Goal: Information Seeking & Learning: Learn about a topic

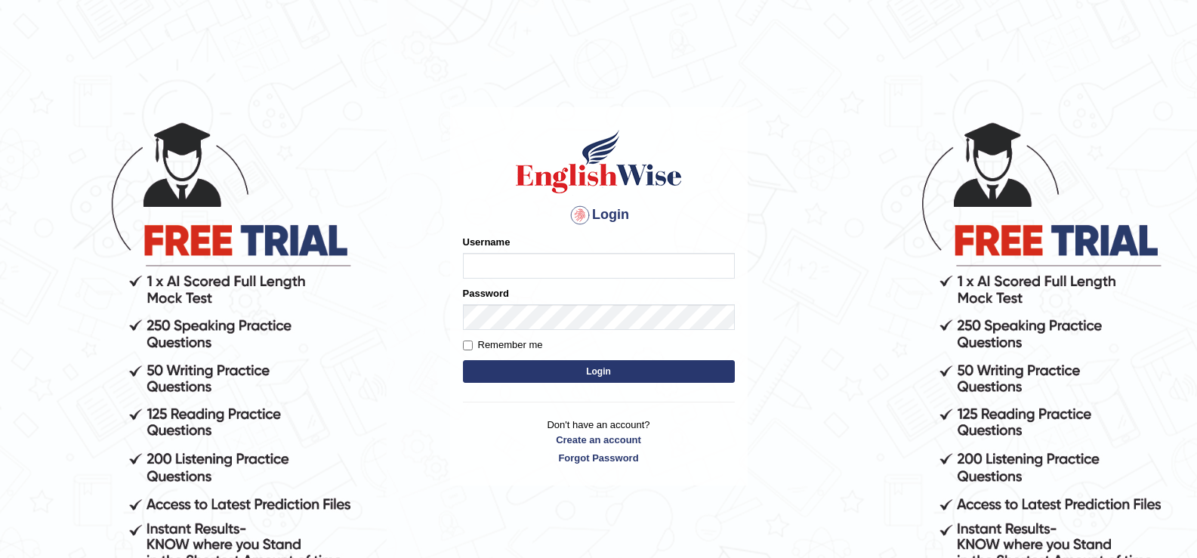
click at [529, 250] on div "Username" at bounding box center [599, 257] width 272 height 44
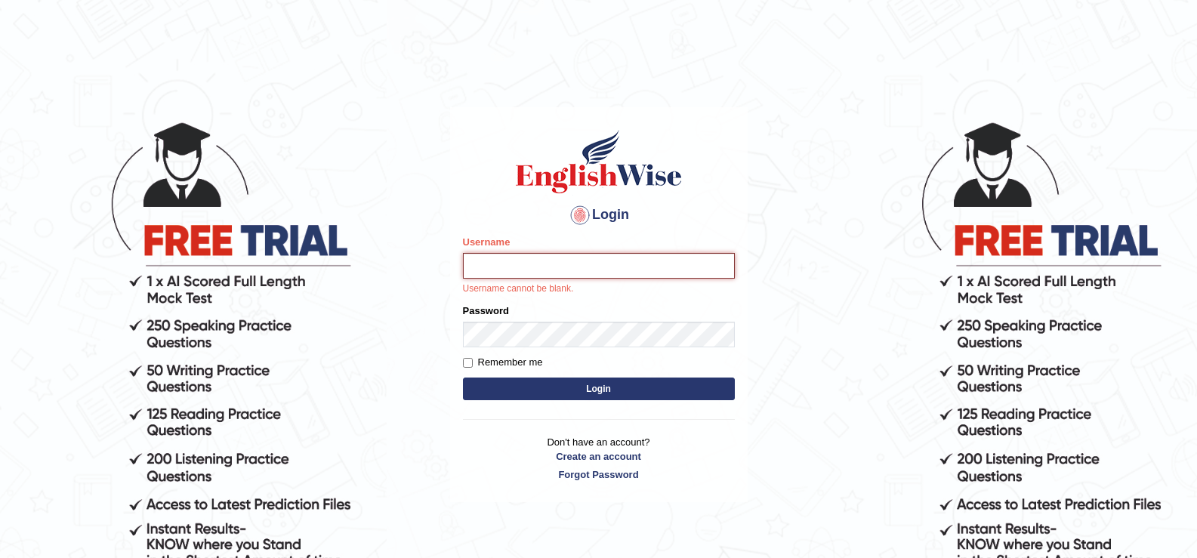
drag, startPoint x: 585, startPoint y: 267, endPoint x: 534, endPoint y: 276, distance: 51.4
click at [578, 270] on input "Username" at bounding box center [599, 266] width 272 height 26
type input "sherenoctavia"
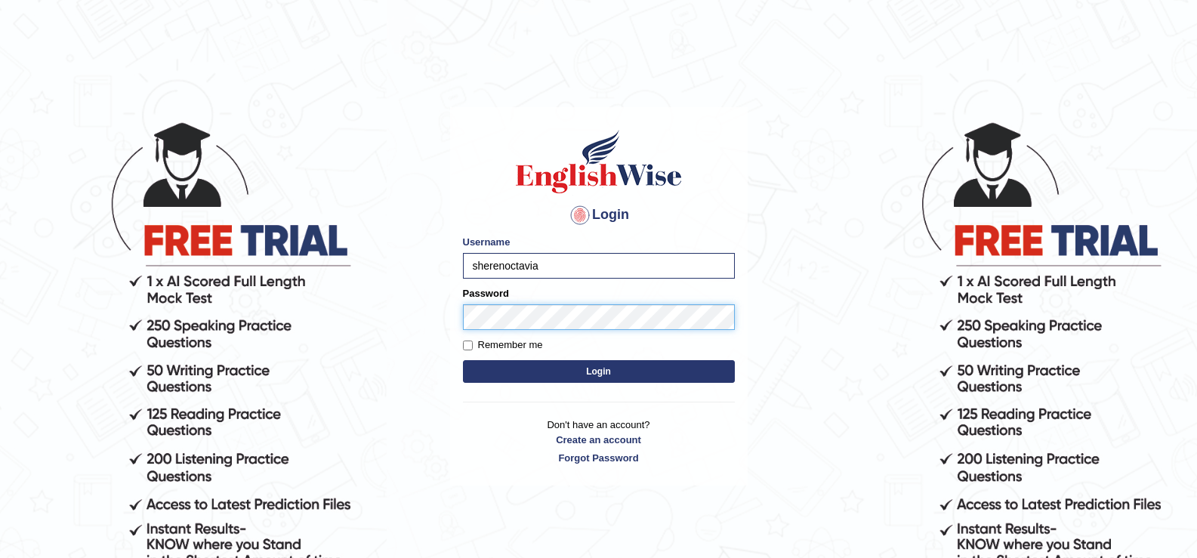
click at [463, 360] on button "Login" at bounding box center [599, 371] width 272 height 23
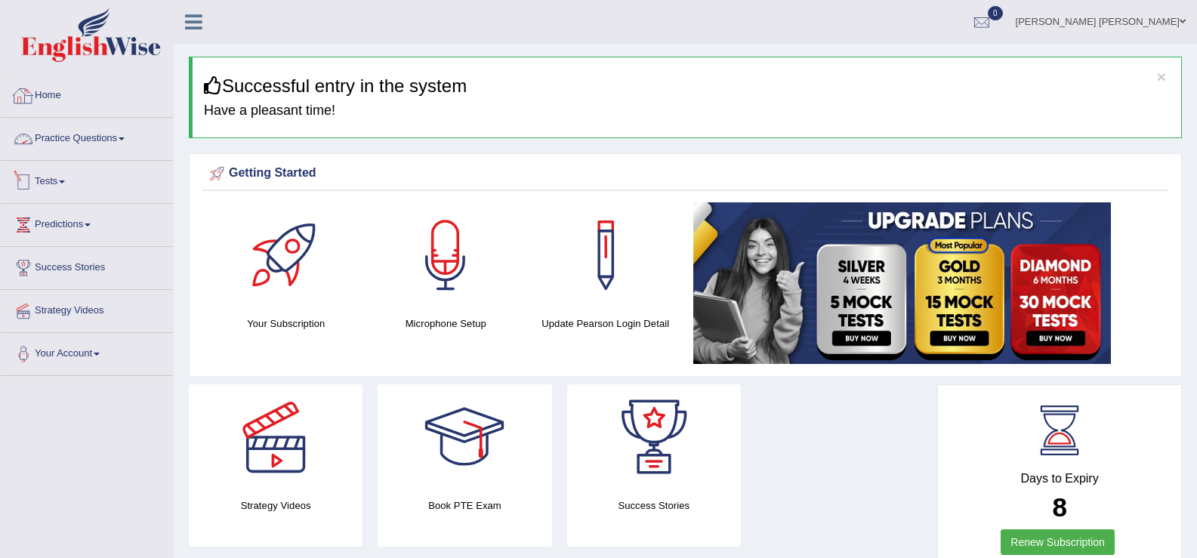
click at [97, 141] on link "Practice Questions" at bounding box center [87, 137] width 172 height 38
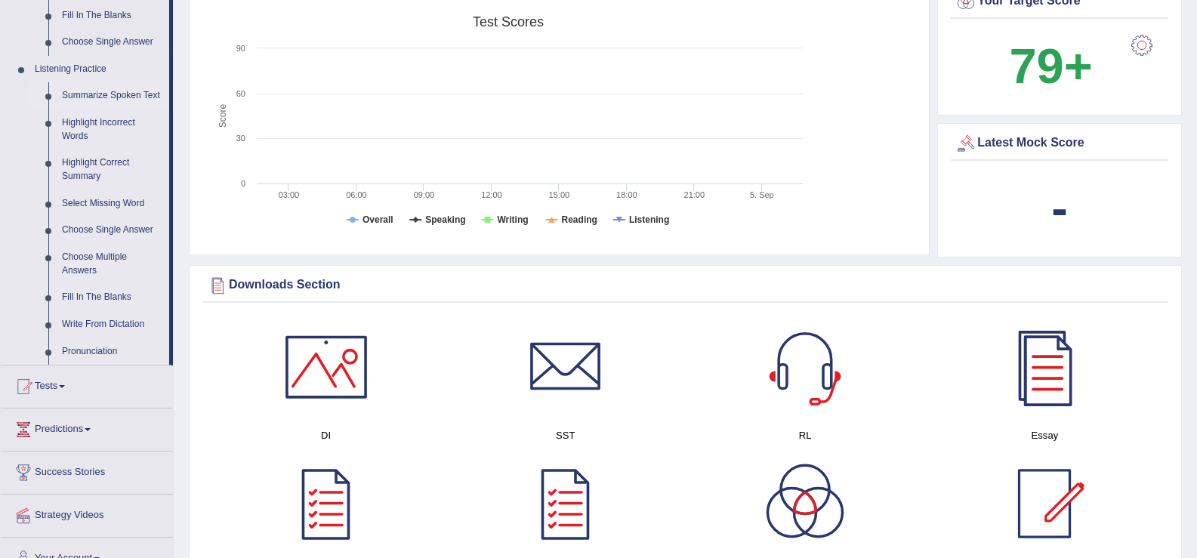
scroll to position [603, 0]
click at [105, 100] on link "Summarize Spoken Text" at bounding box center [112, 95] width 114 height 27
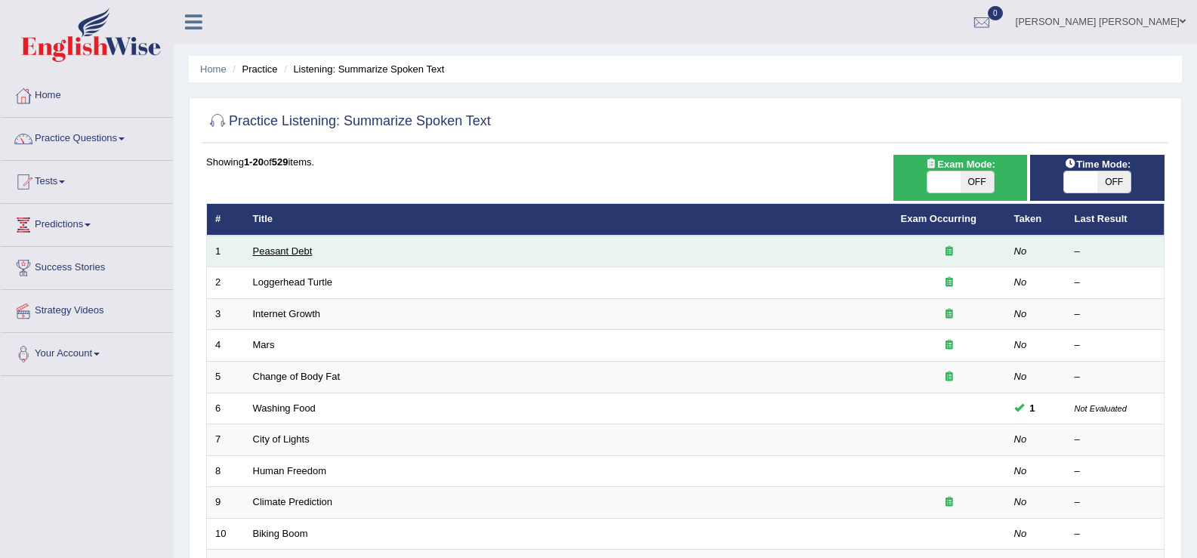
click at [304, 254] on link "Peasant Debt" at bounding box center [283, 250] width 60 height 11
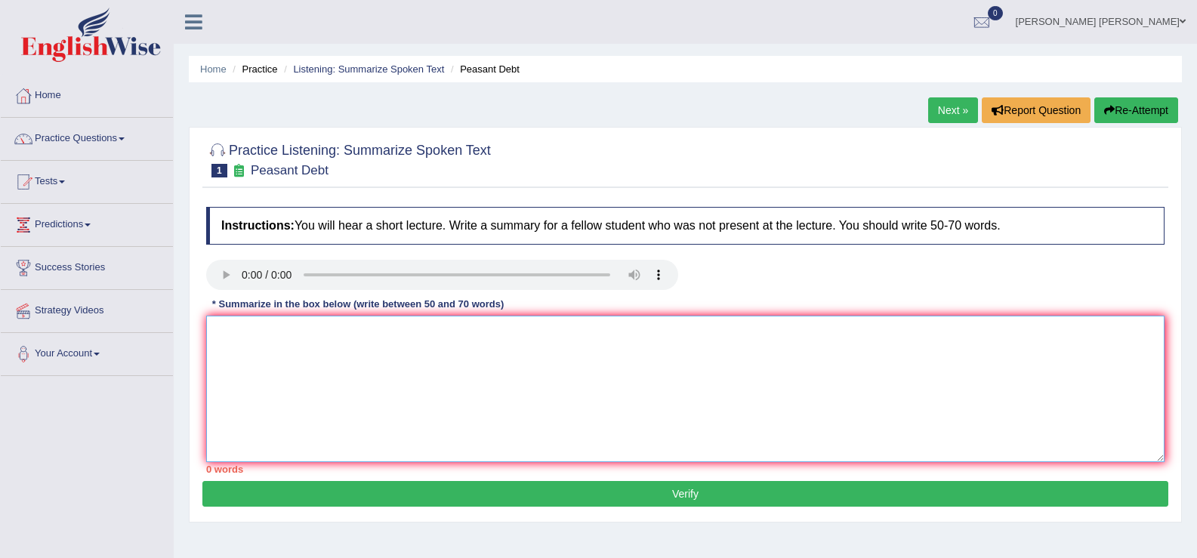
click at [265, 355] on textarea at bounding box center [685, 389] width 958 height 147
click at [350, 372] on textarea "To enrich screen reader interactions, please activate Accessibility in Grammarl…" at bounding box center [685, 389] width 958 height 147
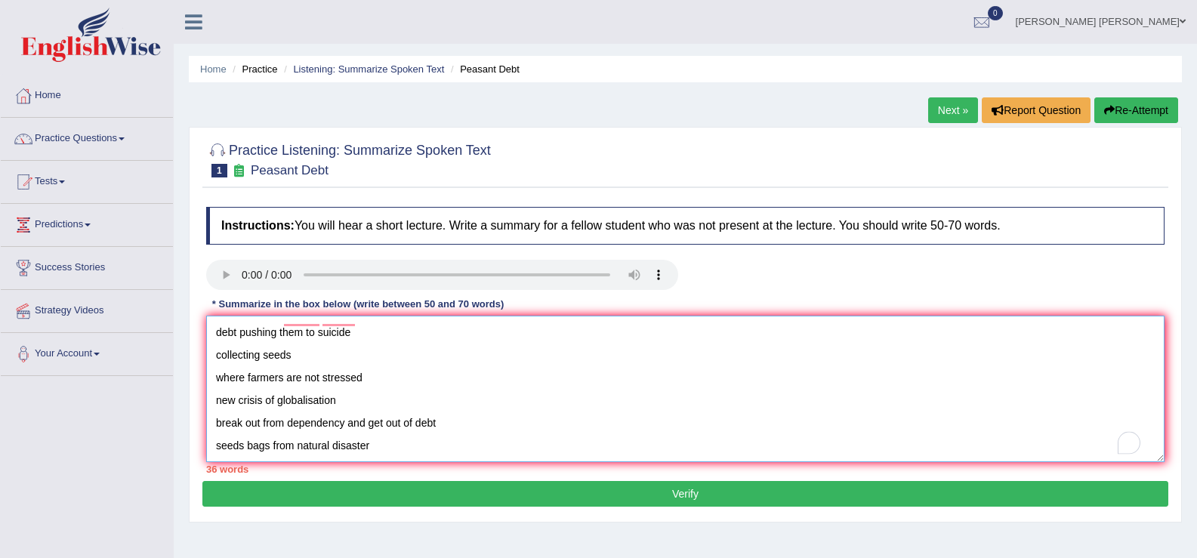
scroll to position [36, 0]
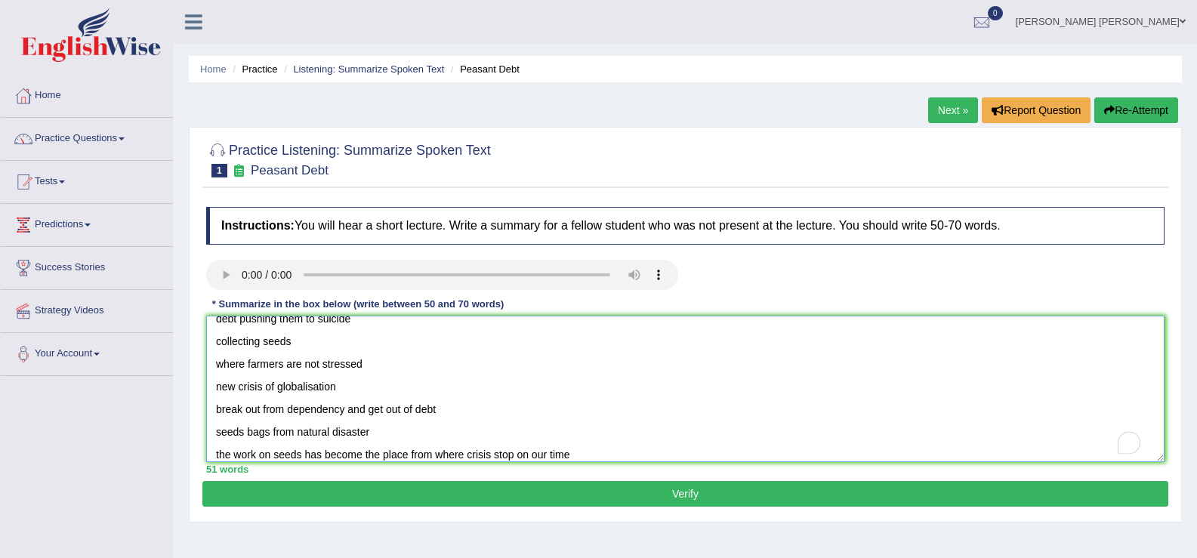
click at [211, 455] on textarea "percentage of farmers suidice in India debt pushing them to suicide collecting …" at bounding box center [685, 389] width 958 height 147
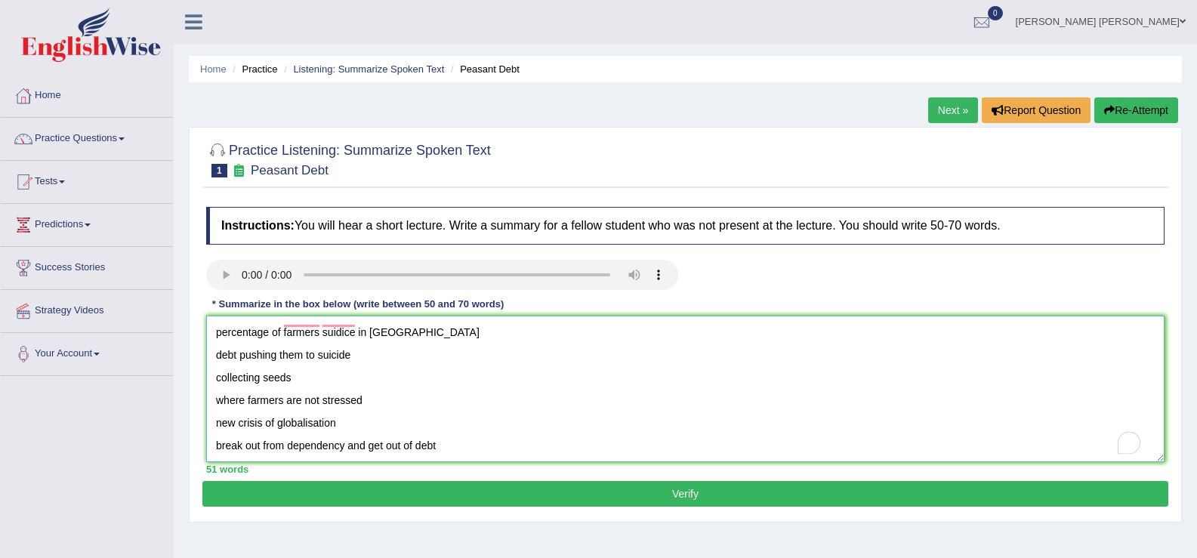
scroll to position [0, 0]
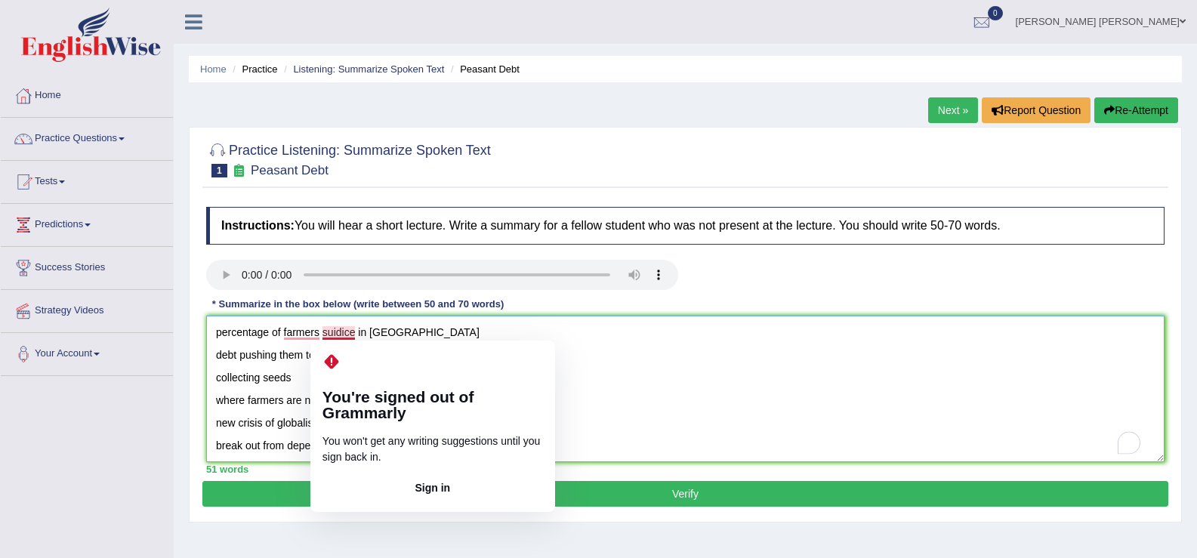
click at [329, 335] on textarea "percentage of farmers suidice in India debt pushing them to suicide collecting …" at bounding box center [685, 389] width 958 height 147
click at [353, 332] on textarea "percentage of farmers suidice in India debt pushing them to suicide collecting …" at bounding box center [685, 389] width 958 height 147
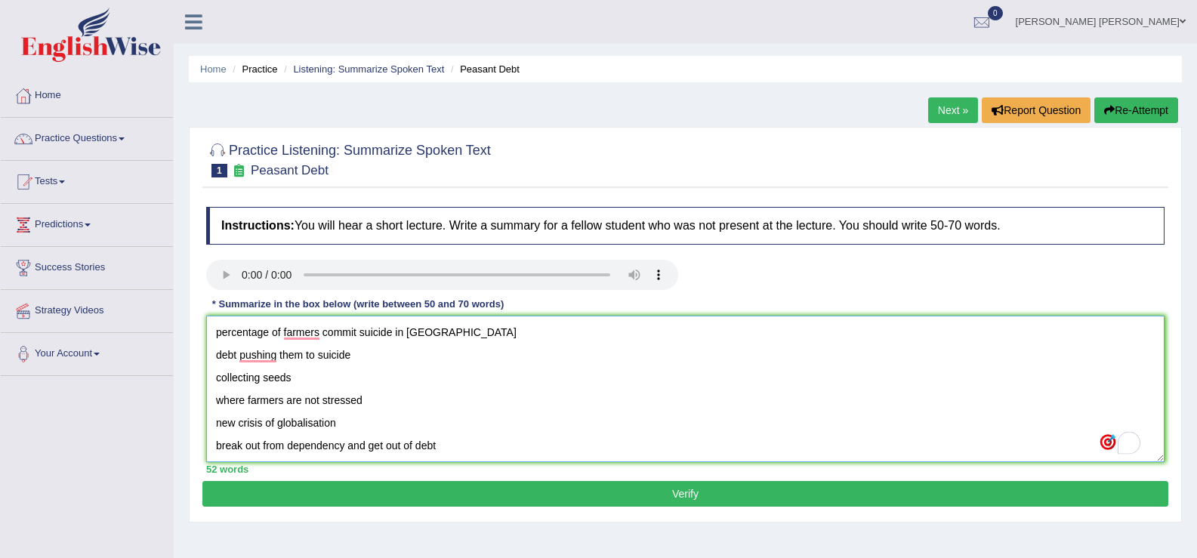
click at [437, 335] on textarea "percentage of farmers commit suicide in India debt pushing them to suicide coll…" at bounding box center [685, 389] width 958 height 147
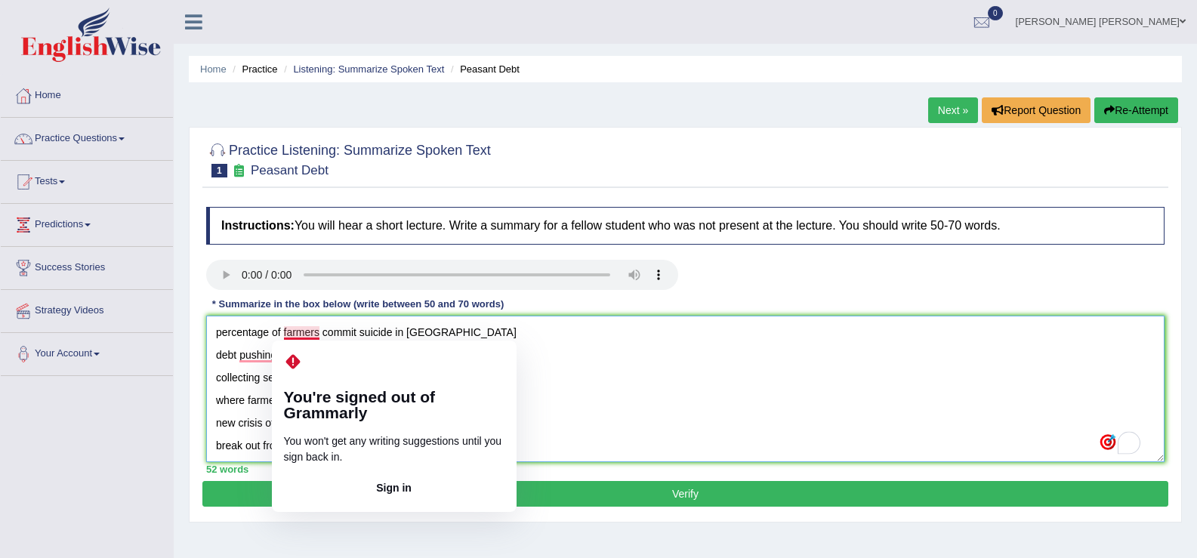
click at [317, 335] on textarea "percentage of farmers commit suicide in India debt pushing them to suicide coll…" at bounding box center [685, 389] width 958 height 147
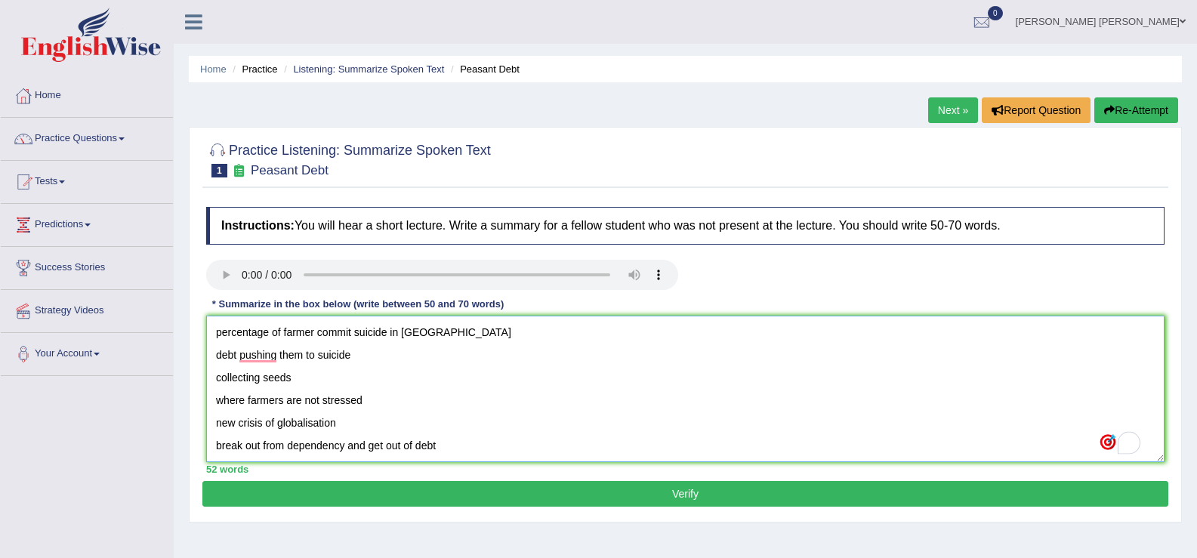
click at [384, 336] on textarea "percentage of farmer commit suicide in India debt pushing them to suicide colle…" at bounding box center [685, 389] width 958 height 147
click at [386, 335] on textarea "percentage of farmer commit suicide in India debt pushing them to suicide colle…" at bounding box center [685, 389] width 958 height 147
click at [436, 335] on textarea "percentage of farmer commit suicides in India debt pushing them to suicide coll…" at bounding box center [685, 389] width 958 height 147
click at [213, 329] on textarea "percentage of farmer commit suicides in India. debt pushing them to suicide col…" at bounding box center [685, 389] width 958 height 147
click at [208, 357] on textarea "The talk was about the percentage of farmer commit suicides in India. debt push…" at bounding box center [685, 389] width 958 height 147
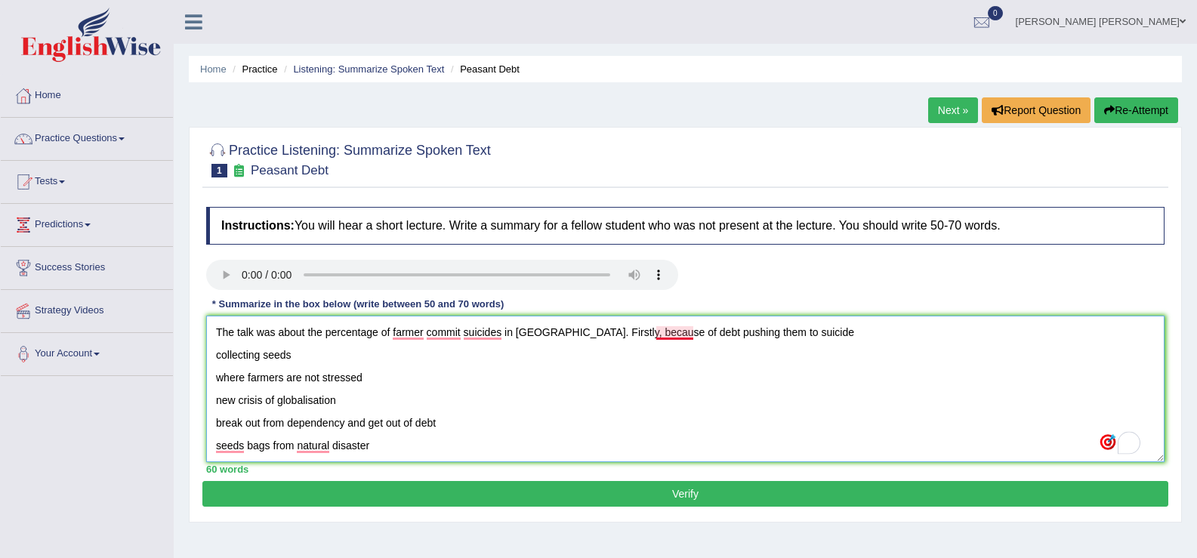
click at [658, 335] on textarea "The talk was about the percentage of farmer commit suicides in India. Firstly, …" at bounding box center [685, 389] width 958 height 147
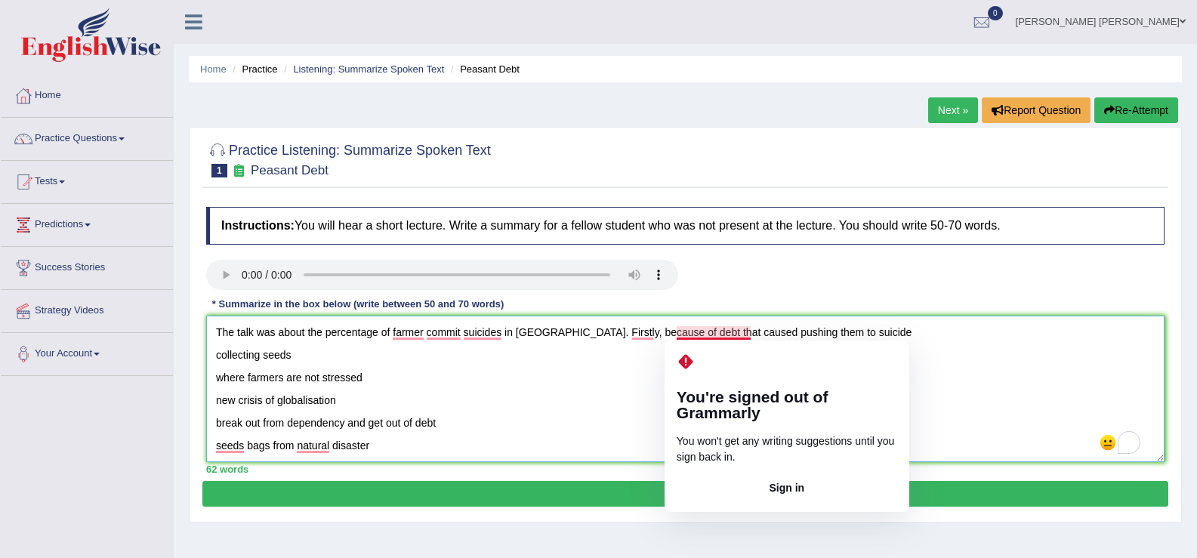
drag, startPoint x: 787, startPoint y: 333, endPoint x: 715, endPoint y: 337, distance: 71.9
click at [715, 337] on textarea "The talk was about the percentage of farmer commit suicides in India. Firstly, …" at bounding box center [685, 389] width 958 height 147
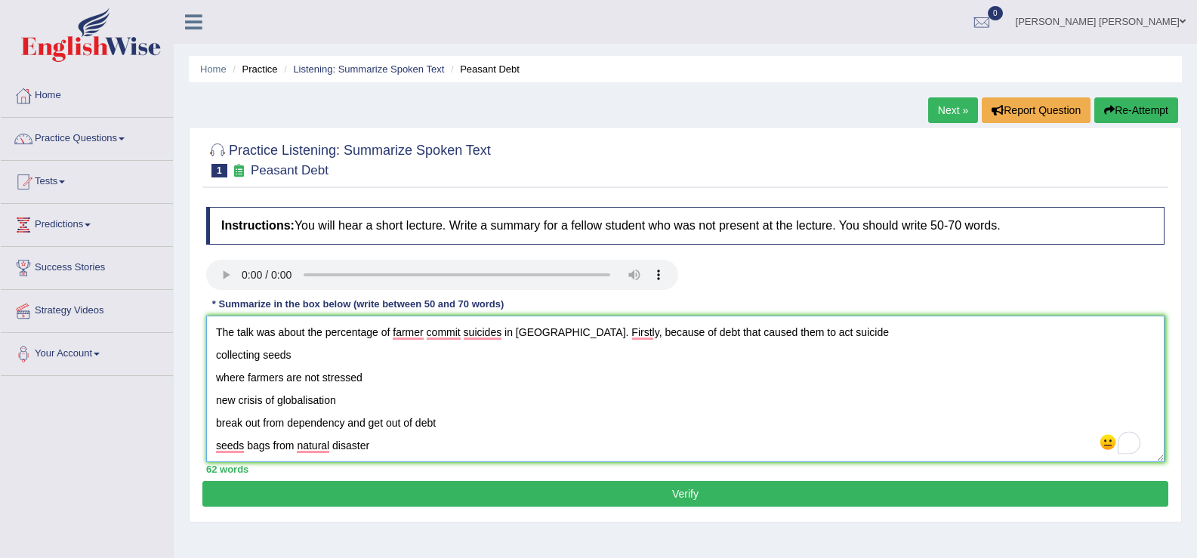
click at [811, 332] on textarea "The talk was about the percentage of farmer commit suicides in India. Firstly, …" at bounding box center [685, 389] width 958 height 147
click at [214, 360] on textarea "The talk was about the percentage of farmer commit suicides in India. Firstly, …" at bounding box center [685, 389] width 958 height 147
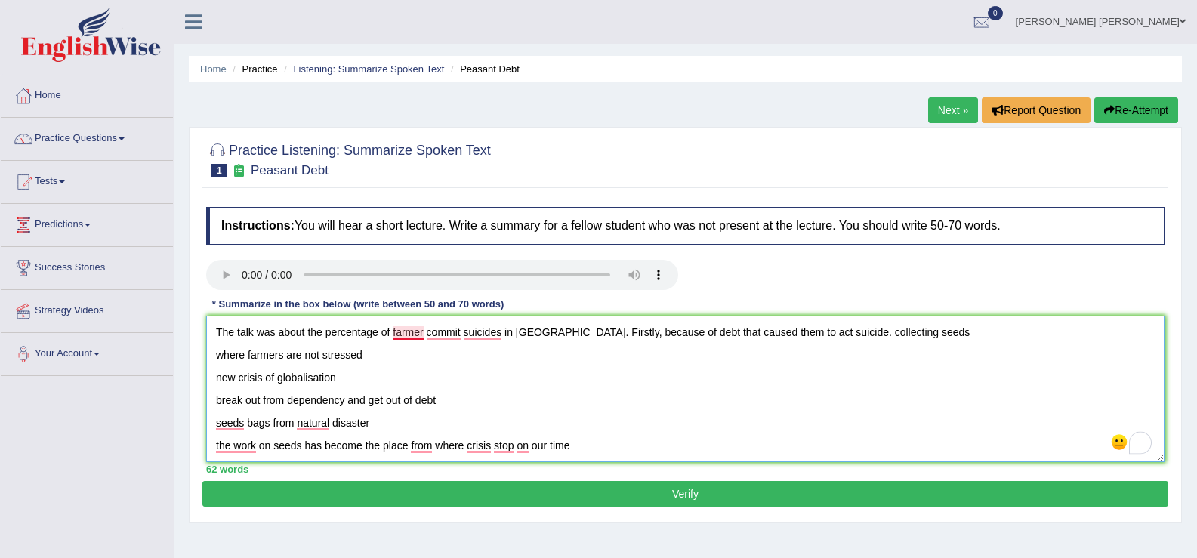
click at [422, 331] on textarea "The talk was about the percentage of farmer commit suicides in India. Firstly, …" at bounding box center [685, 389] width 958 height 147
click at [467, 334] on textarea "The talk was about the percentage of farmers commit suicides in India. Firstly,…" at bounding box center [685, 389] width 958 height 147
click at [525, 332] on textarea "The talk was about the percentage of farmers committed suicides in India. First…" at bounding box center [685, 389] width 958 height 147
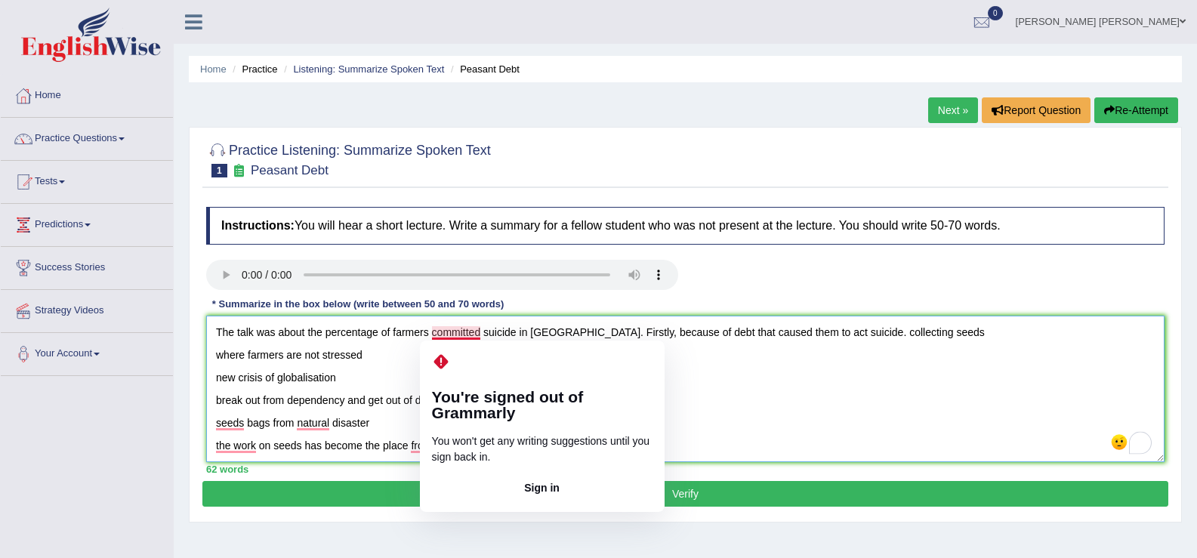
click at [480, 332] on textarea "The talk was about the percentage of farmers committed suicide in India. Firstl…" at bounding box center [685, 389] width 958 height 147
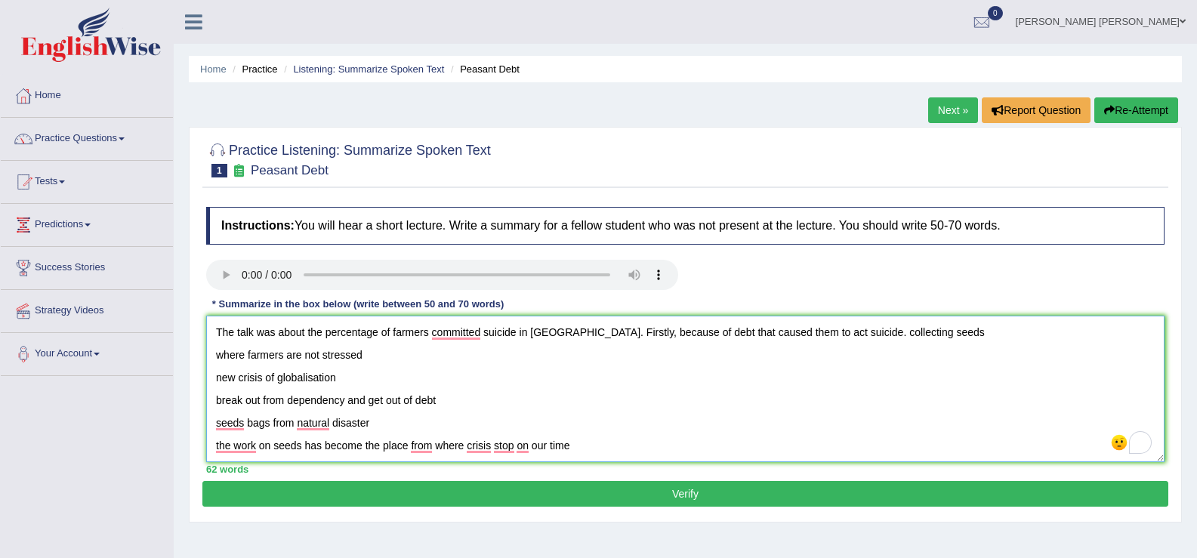
click at [816, 334] on textarea "The talk was about the percentage of farmers committed suicide in India. Firstl…" at bounding box center [685, 389] width 958 height 147
click at [905, 333] on textarea "The talk was about the percentage of farmers committed suicide in India. Firstl…" at bounding box center [685, 389] width 958 height 147
drag, startPoint x: 905, startPoint y: 333, endPoint x: 681, endPoint y: 338, distance: 223.6
click at [681, 338] on textarea "The talk was about the percentage of farmers committed suicide in India. Firstl…" at bounding box center [685, 389] width 958 height 147
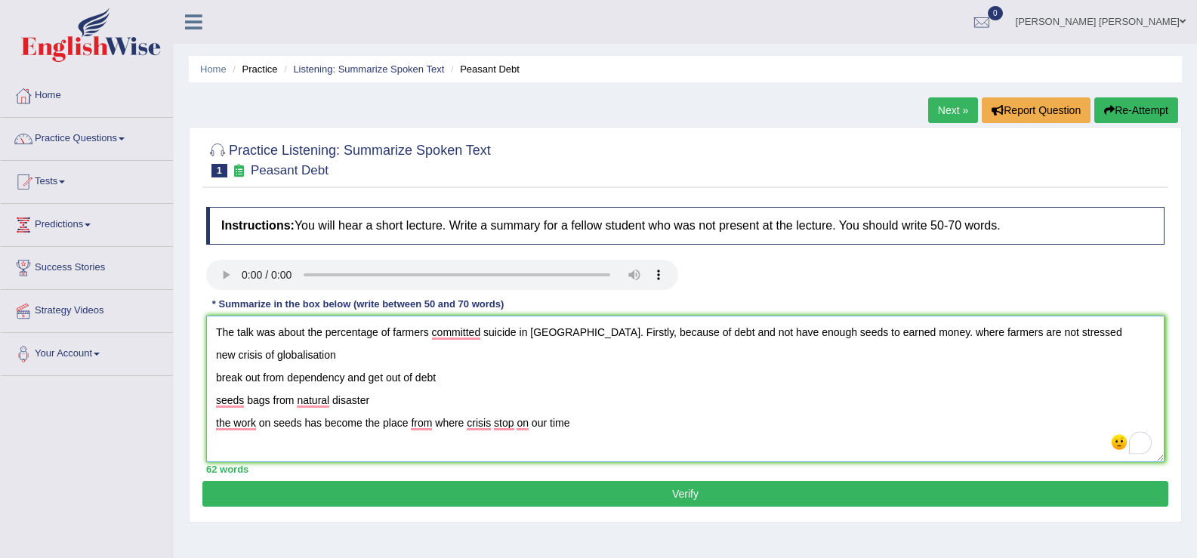
click at [884, 331] on textarea "The talk was about the percentage of farmers committed suicide in India. Firstl…" at bounding box center [685, 389] width 958 height 147
drag, startPoint x: 847, startPoint y: 332, endPoint x: 861, endPoint y: 333, distance: 13.7
click at [848, 332] on textarea "The talk was about the percentage of farmers committed suicide in India. Firstl…" at bounding box center [685, 389] width 958 height 147
click at [877, 332] on textarea "The talk was about the percentage of farmers committed suicide in India. Firstl…" at bounding box center [685, 389] width 958 height 147
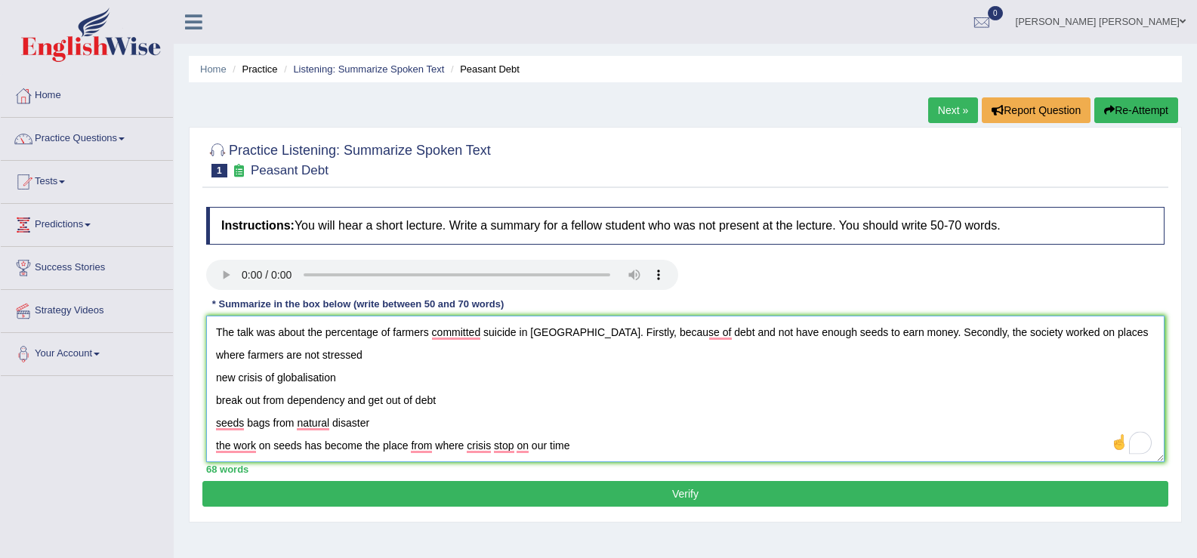
click at [215, 379] on textarea "The talk was about the percentage of farmers committed suicide in India. Firstl…" at bounding box center [685, 389] width 958 height 147
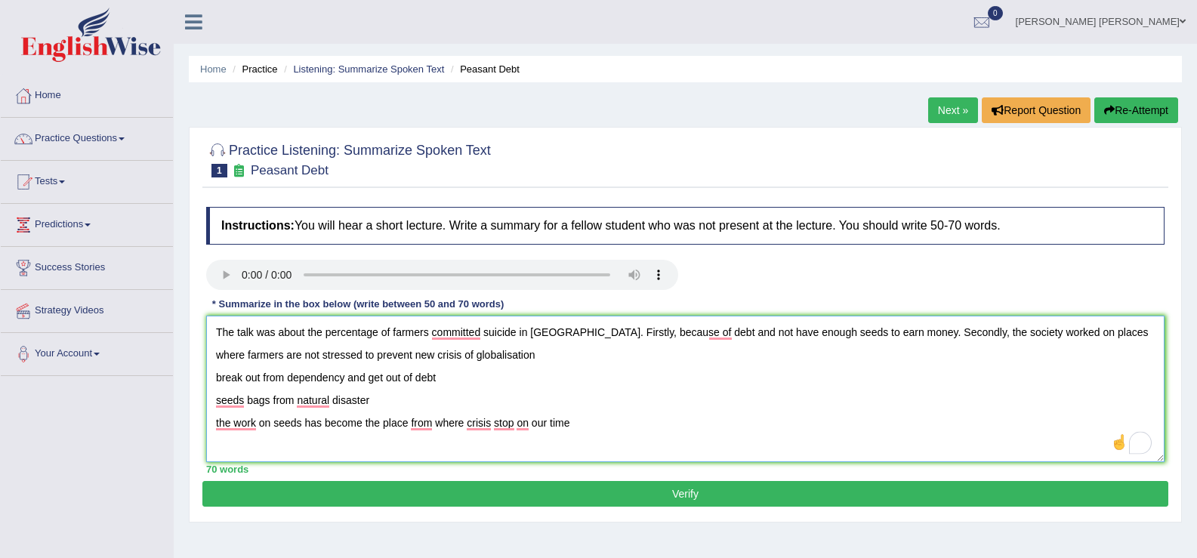
click at [457, 358] on textarea "The talk was about the percentage of farmers committed suicide in India. Firstl…" at bounding box center [685, 389] width 958 height 147
drag, startPoint x: 384, startPoint y: 402, endPoint x: 193, endPoint y: 380, distance: 192.3
click at [193, 380] on div "Practice Listening: Summarize Spoken Text 1 Peasant Debt Instructions: You will…" at bounding box center [685, 325] width 993 height 396
click at [215, 381] on textarea "The talk was about the percentage of farmers committed suicide in India. Firstl…" at bounding box center [685, 389] width 958 height 147
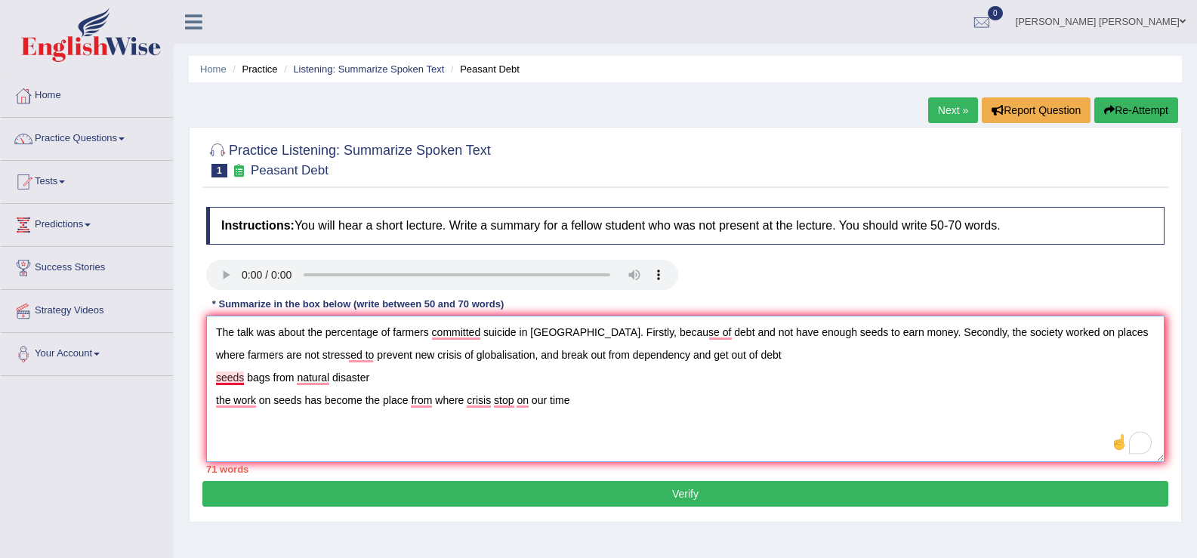
drag, startPoint x: 381, startPoint y: 373, endPoint x: 187, endPoint y: 382, distance: 194.3
click at [187, 382] on div "Home Practice Listening: Summarize Spoken Text Peasant Debt Next » Report Quest…" at bounding box center [685, 377] width 1023 height 755
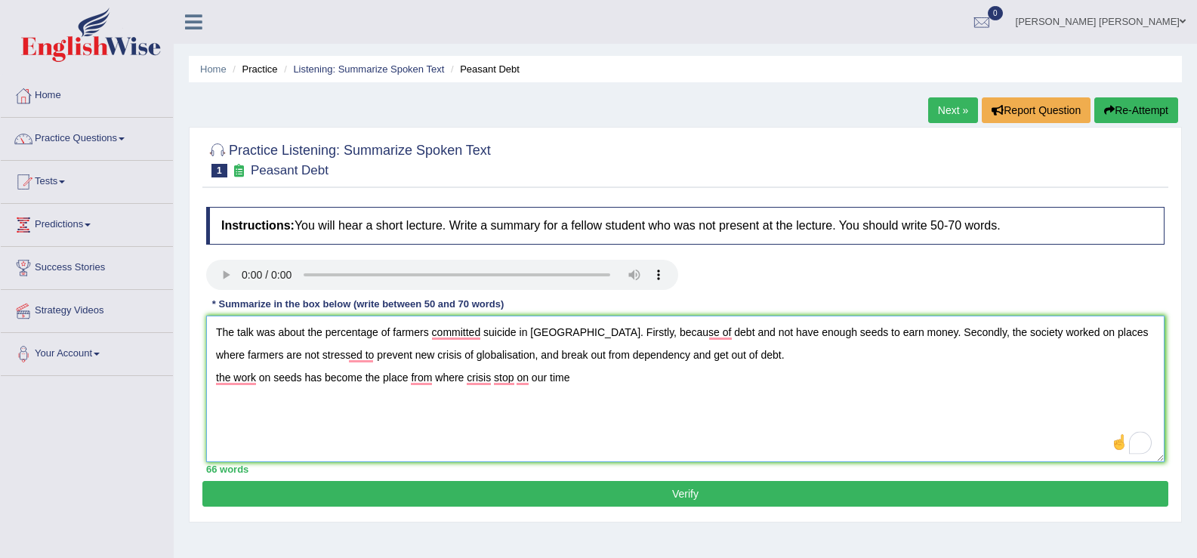
click at [211, 379] on textarea "The talk was about the percentage of farmers committed suicide in India. Firstl…" at bounding box center [685, 389] width 958 height 147
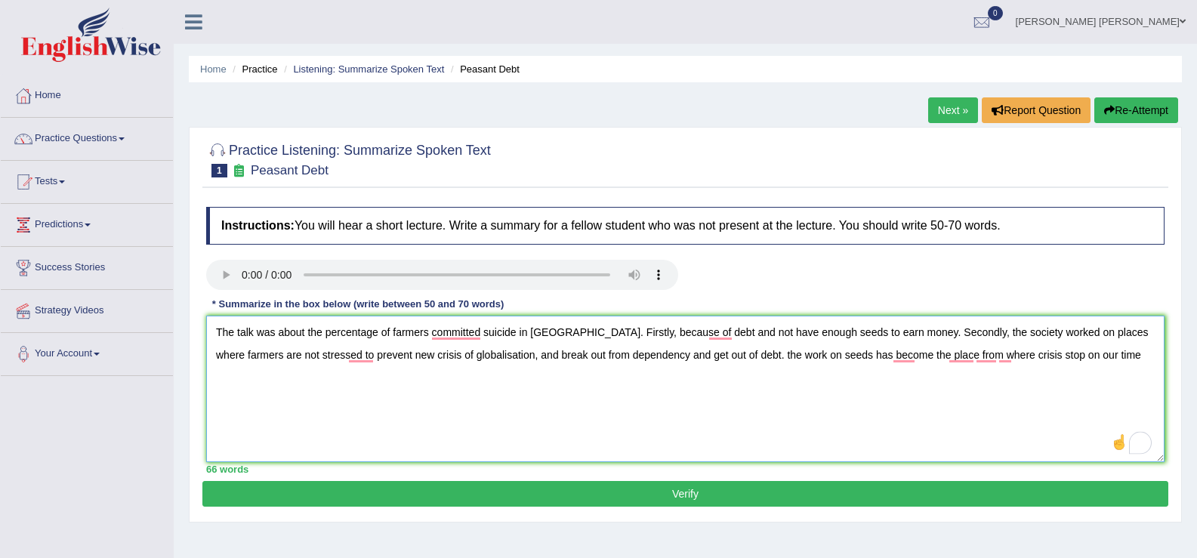
click at [482, 332] on textarea "The talk was about the percentage of farmers committed suicide in India. Firstl…" at bounding box center [685, 389] width 958 height 147
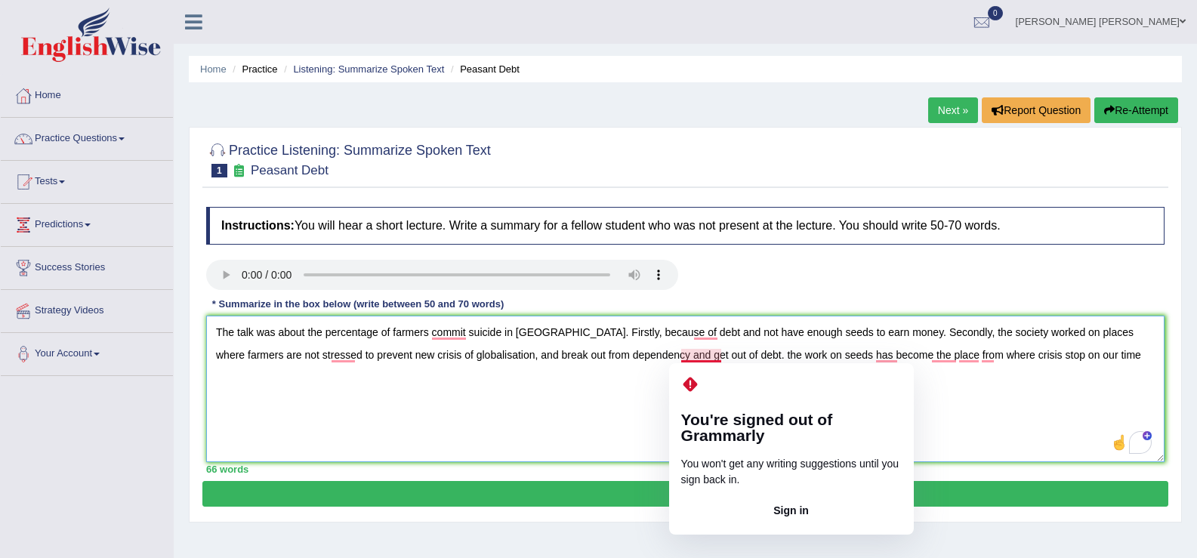
click at [681, 353] on textarea "The talk was about the percentage of farmers commit suicide in India. Firstly, …" at bounding box center [685, 389] width 958 height 147
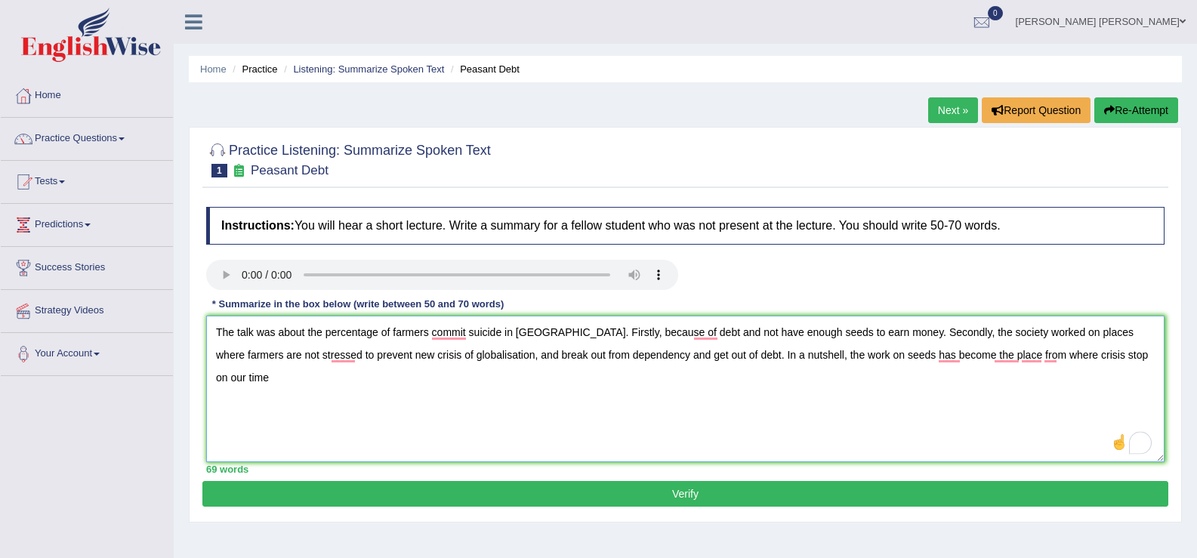
drag, startPoint x: 1107, startPoint y: 356, endPoint x: 994, endPoint y: 364, distance: 113.6
click at [994, 364] on textarea "The talk was about the percentage of farmers commit suicide in India. Firstly, …" at bounding box center [685, 389] width 958 height 147
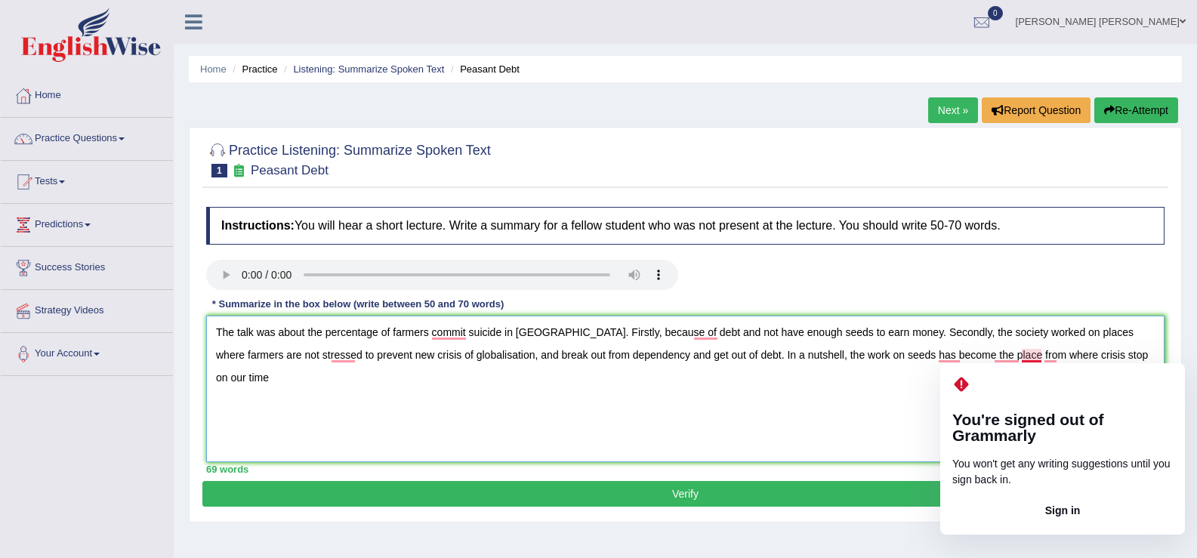
click at [1042, 358] on textarea "The talk was about the percentage of farmers commit suicide in India. Firstly, …" at bounding box center [685, 389] width 958 height 147
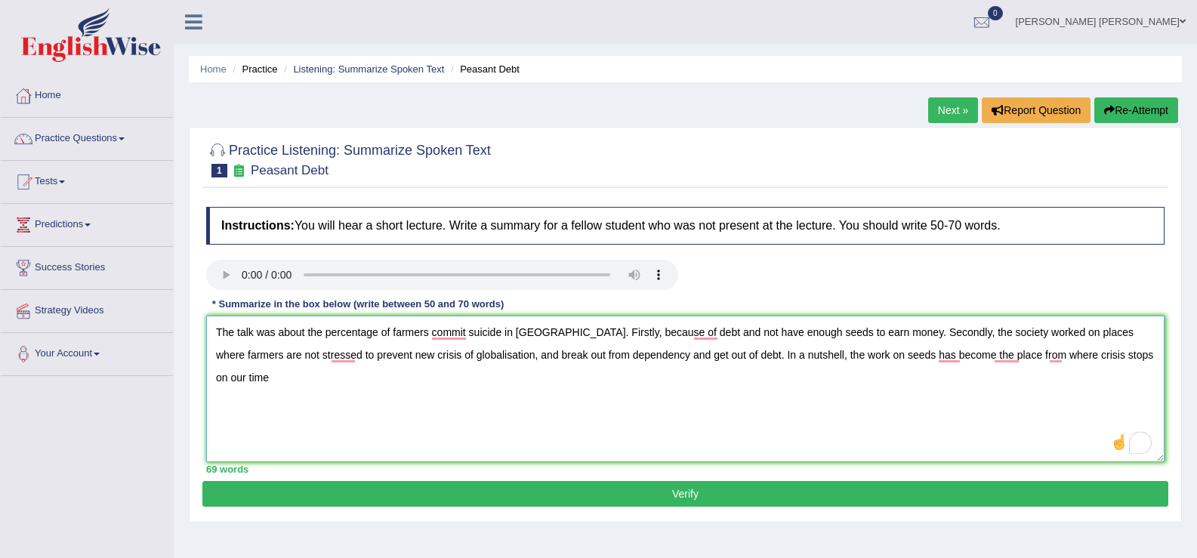
click at [1115, 356] on textarea "The talk was about the percentage of farmers commit suicide in India. Firstly, …" at bounding box center [685, 389] width 958 height 147
type textarea "The talk was about the percentage of farmers commit suicide in India. Firstly, …"
click at [570, 498] on button "Verify" at bounding box center [685, 494] width 966 height 26
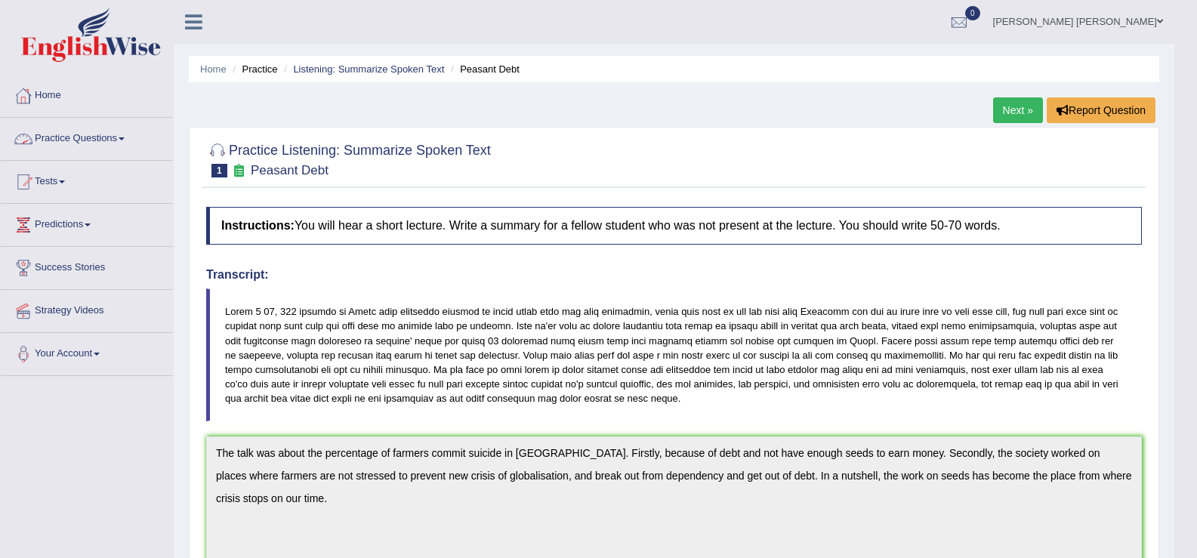
click at [110, 134] on link "Practice Questions" at bounding box center [87, 137] width 172 height 38
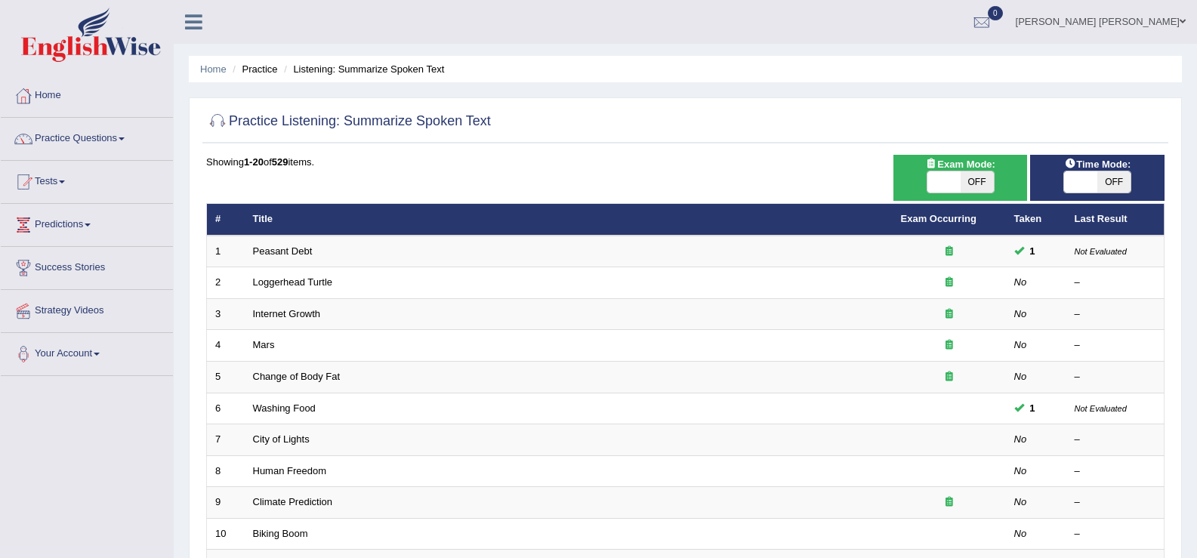
click at [961, 177] on span "OFF" at bounding box center [977, 181] width 33 height 21
checkbox input "true"
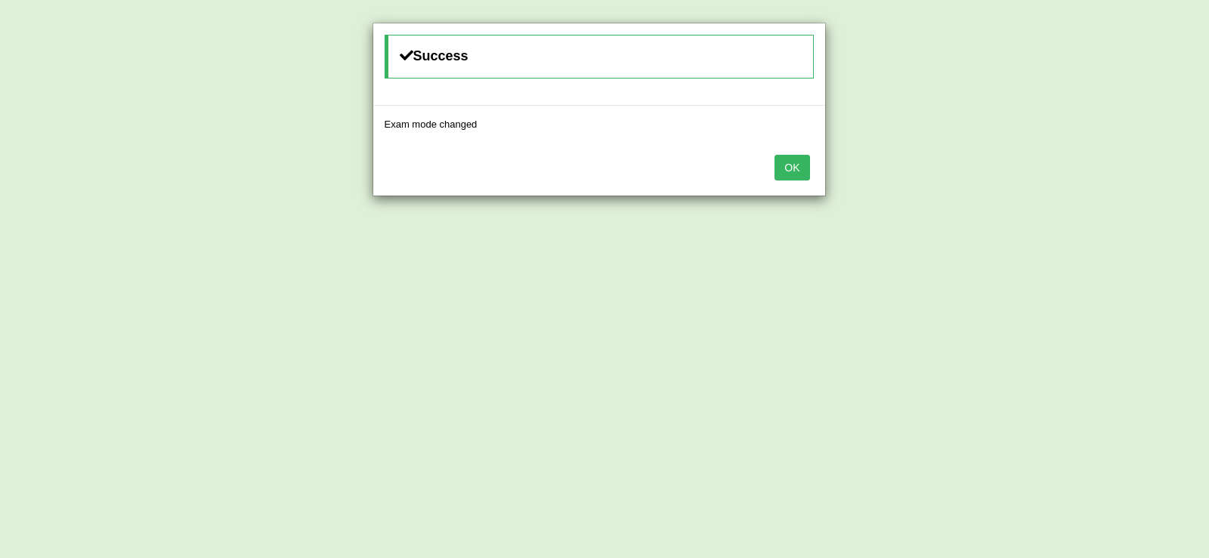
click at [804, 168] on button "OK" at bounding box center [791, 168] width 35 height 26
click at [783, 162] on button "OK" at bounding box center [791, 168] width 35 height 26
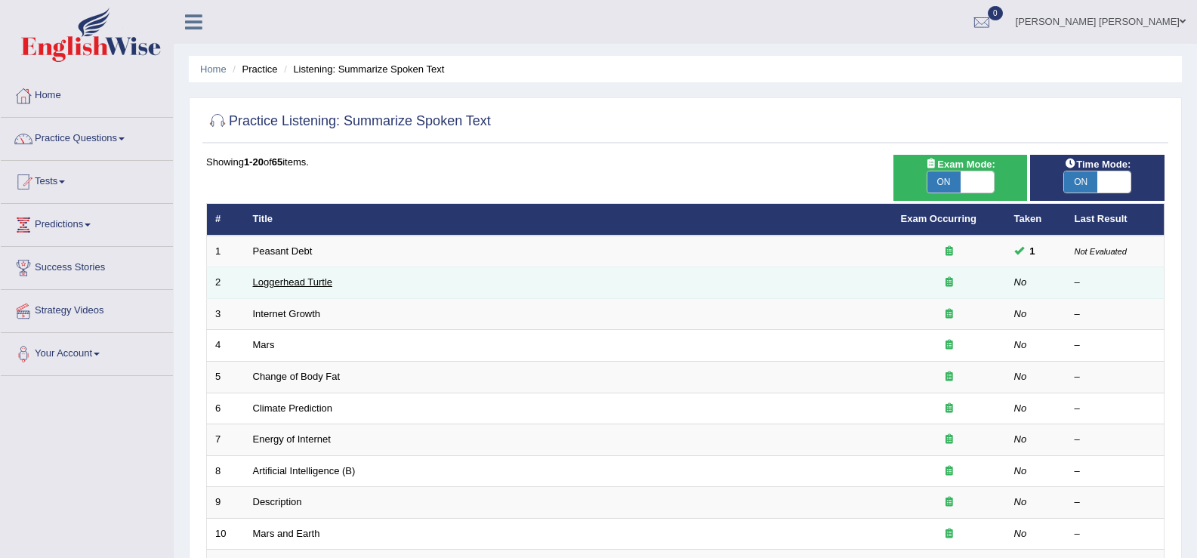
click at [288, 279] on link "Loggerhead Turtle" at bounding box center [293, 281] width 80 height 11
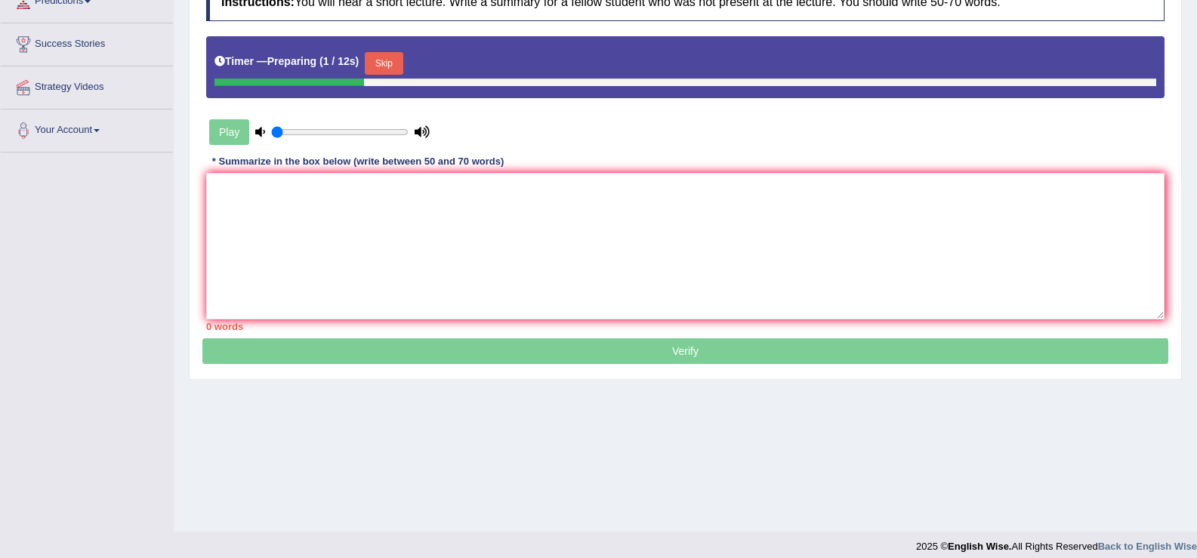
scroll to position [225, 0]
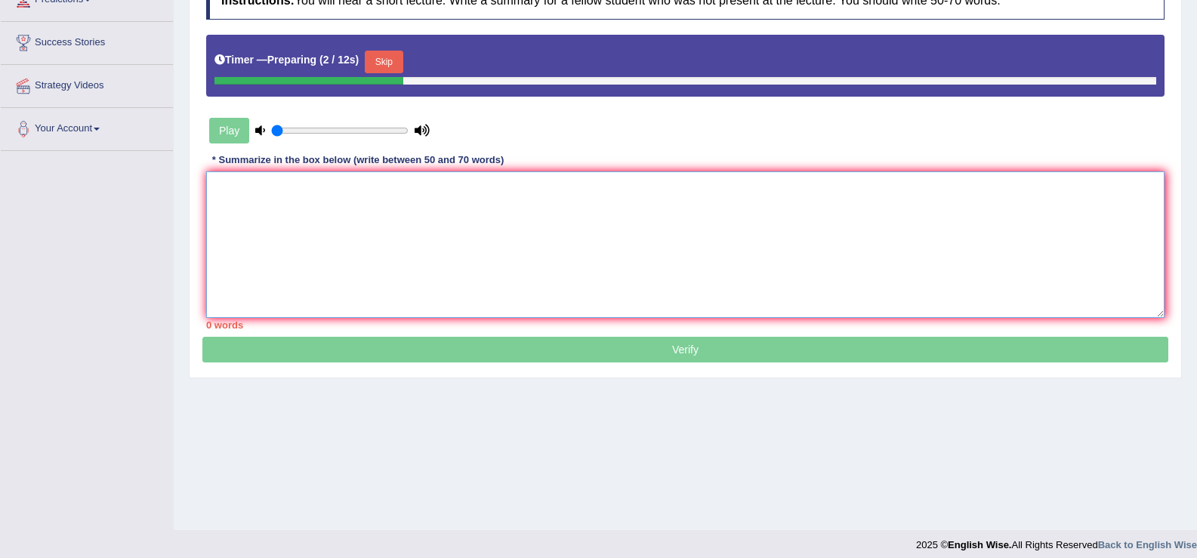
click at [356, 258] on textarea at bounding box center [685, 244] width 958 height 147
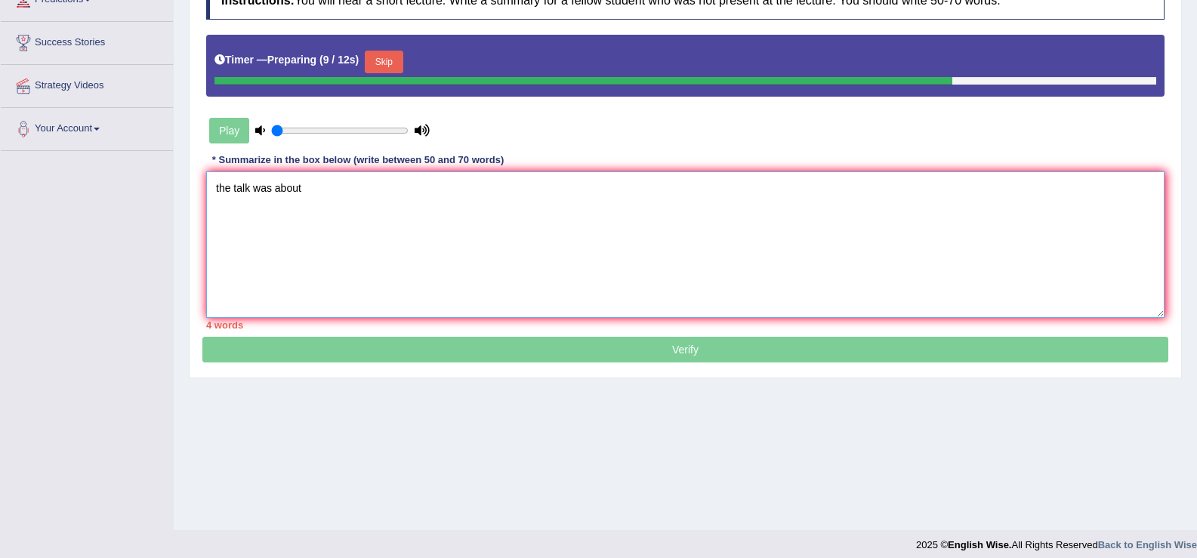
click at [220, 187] on textarea "the talk was about" at bounding box center [685, 244] width 958 height 147
click at [341, 190] on textarea "The talk was about" at bounding box center [685, 244] width 958 height 147
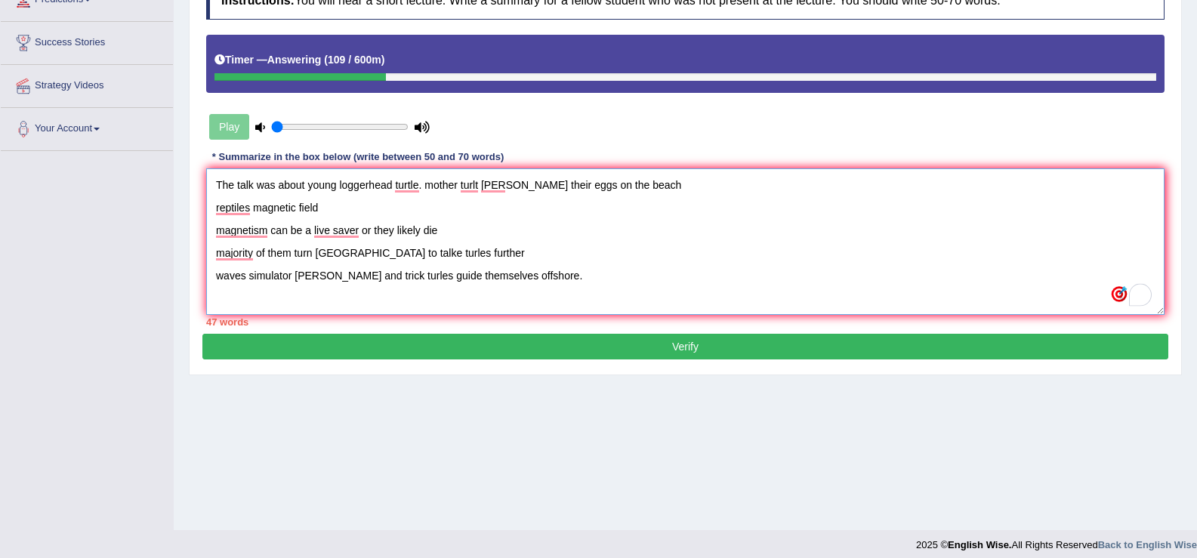
click at [216, 182] on textarea "The talk was about young loggerhead turtle. mother turlt burry their eggs on th…" at bounding box center [685, 241] width 958 height 147
click at [307, 187] on textarea "The talk was about young loggerhead turtle. mother turlt burry their eggs on th…" at bounding box center [685, 241] width 958 height 147
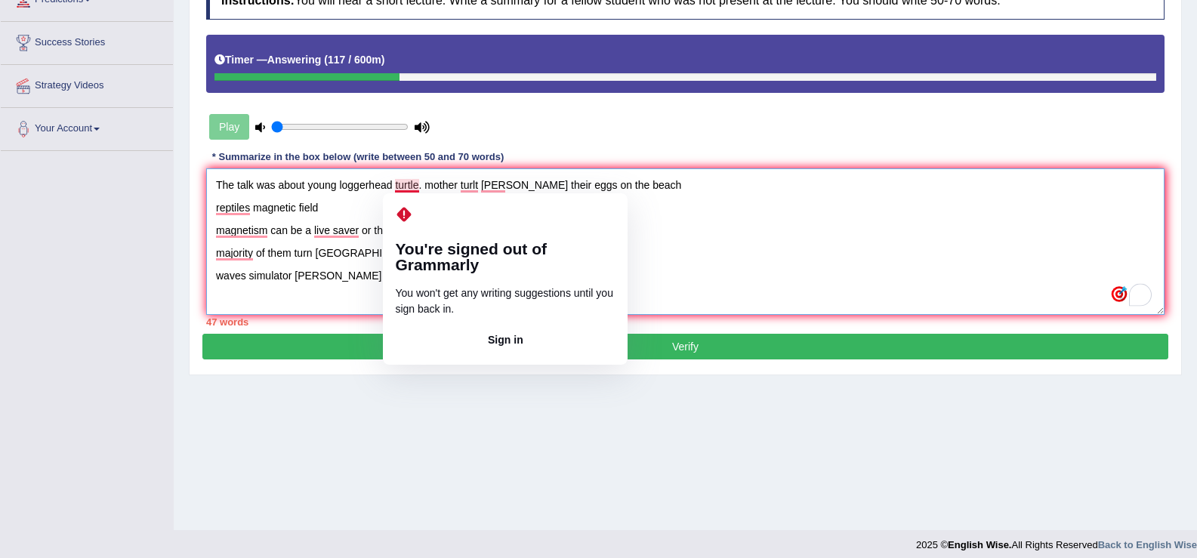
click at [418, 185] on textarea "The talk was about young loggerhead turtle. mother turlt burry their eggs on th…" at bounding box center [685, 241] width 958 height 147
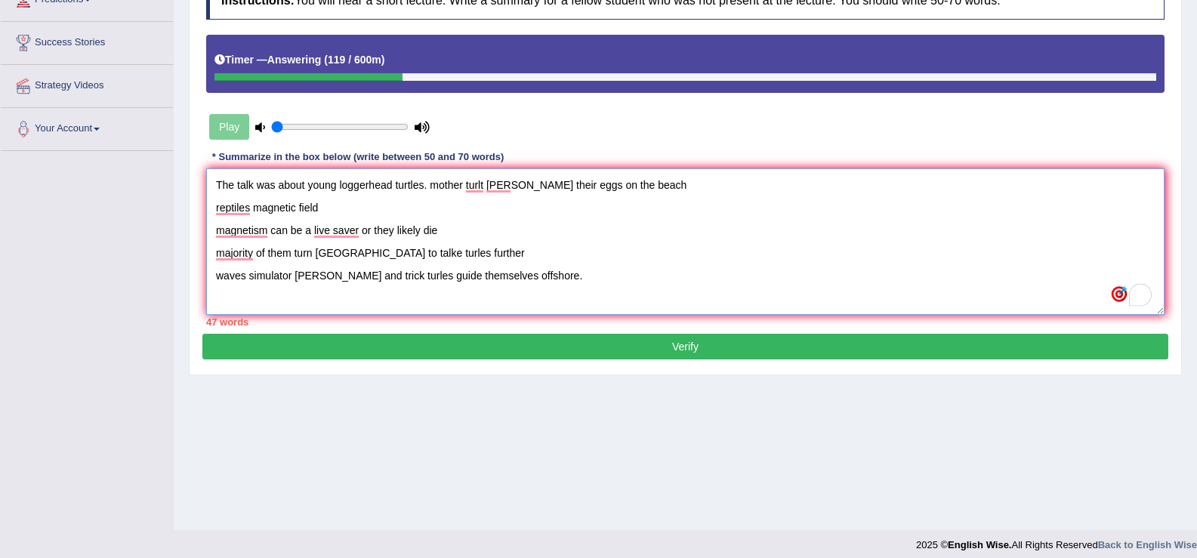
click at [430, 186] on textarea "The talk was about young loggerhead turtles. mother turlt burry their eggs on t…" at bounding box center [685, 241] width 958 height 147
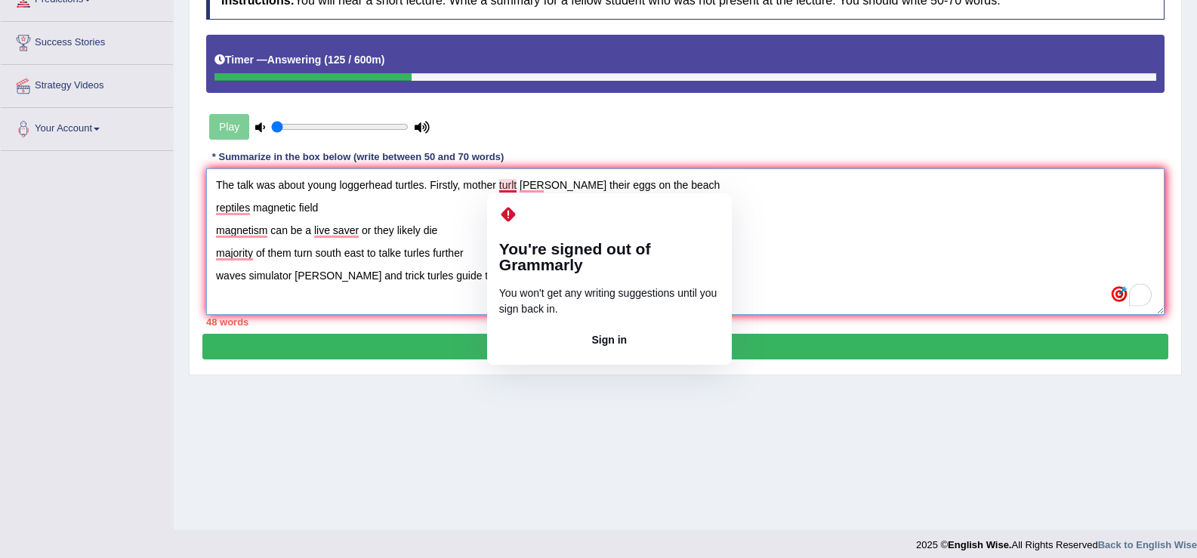
click at [512, 185] on textarea "The talk was about young loggerhead turtles. Firstly, mother turlt burry their …" at bounding box center [685, 241] width 958 height 147
drag, startPoint x: 544, startPoint y: 189, endPoint x: 499, endPoint y: 188, distance: 44.6
click at [499, 188] on textarea "The talk was about young loggerhead turtles. Firstly, mother turlt burry their …" at bounding box center [685, 241] width 958 height 147
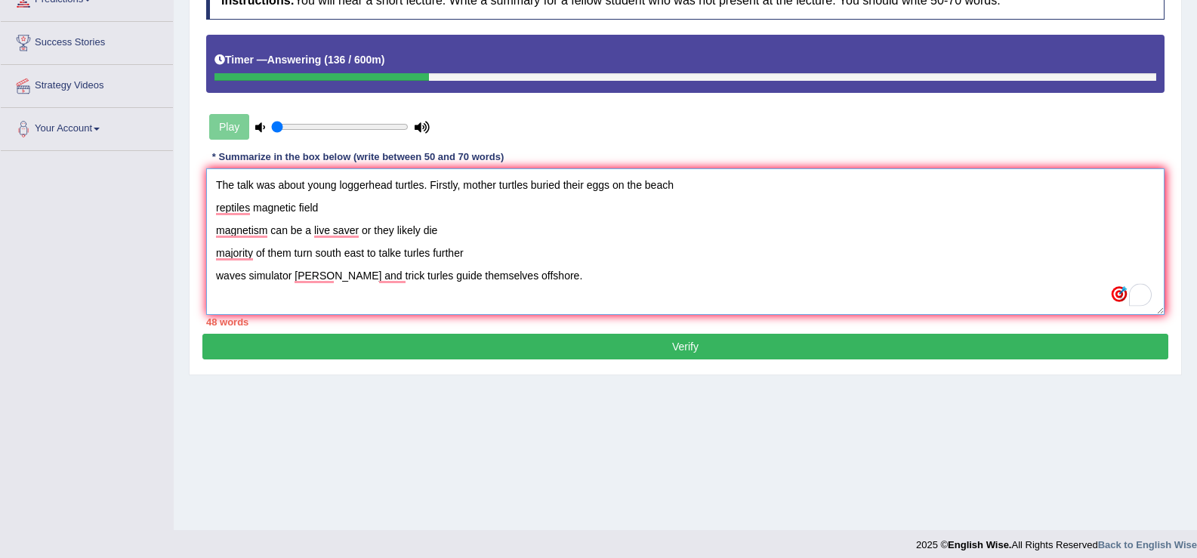
click at [214, 211] on textarea "The talk was about young loggerhead turtles. Firstly, mother turtles buried the…" at bounding box center [685, 241] width 958 height 147
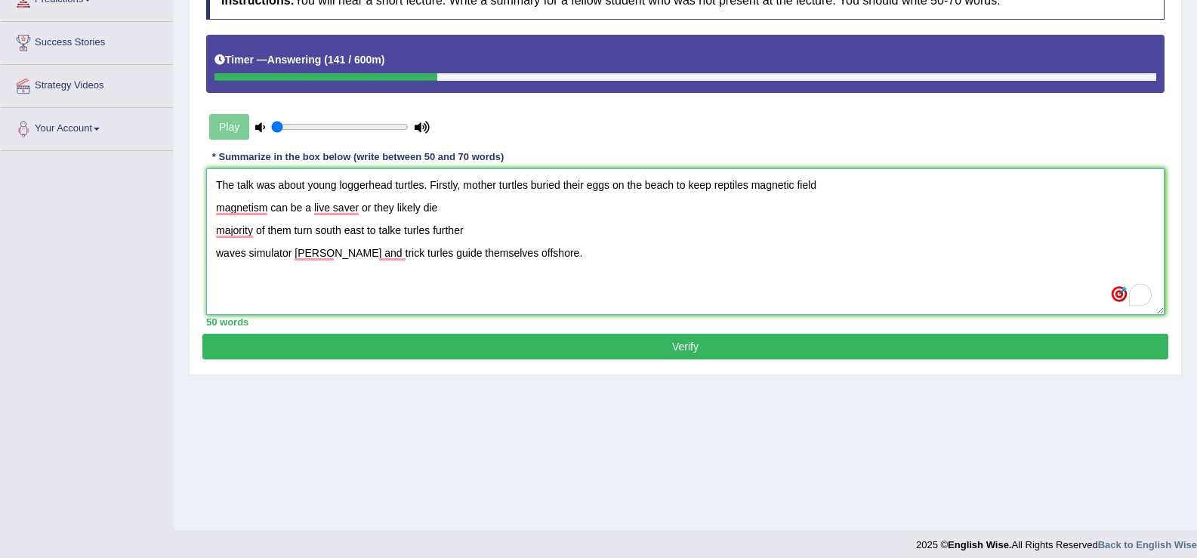
click at [750, 184] on textarea "The talk was about young loggerhead turtles. Firstly, mother turtles buried the…" at bounding box center [685, 241] width 958 height 147
click at [489, 188] on textarea "The talk was about young loggerhead turtles. Firstly, mother turtles buried the…" at bounding box center [685, 241] width 958 height 147
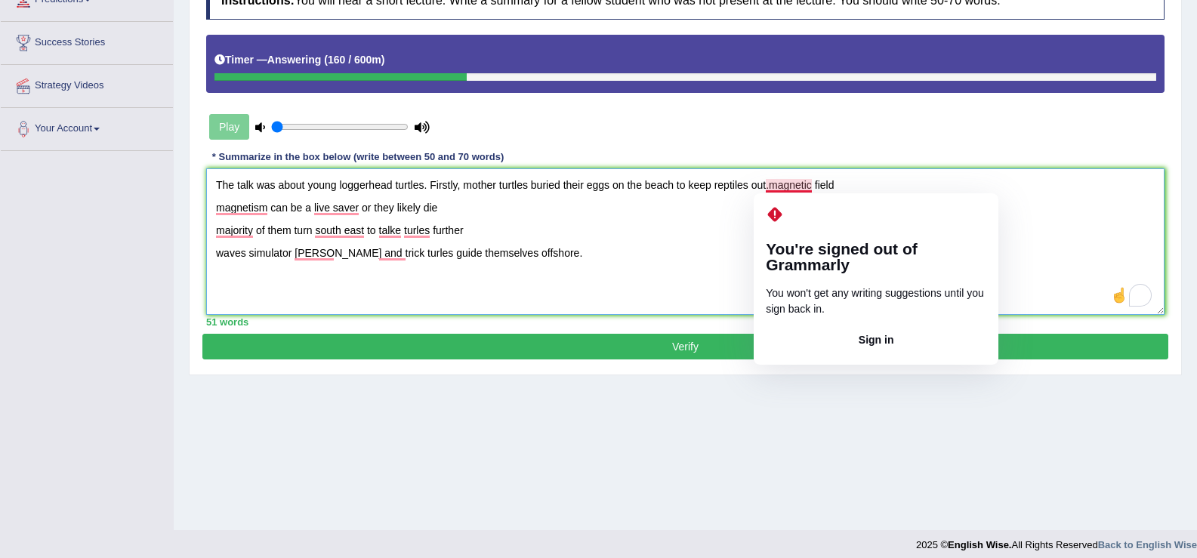
click at [773, 187] on textarea "The talk was about young loggerhead turtles. Firstly, mother turtles buried the…" at bounding box center [685, 241] width 958 height 147
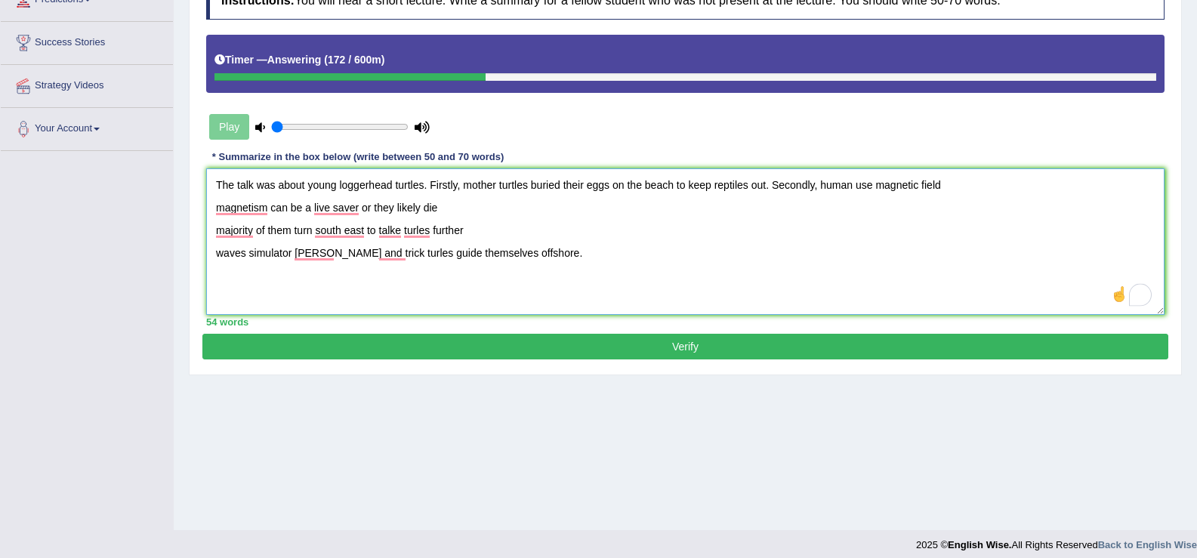
click at [214, 211] on textarea "The talk was about young loggerhead turtles. Firstly, mother turtles buried the…" at bounding box center [685, 241] width 958 height 147
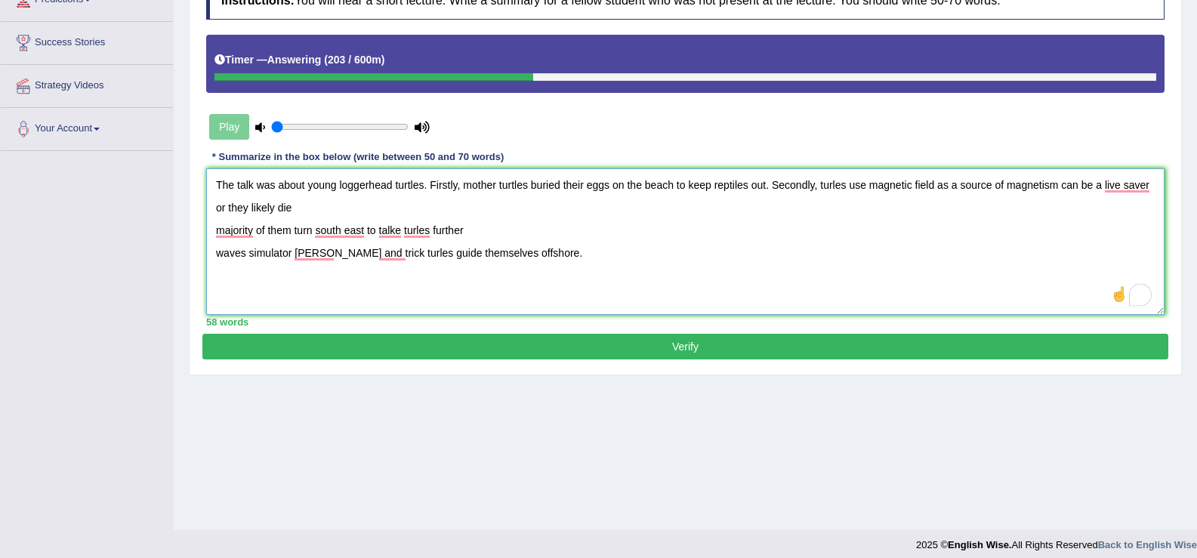
click at [1063, 187] on textarea "The talk was about young loggerhead turtles. Firstly, mother turtles buried the…" at bounding box center [685, 241] width 958 height 147
click at [333, 205] on textarea "The talk was about young loggerhead turtles. Firstly, mother turtles buried the…" at bounding box center [685, 241] width 958 height 147
click at [217, 206] on textarea "The talk was about young loggerhead turtles. Firstly, mother turtles buried the…" at bounding box center [685, 241] width 958 height 147
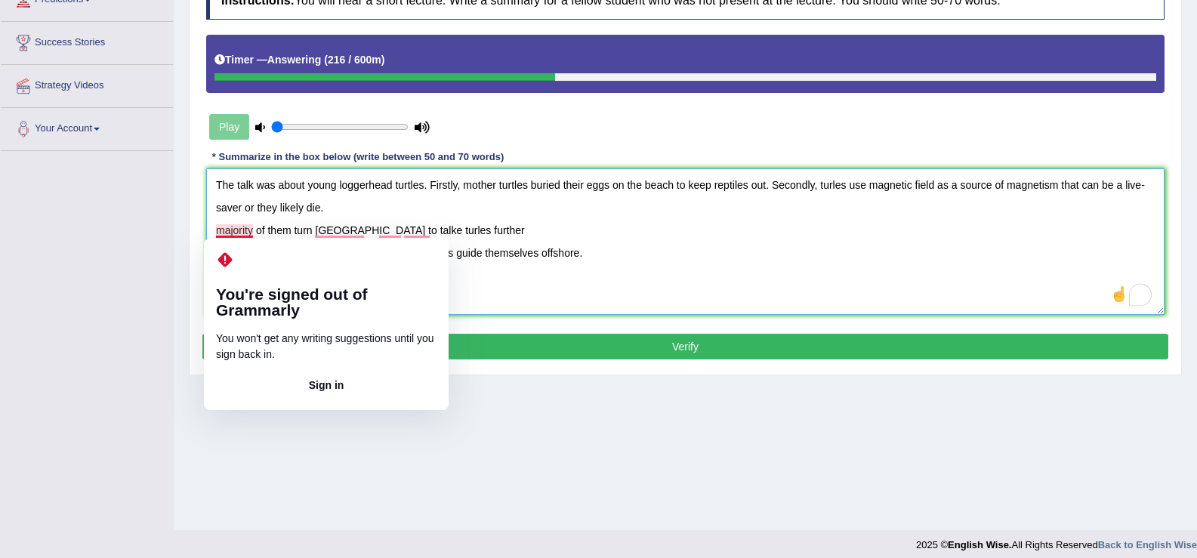
click at [216, 232] on textarea "The talk was about young loggerhead turtles. Firstly, mother turtles buried the…" at bounding box center [685, 241] width 958 height 147
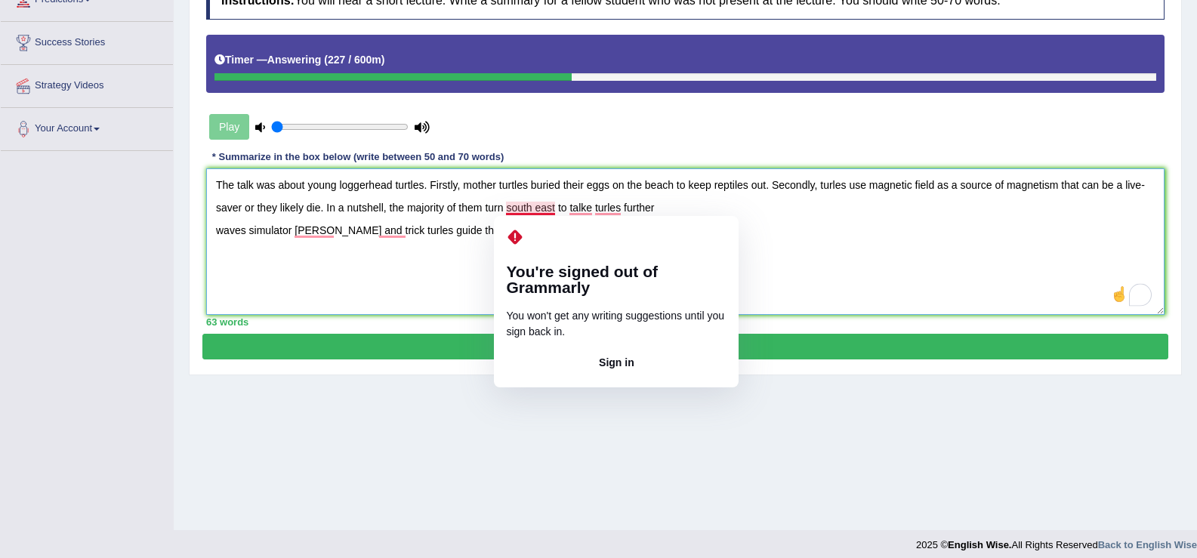
click at [536, 211] on textarea "The talk was about young loggerhead turtles. Firstly, mother turtles buried the…" at bounding box center [685, 241] width 958 height 147
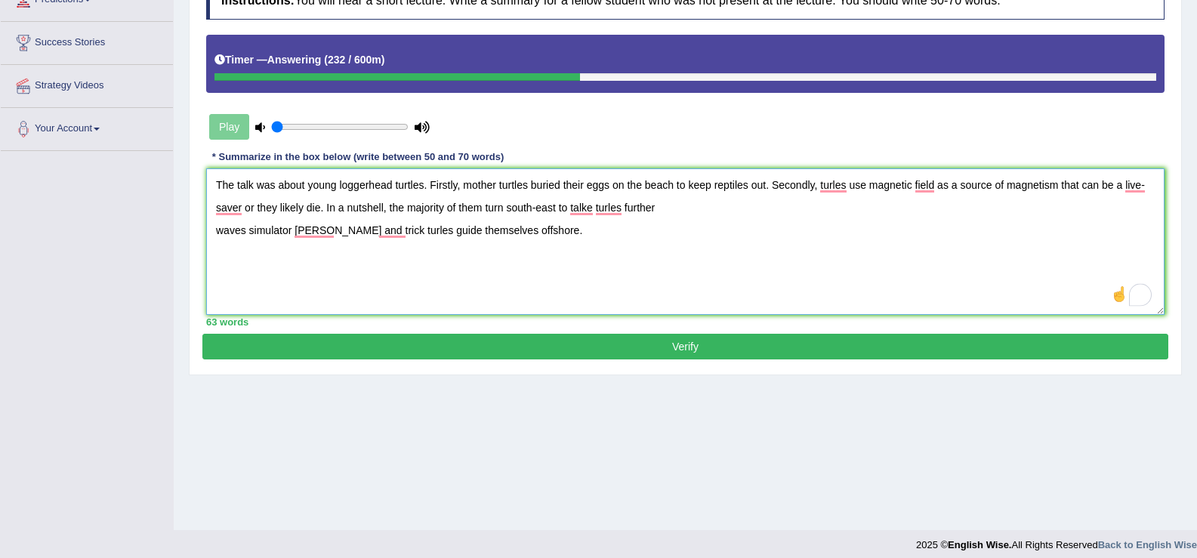
drag, startPoint x: 622, startPoint y: 211, endPoint x: 571, endPoint y: 215, distance: 51.5
click at [571, 215] on textarea "The talk was about young loggerhead turtles. Firstly, mother turtles buried the…" at bounding box center [685, 241] width 958 height 147
click at [213, 237] on textarea "The talk was about young loggerhead turtles. Firstly, mother turtles buried the…" at bounding box center [685, 241] width 958 height 147
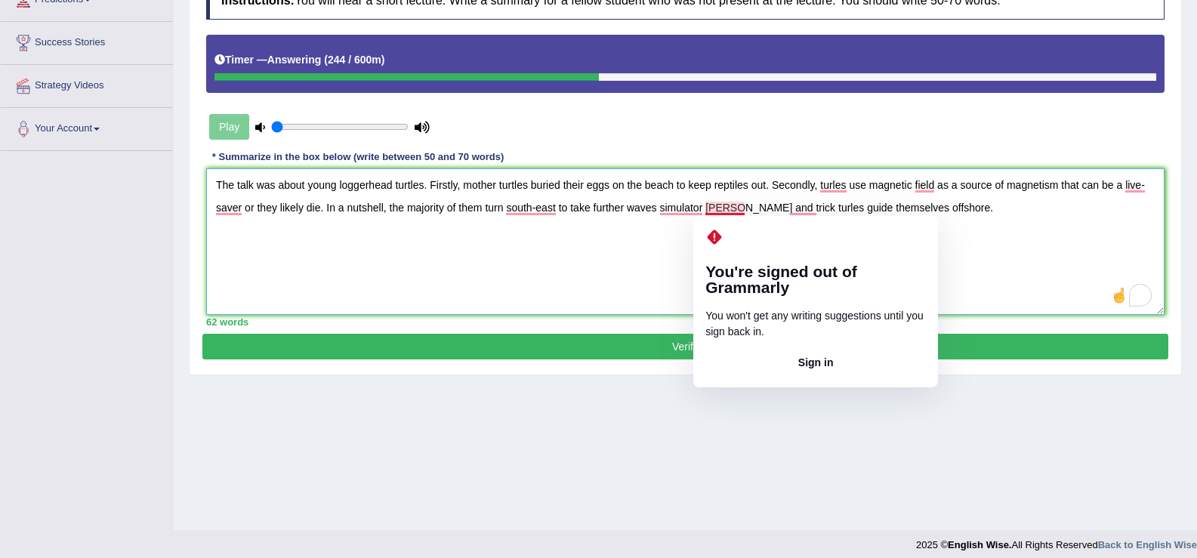
click at [736, 208] on textarea "The talk was about young loggerhead turtles. Firstly, mother turtles buried the…" at bounding box center [685, 241] width 958 height 147
click at [724, 209] on textarea "The talk was about young loggerhead turtles. Firstly, mother turtles buried the…" at bounding box center [685, 241] width 958 height 147
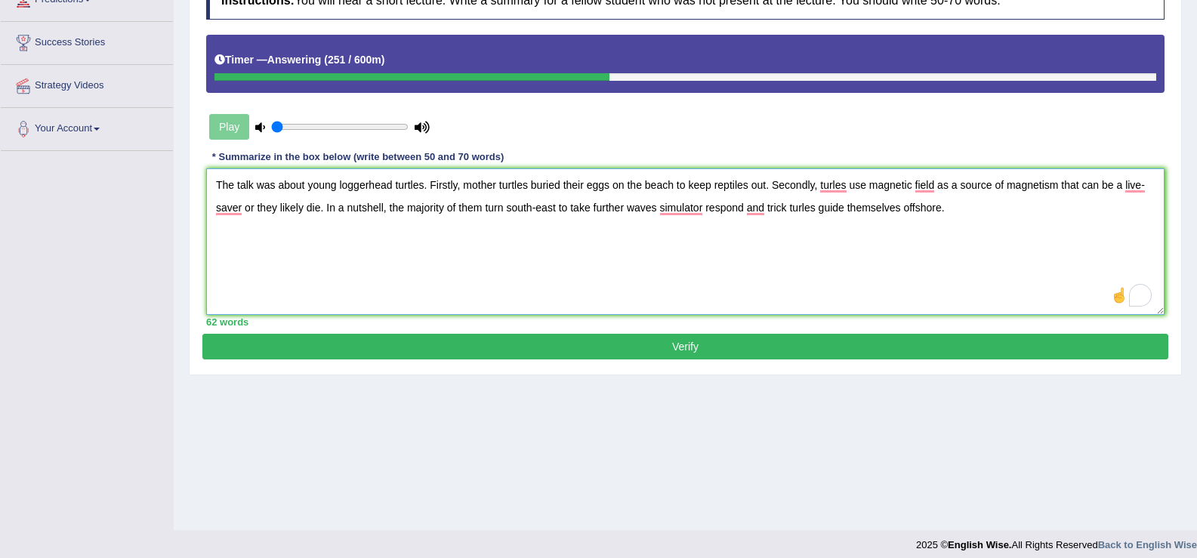
click at [964, 206] on textarea "The talk was about young loggerhead turtles. Firstly, mother turtles buried the…" at bounding box center [685, 241] width 958 height 147
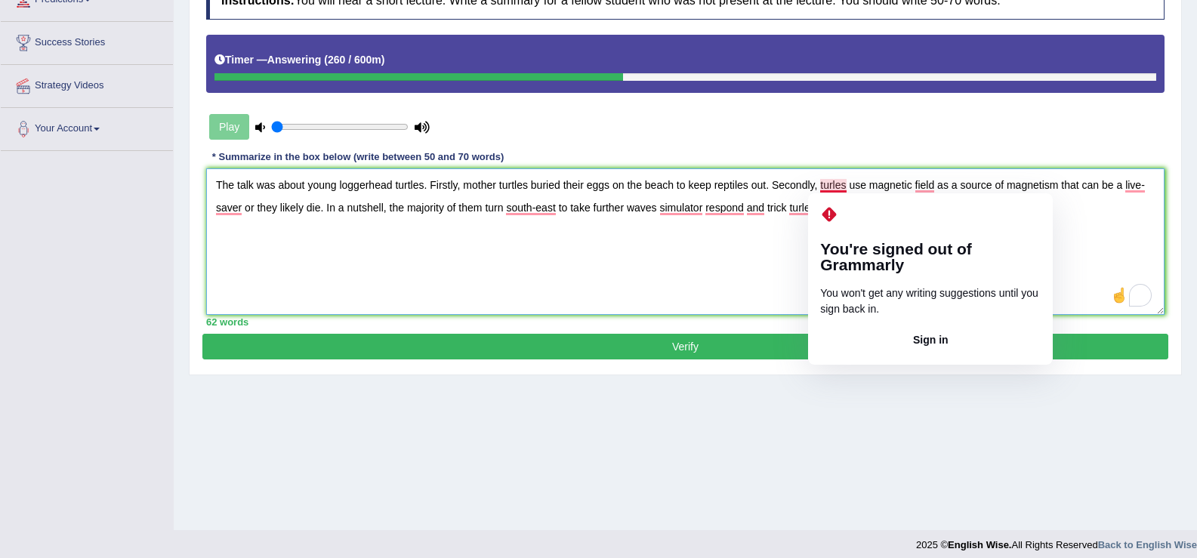
click at [838, 184] on textarea "The talk was about young loggerhead turtles. Firstly, mother turtles buried the…" at bounding box center [685, 241] width 958 height 147
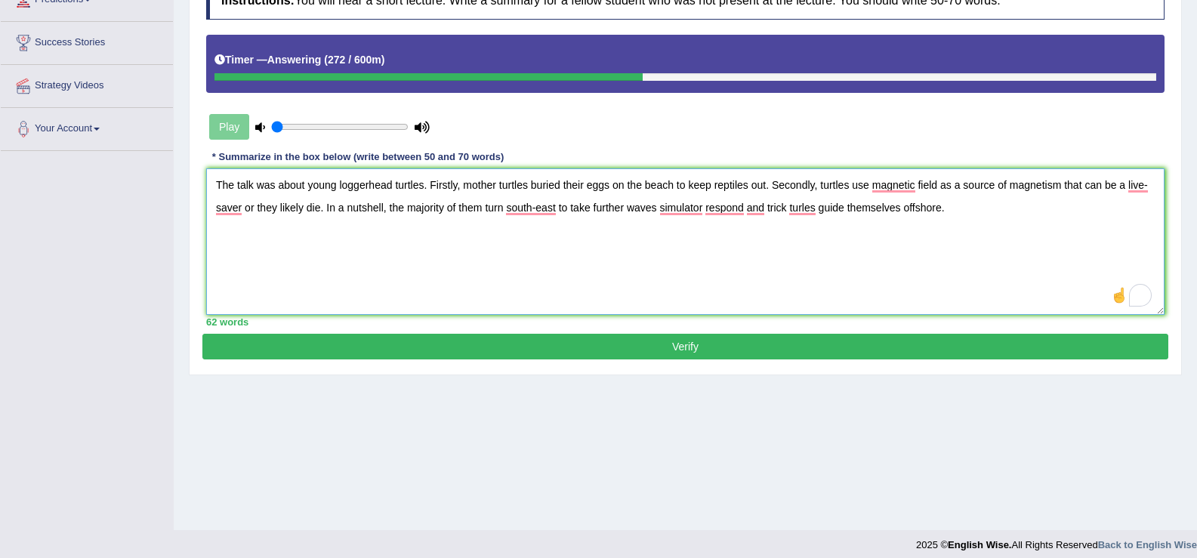
click at [304, 211] on textarea "The talk was about young loggerhead turtles. Firstly, mother turtles buried the…" at bounding box center [685, 241] width 958 height 147
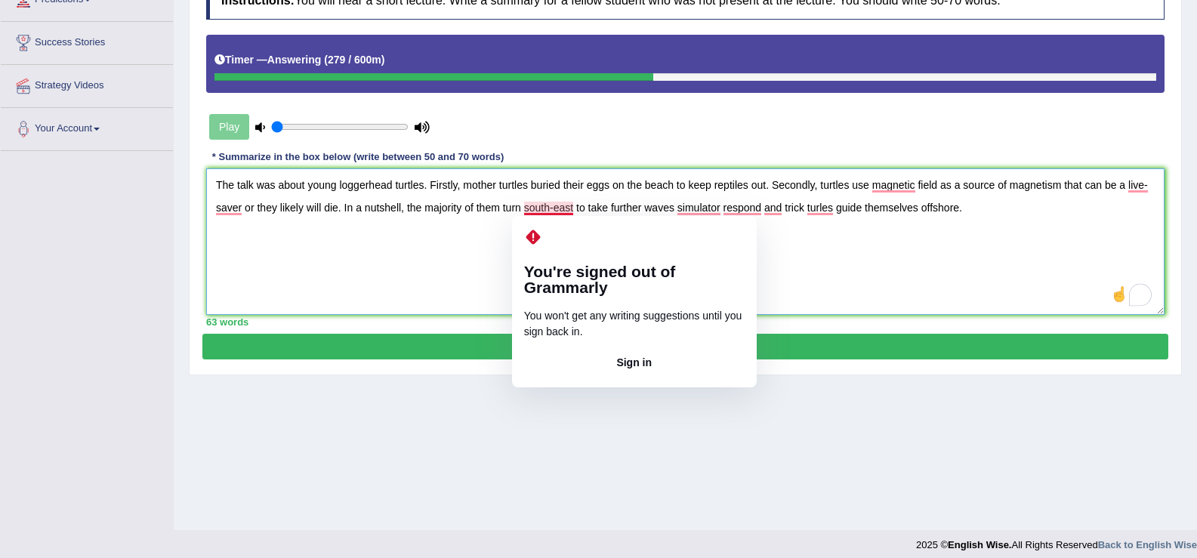
click at [553, 208] on textarea "The talk was about young loggerhead turtles. Firstly, mother turtles buried the…" at bounding box center [685, 241] width 958 height 147
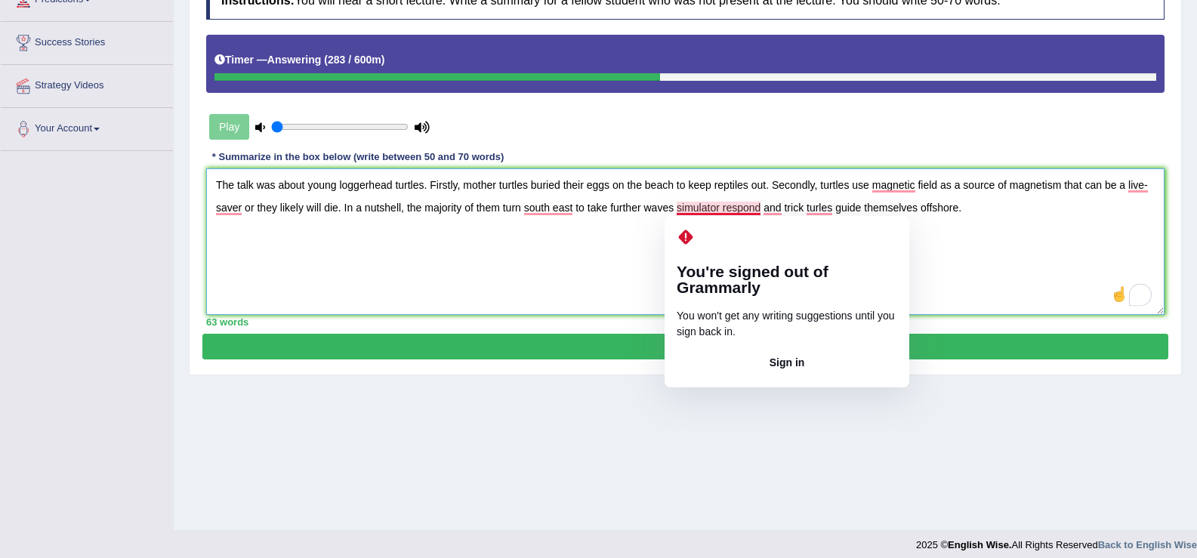
click at [582, 246] on textarea "The talk was about young loggerhead turtles. Firstly, mother turtles buried the…" at bounding box center [685, 241] width 958 height 147
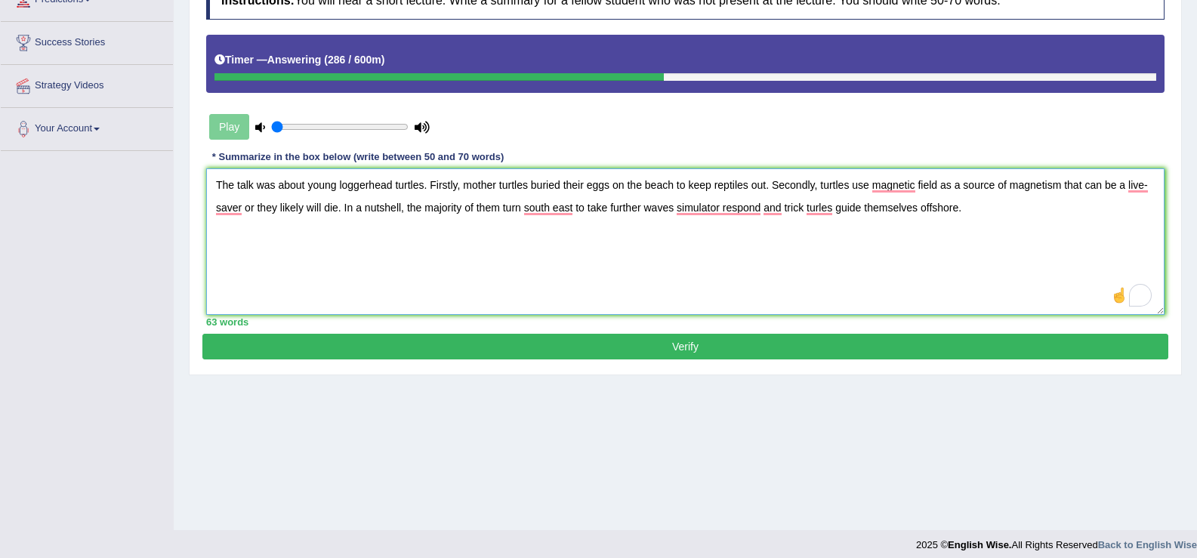
type textarea "The talk was about young loggerhead turtles. Firstly, mother turtles buried the…"
click at [622, 350] on button "Verify" at bounding box center [685, 347] width 966 height 26
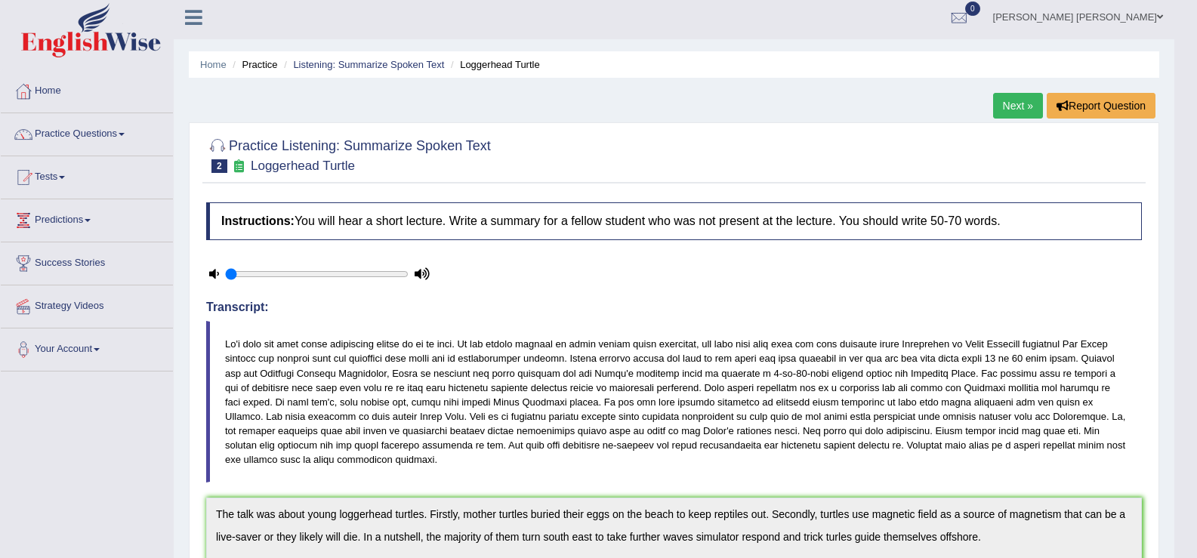
scroll to position [0, 0]
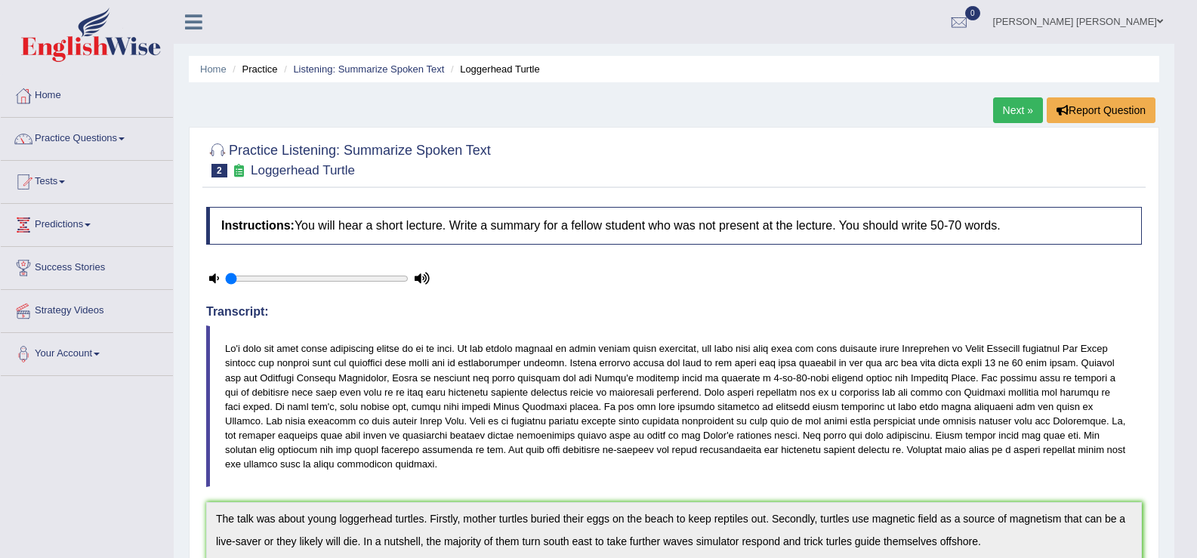
click at [1011, 102] on link "Next »" at bounding box center [1018, 110] width 50 height 26
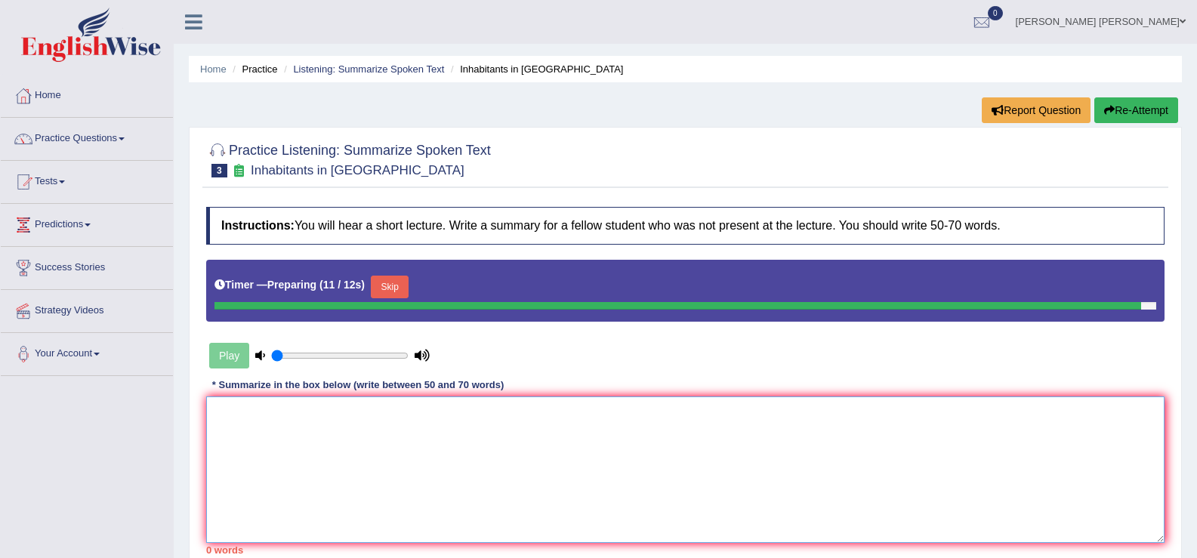
click at [278, 424] on textarea at bounding box center [685, 470] width 958 height 147
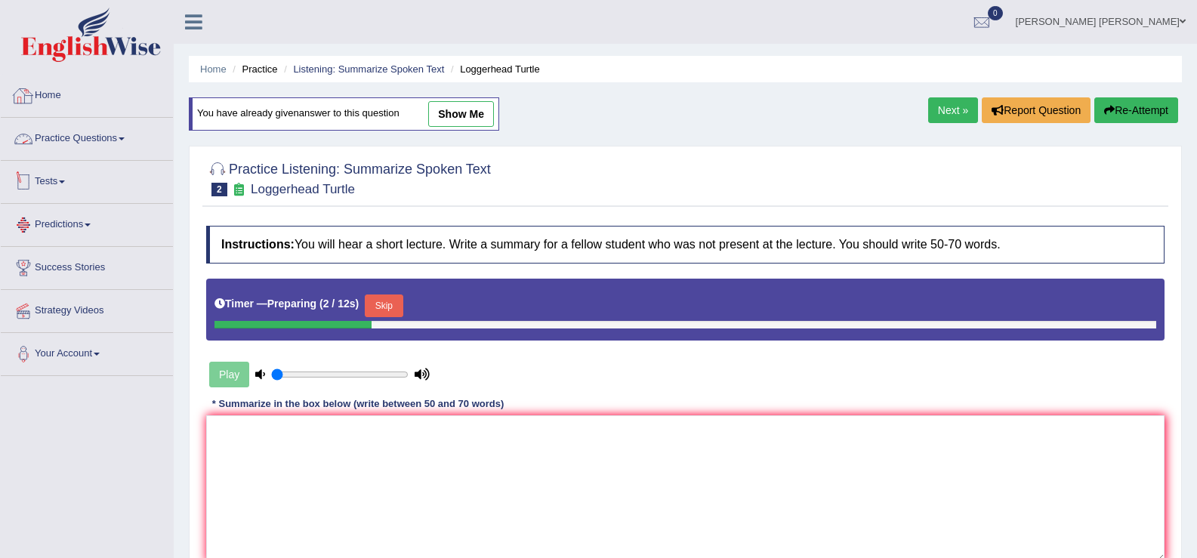
click at [104, 147] on link "Practice Questions" at bounding box center [87, 137] width 172 height 38
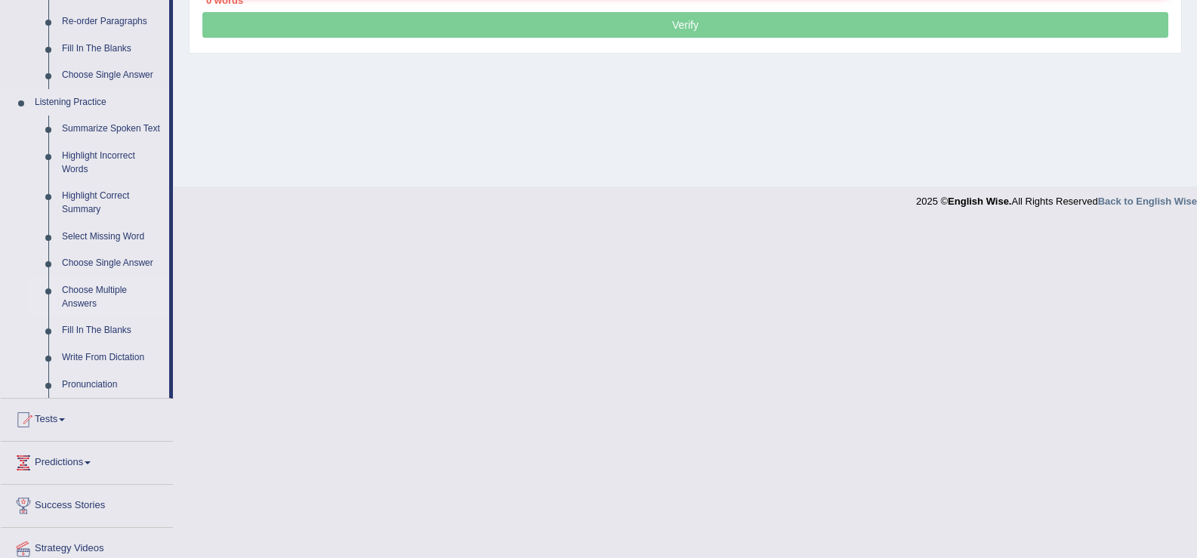
scroll to position [625, 0]
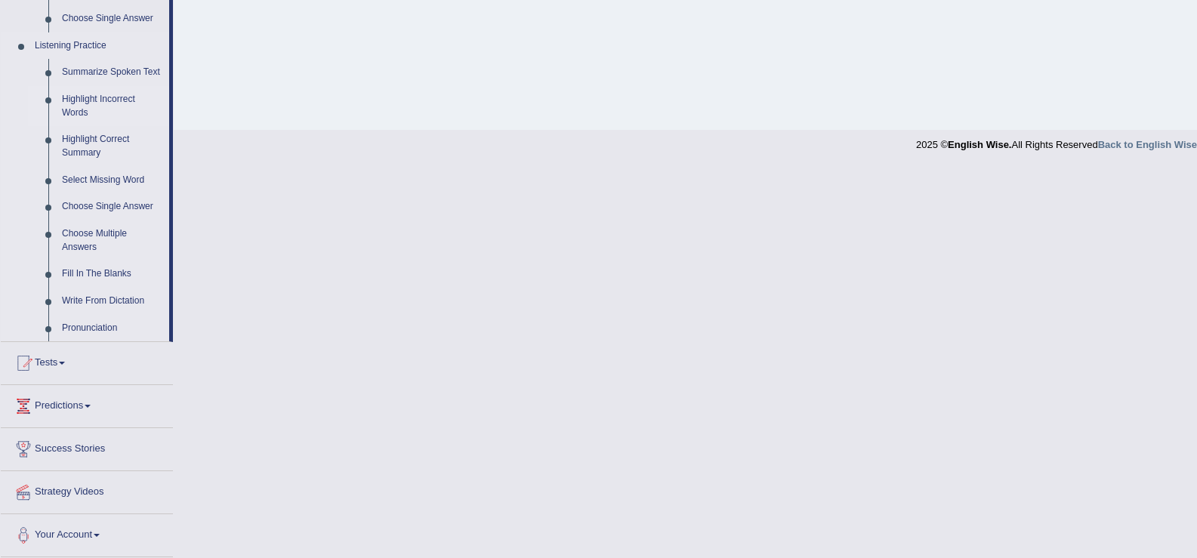
click at [100, 100] on link "Highlight Incorrect Words" at bounding box center [112, 106] width 114 height 40
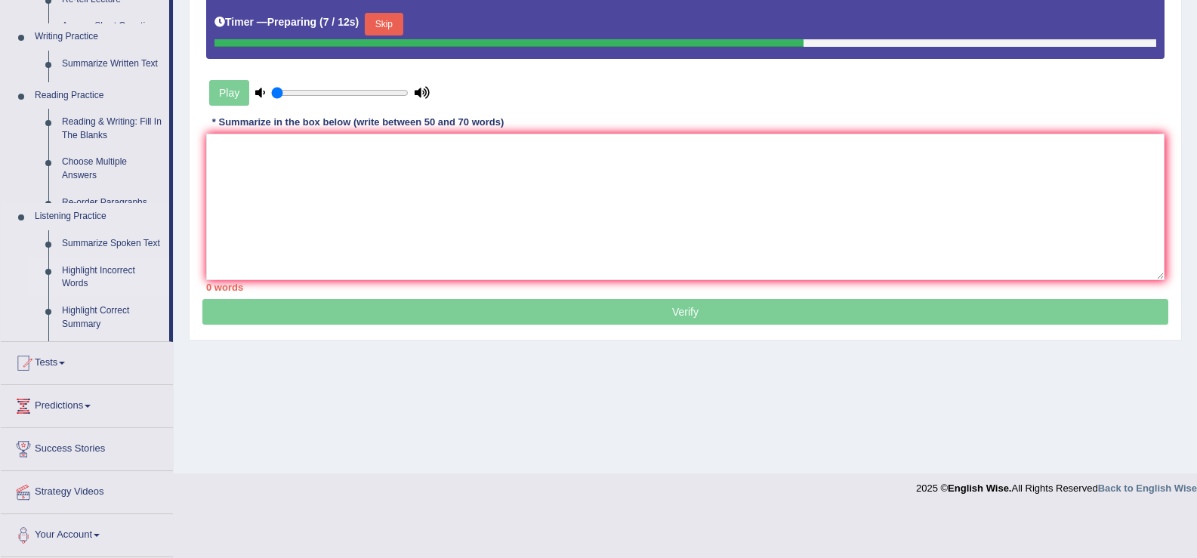
scroll to position [282, 0]
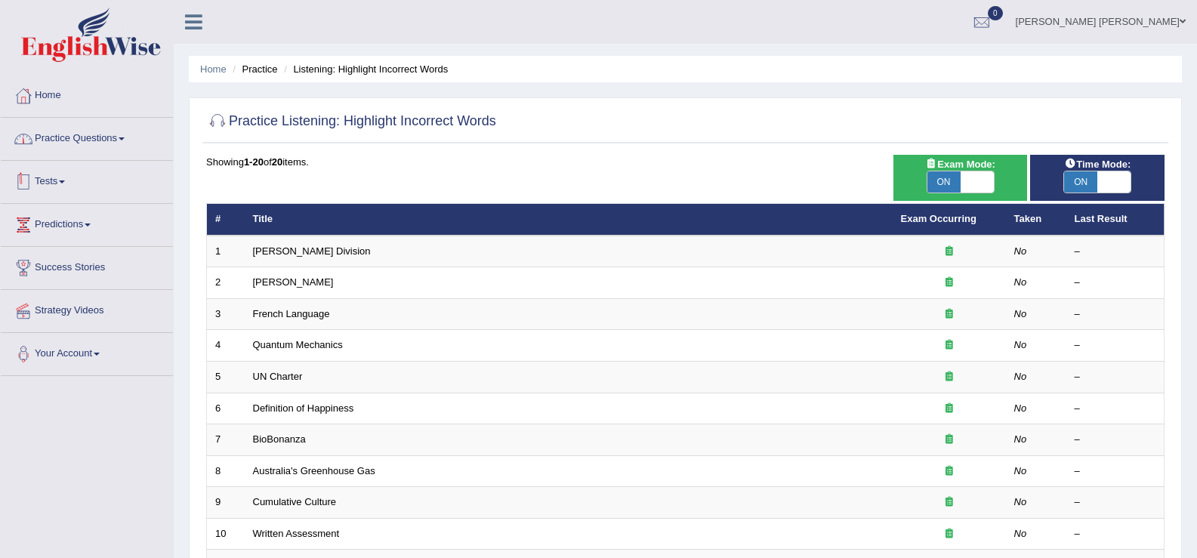
click at [107, 133] on link "Practice Questions" at bounding box center [87, 137] width 172 height 38
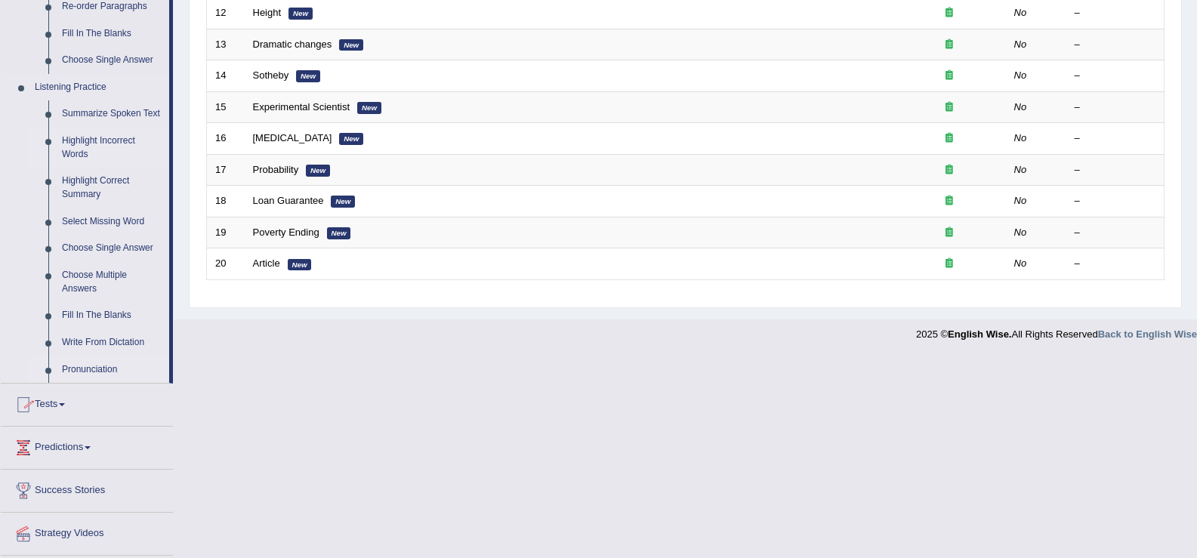
scroll to position [625, 0]
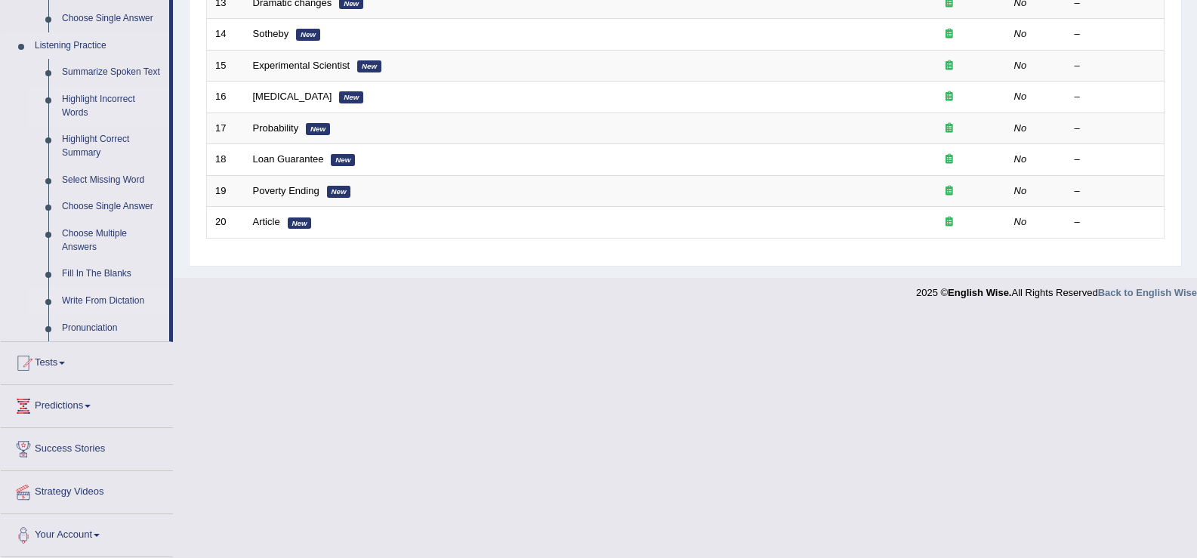
click at [122, 302] on link "Write From Dictation" at bounding box center [112, 301] width 114 height 27
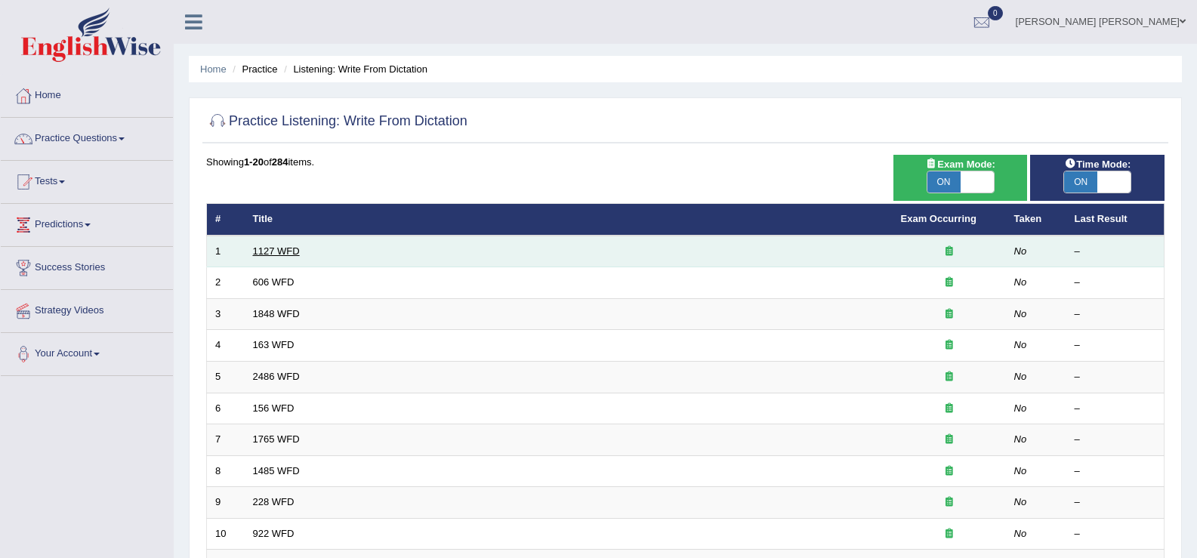
click at [286, 255] on link "1127 WFD" at bounding box center [276, 250] width 47 height 11
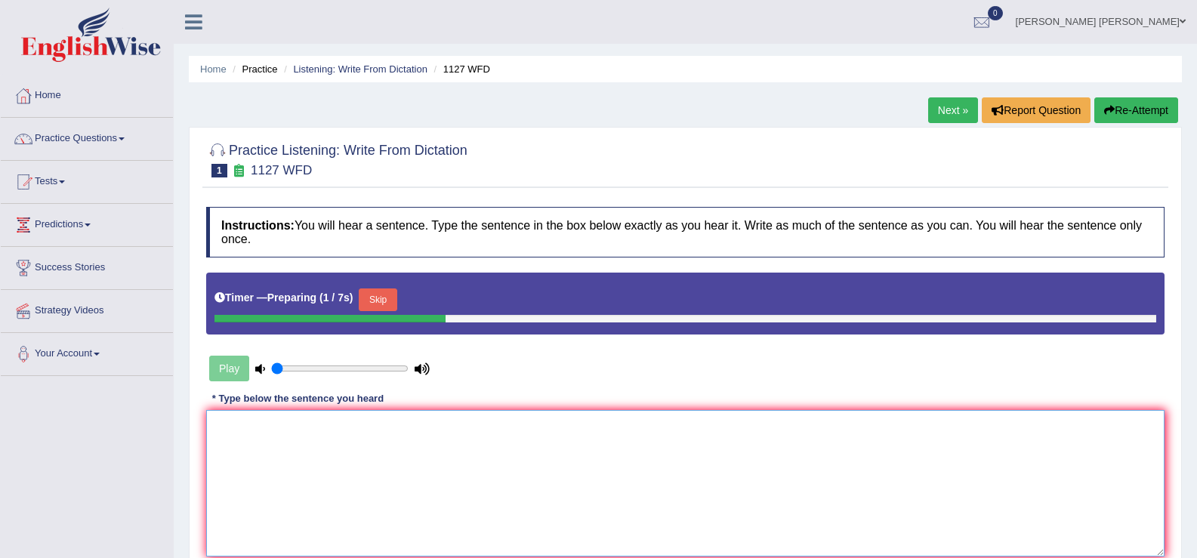
click at [311, 437] on textarea at bounding box center [685, 483] width 958 height 147
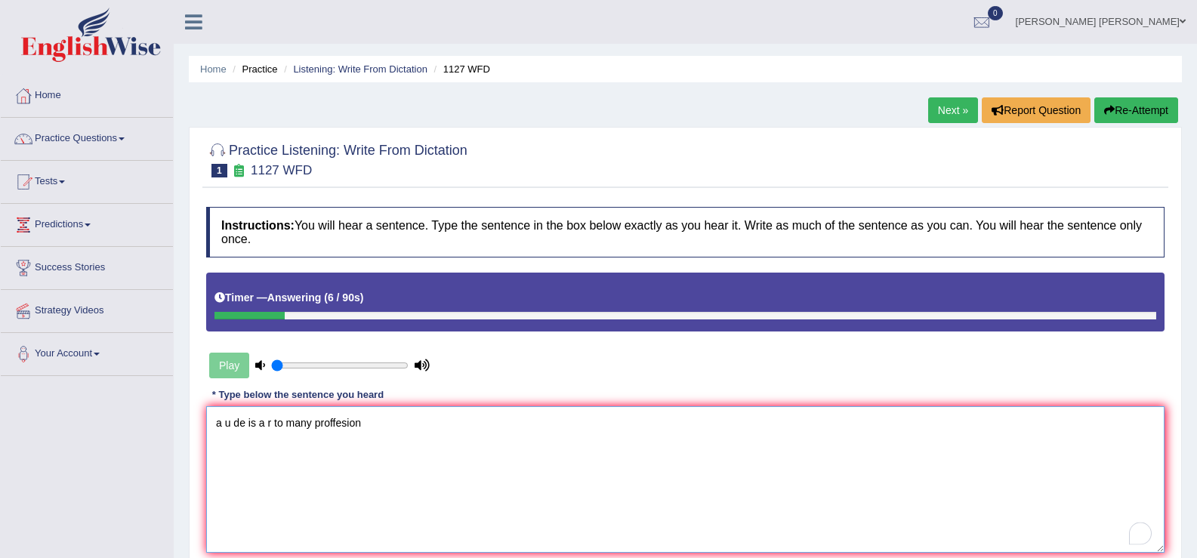
click at [219, 424] on textarea "a u de is a r to many proffesion" at bounding box center [685, 479] width 958 height 147
click at [231, 426] on textarea "A u de is a r to many proffesion" at bounding box center [685, 479] width 958 height 147
click at [446, 421] on textarea "A university degree is a requirement to many proffesion" at bounding box center [685, 479] width 958 height 147
click at [457, 421] on textarea "A university degree is a requirement to many profesion" at bounding box center [685, 479] width 958 height 147
click at [477, 424] on textarea "A university degree is a requirement to many profession" at bounding box center [685, 479] width 958 height 147
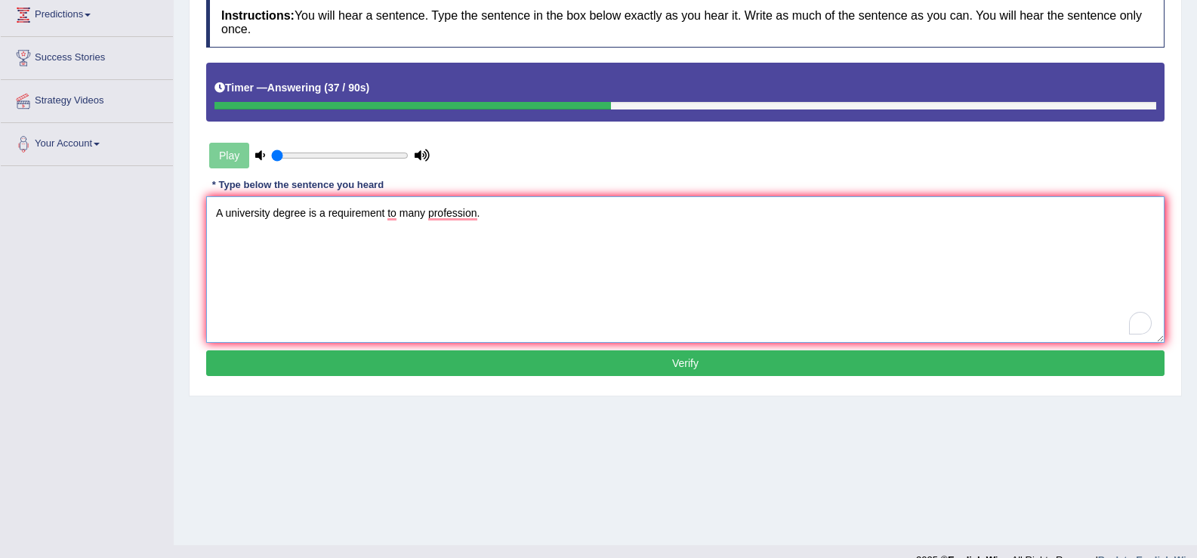
scroll to position [235, 0]
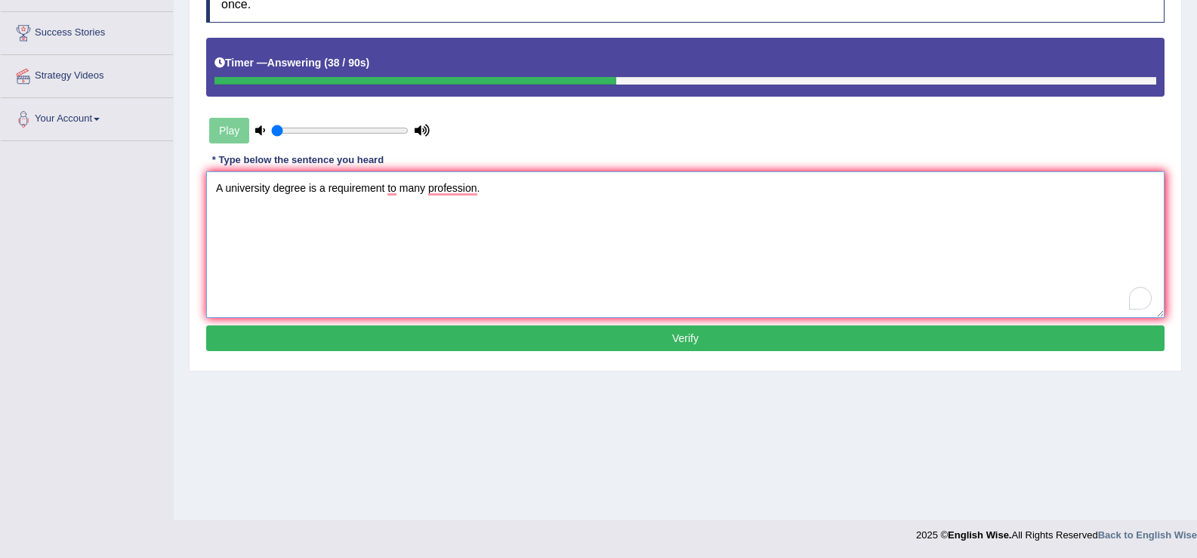
type textarea "A university degree is a requirement to many profession."
click at [889, 332] on button "Verify" at bounding box center [685, 339] width 958 height 26
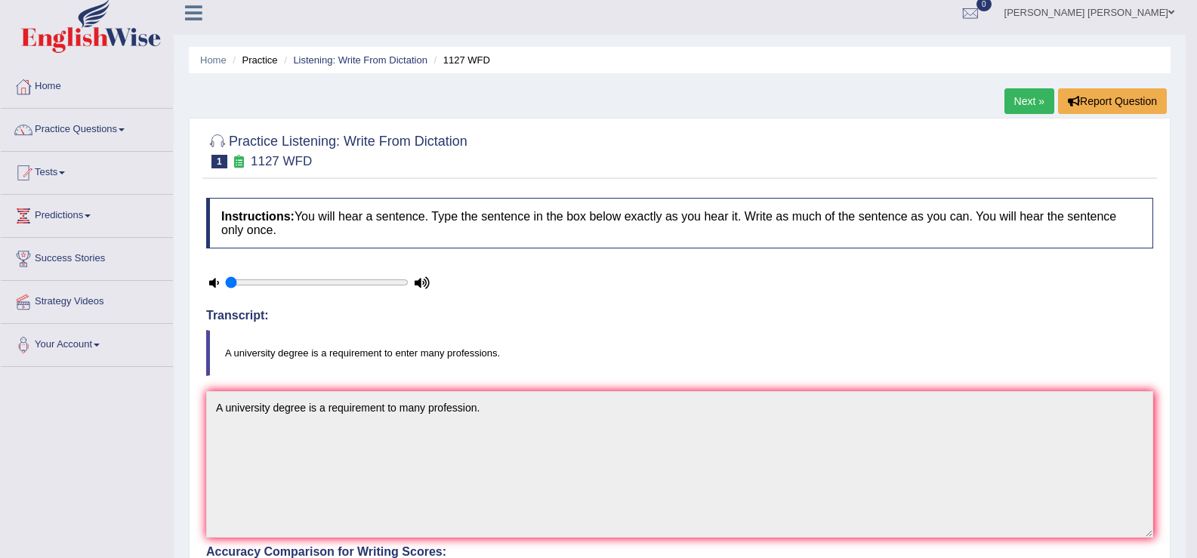
scroll to position [0, 0]
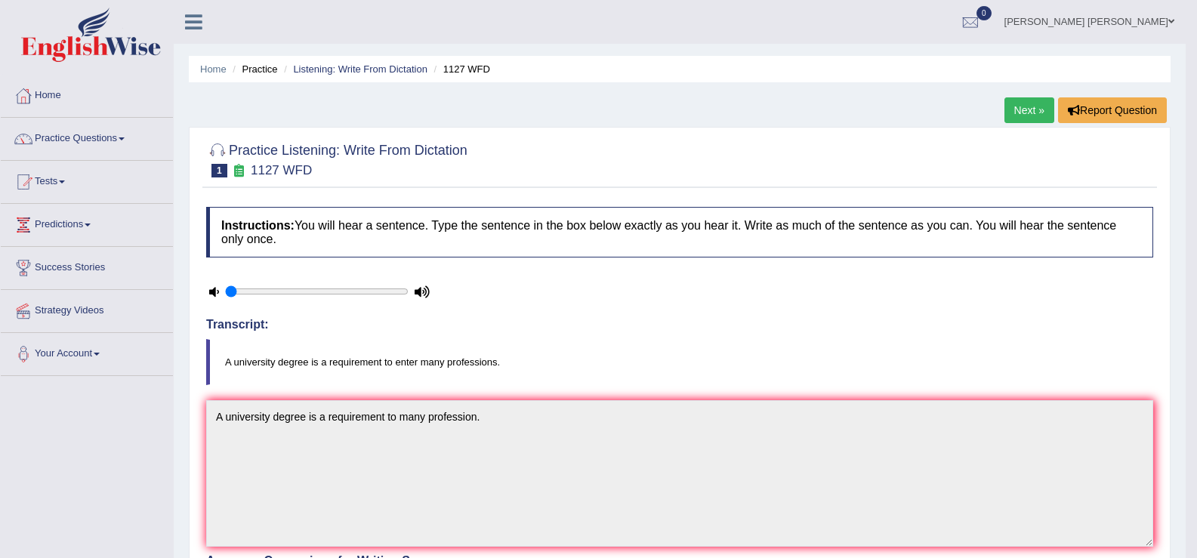
click at [1038, 104] on link "Next »" at bounding box center [1030, 110] width 50 height 26
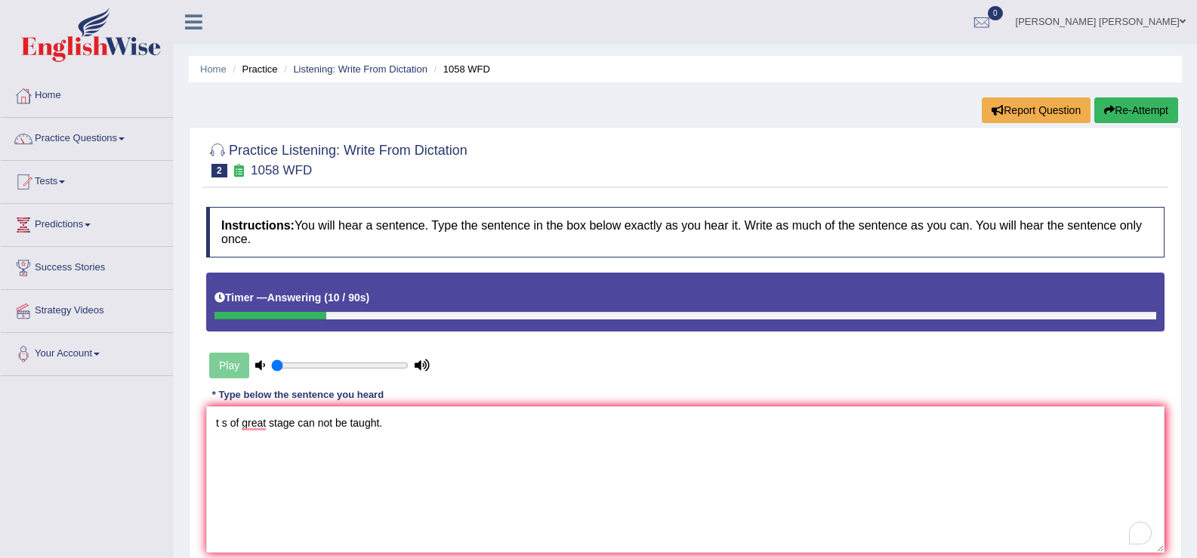
click at [225, 423] on textarea "t s of great stage can not be taught." at bounding box center [685, 479] width 958 height 147
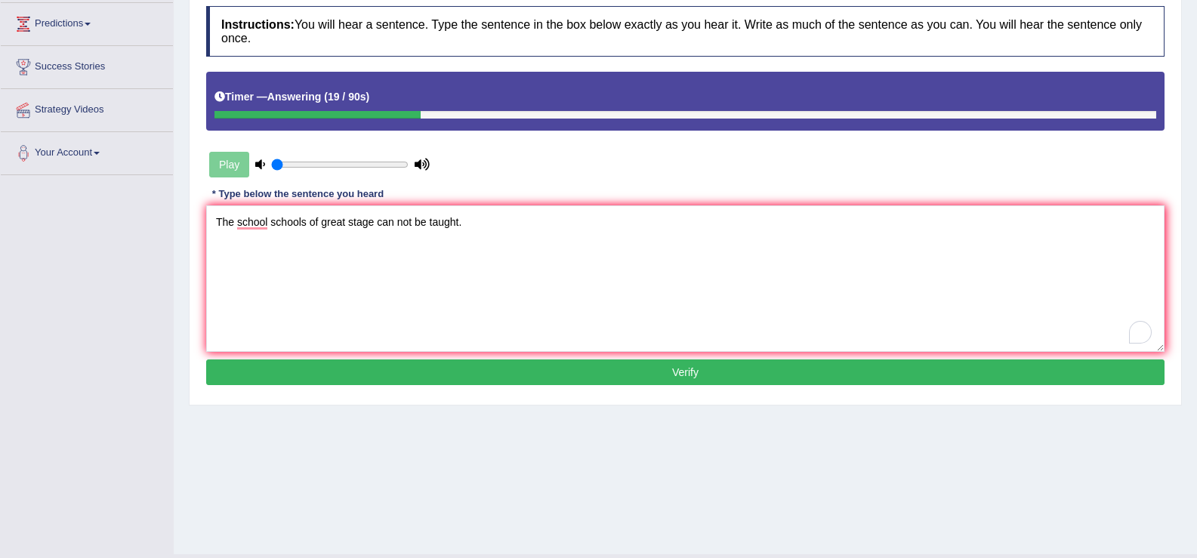
scroll to position [235, 0]
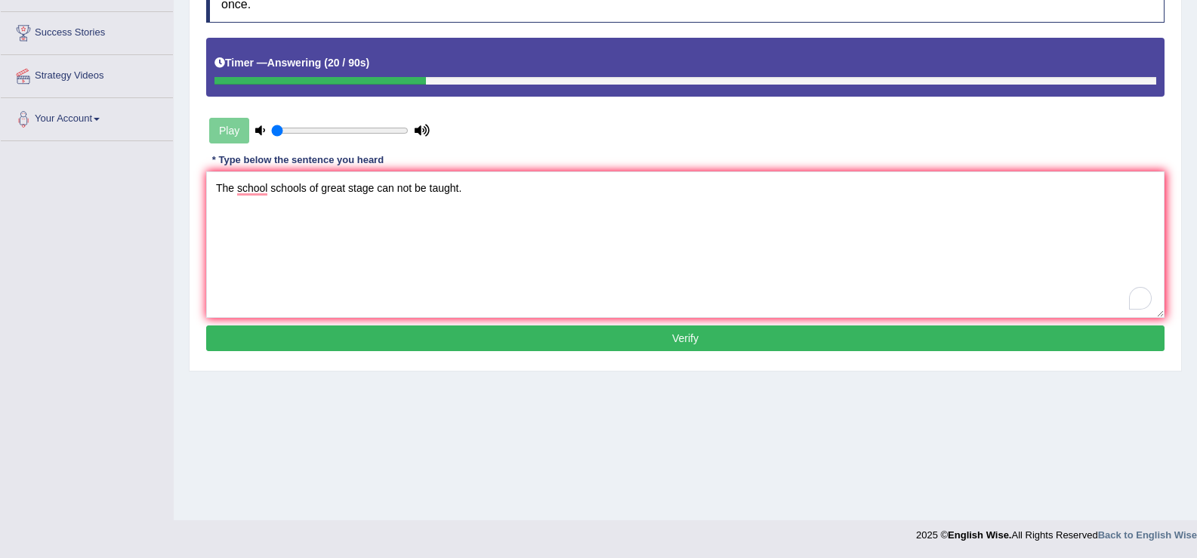
type textarea "The school schools of great stage can not be taught."
click at [452, 338] on button "Verify" at bounding box center [685, 339] width 958 height 26
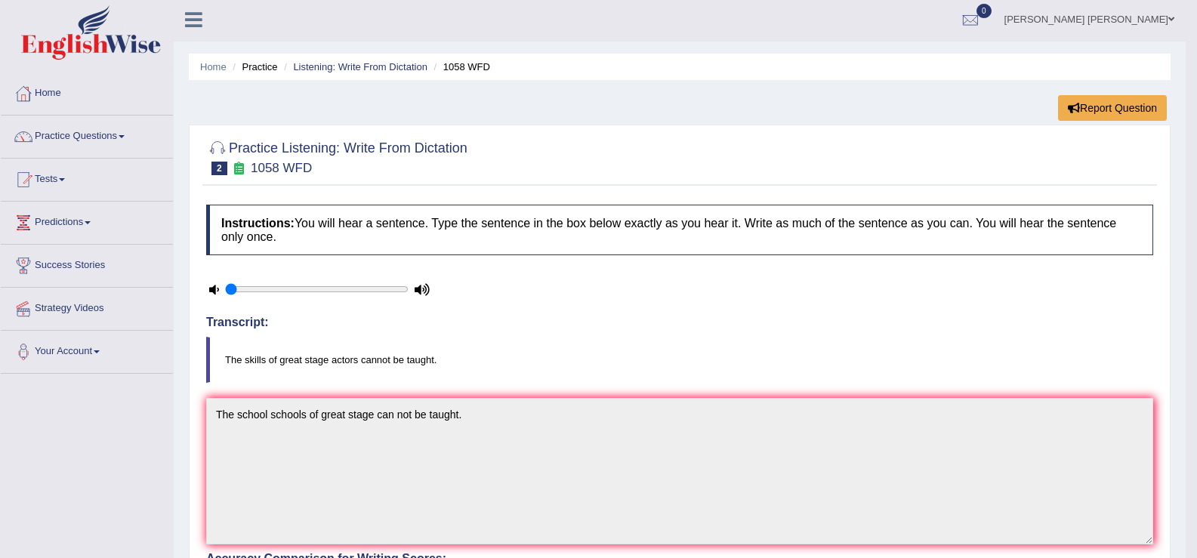
scroll to position [0, 0]
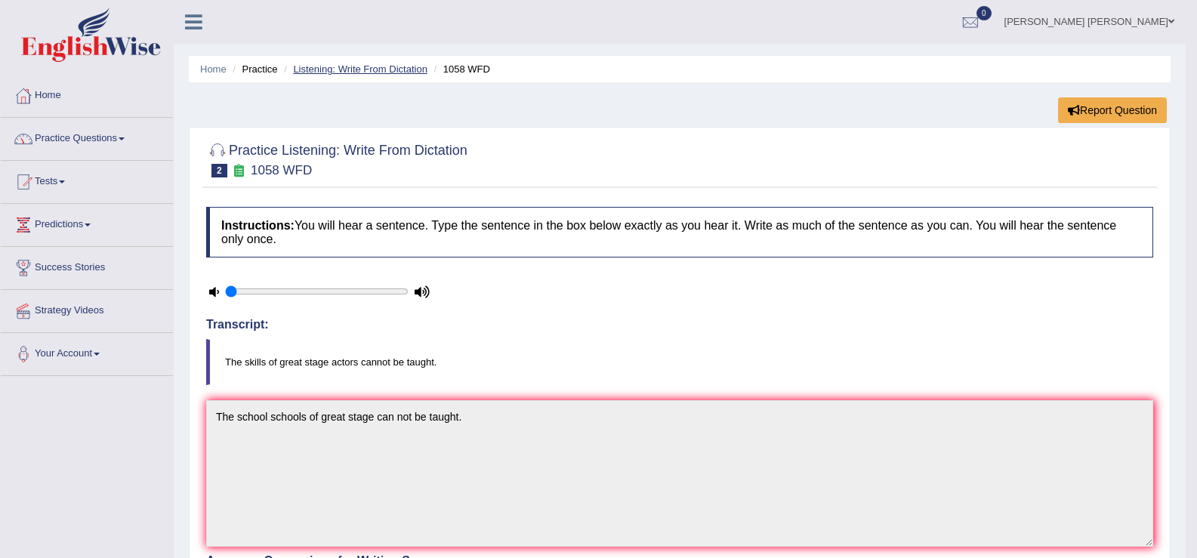
click at [314, 70] on link "Listening: Write From Dictation" at bounding box center [360, 68] width 134 height 11
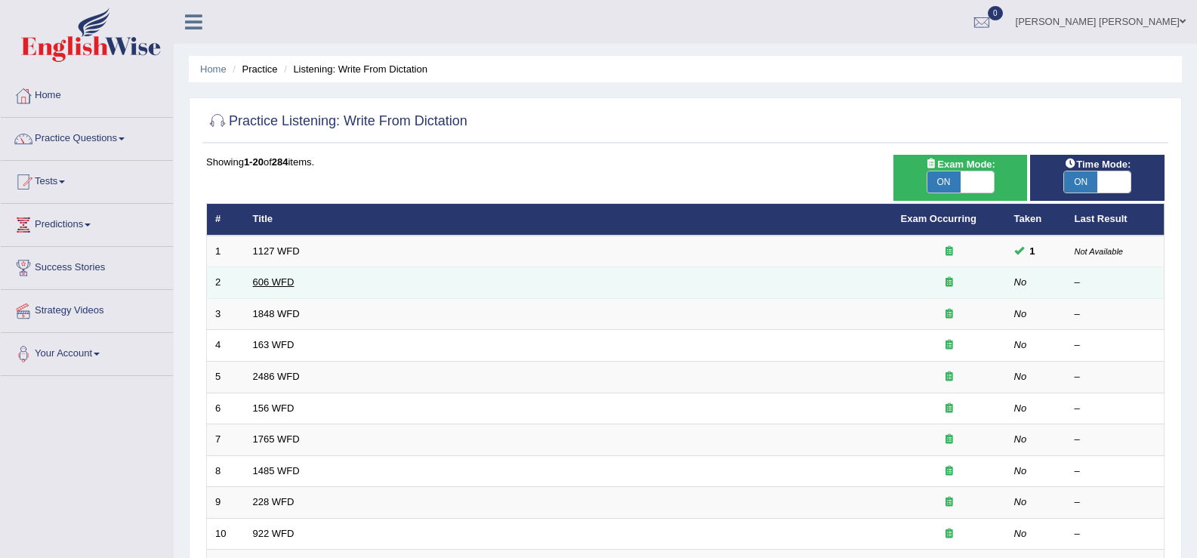
click at [272, 284] on link "606 WFD" at bounding box center [274, 281] width 42 height 11
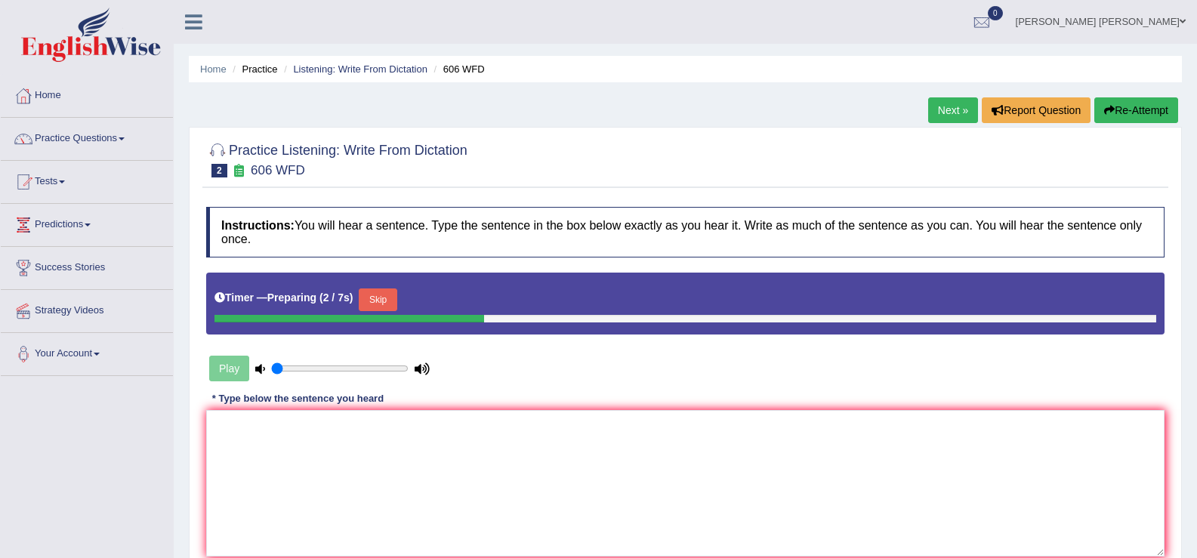
click at [395, 270] on div "Instructions: You will hear a sentence. Type the sentence in the box below exac…" at bounding box center [685, 400] width 966 height 403
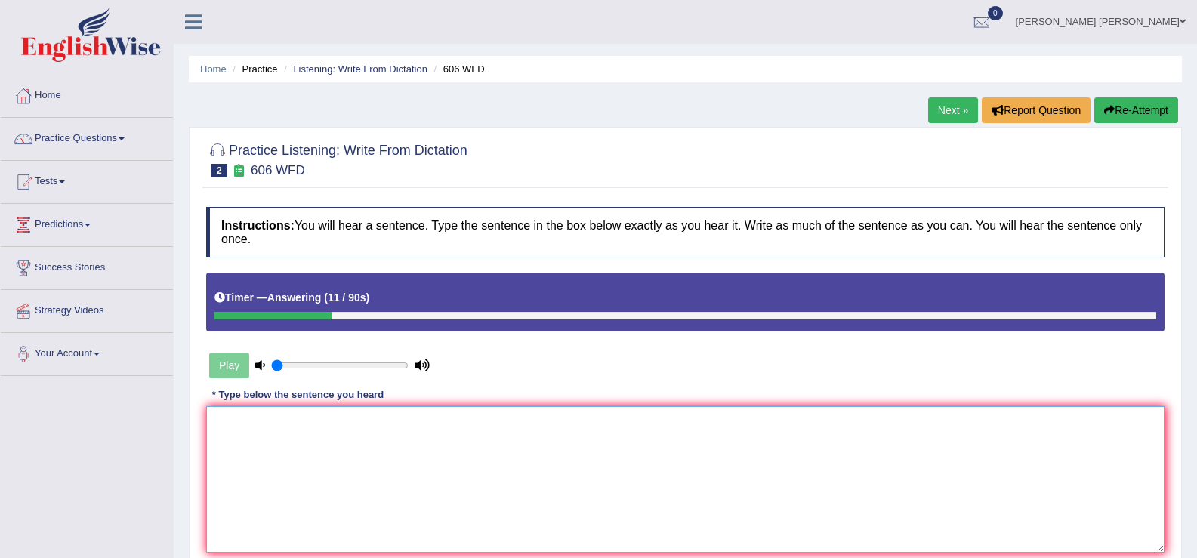
click at [438, 456] on textarea at bounding box center [685, 479] width 958 height 147
click at [929, 104] on link "Next »" at bounding box center [953, 110] width 50 height 26
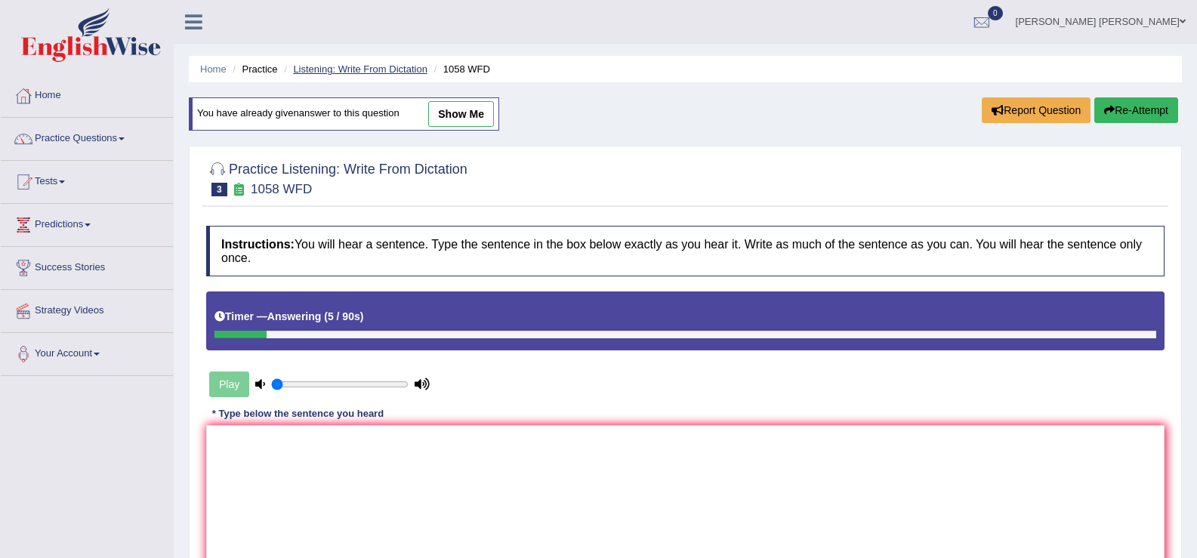
click at [356, 68] on link "Listening: Write From Dictation" at bounding box center [360, 68] width 134 height 11
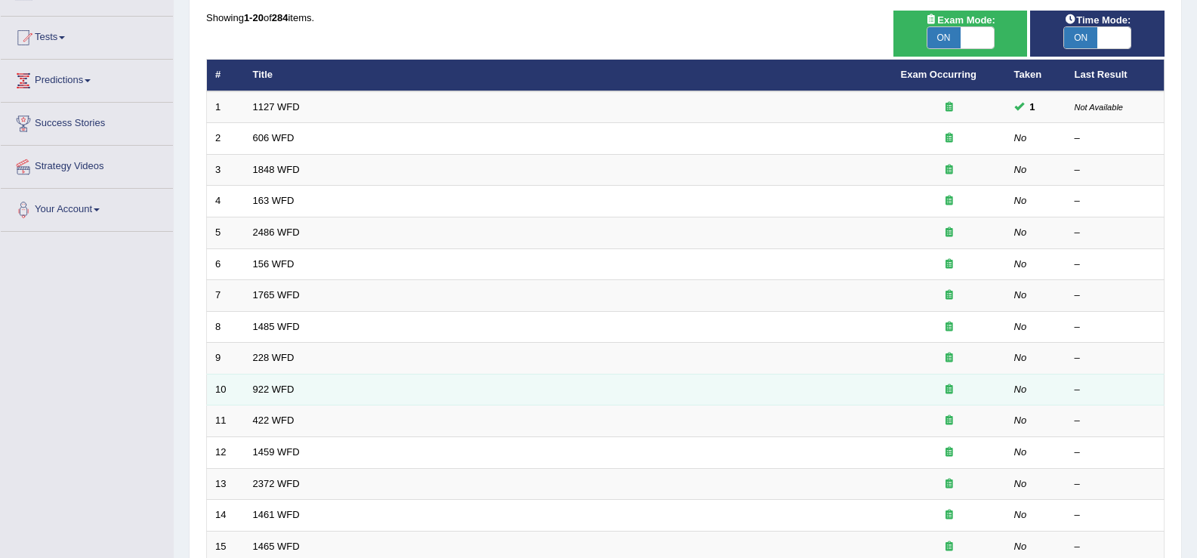
scroll to position [145, 0]
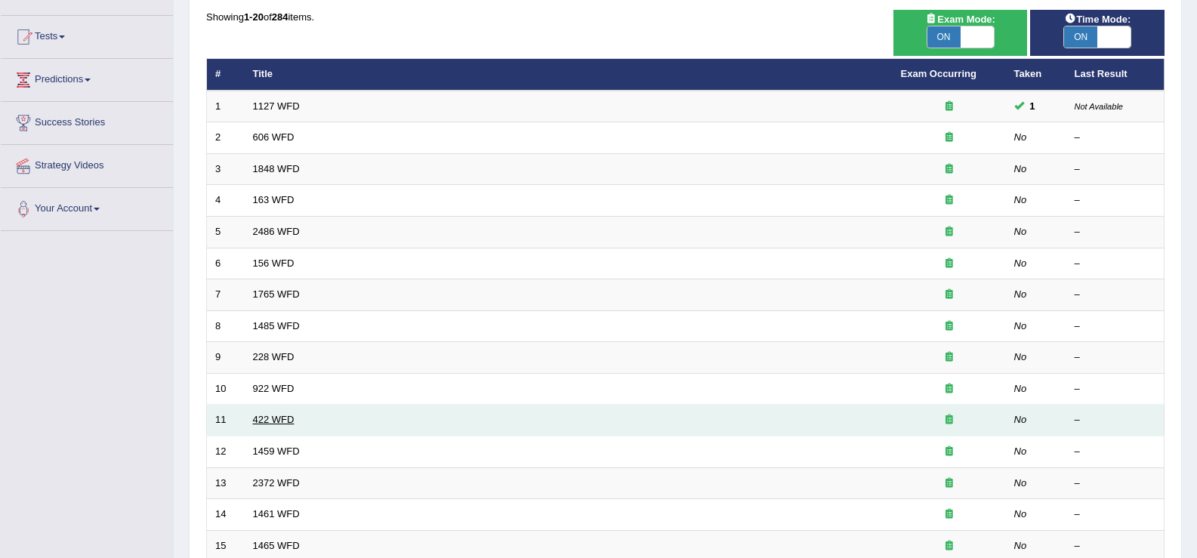
click at [268, 418] on link "422 WFD" at bounding box center [274, 419] width 42 height 11
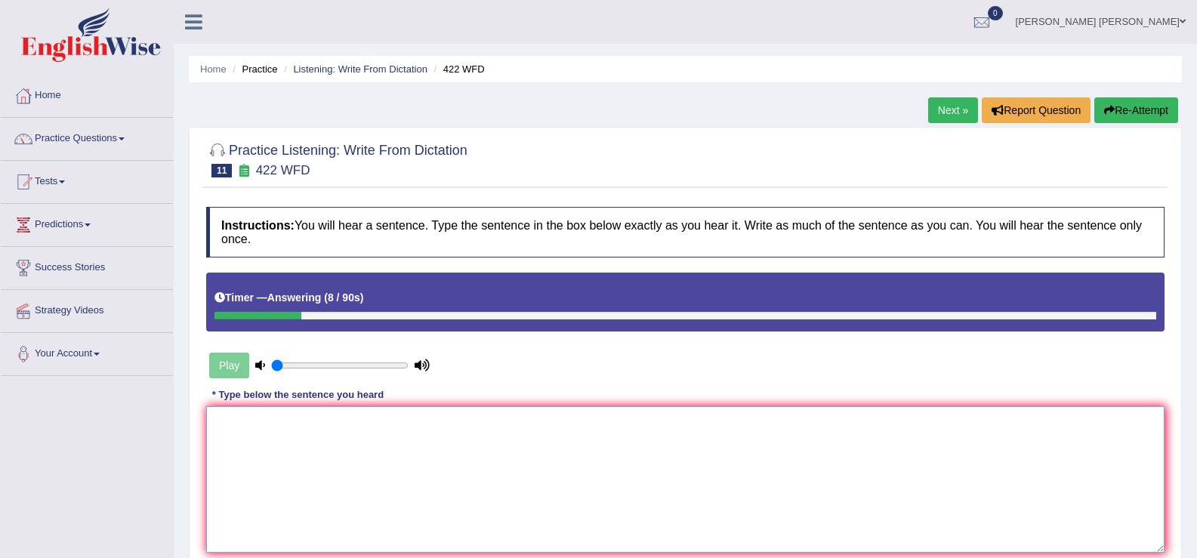
click at [244, 463] on textarea at bounding box center [685, 479] width 958 height 147
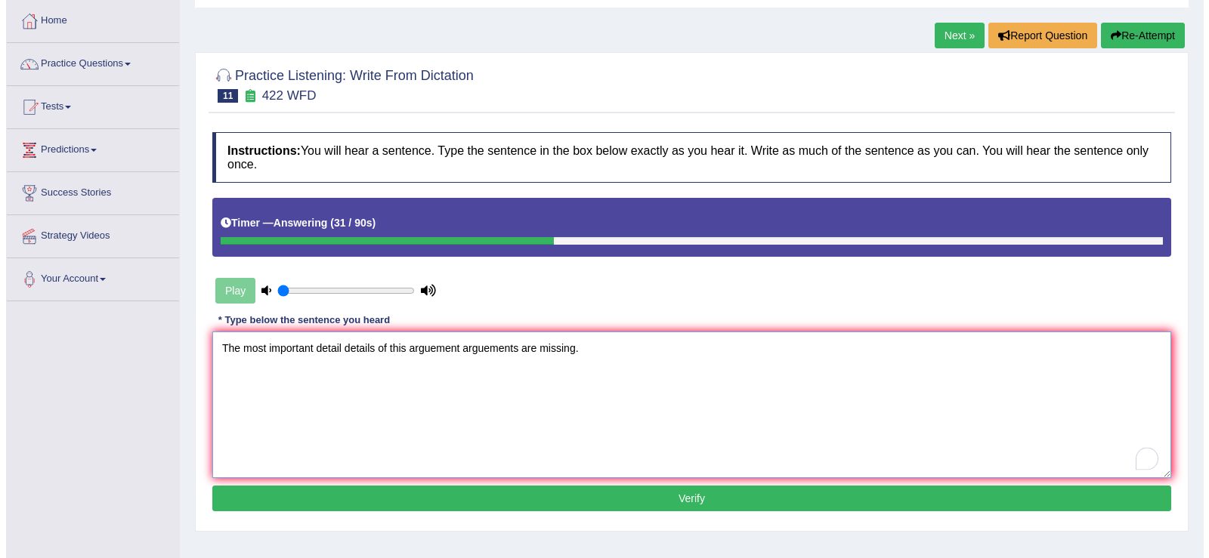
scroll to position [77, 0]
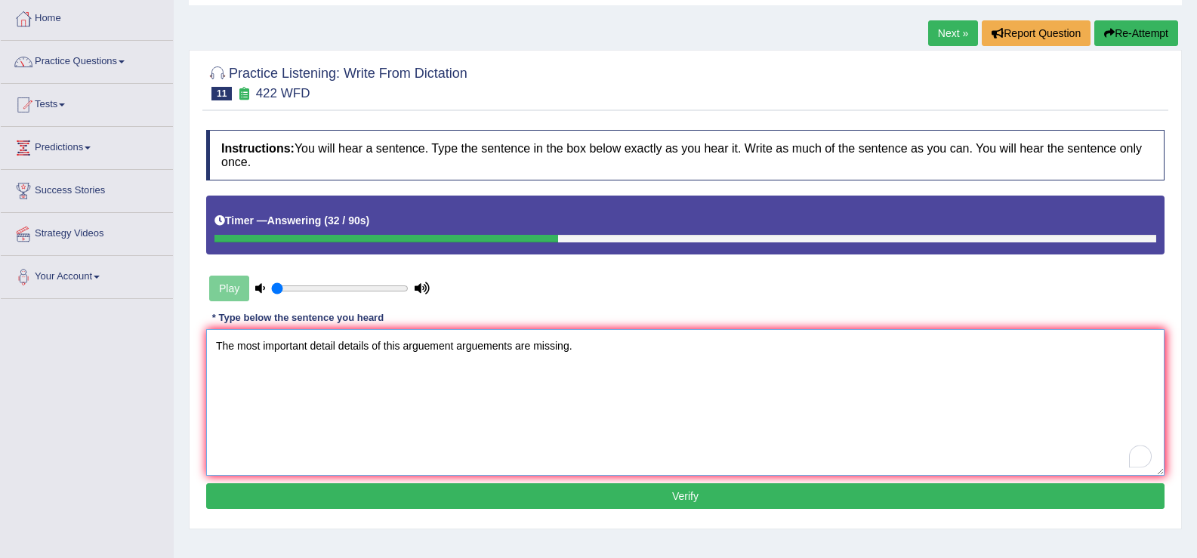
type textarea "The most important detail details of this arguement arguements are missing."
click at [411, 500] on button "Verify" at bounding box center [685, 496] width 958 height 26
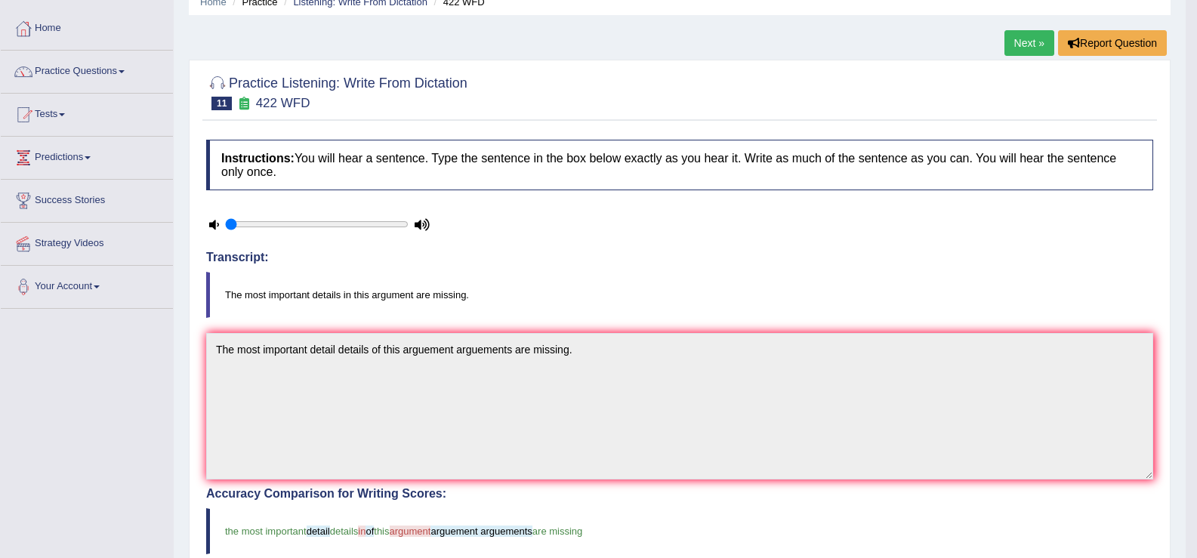
scroll to position [0, 0]
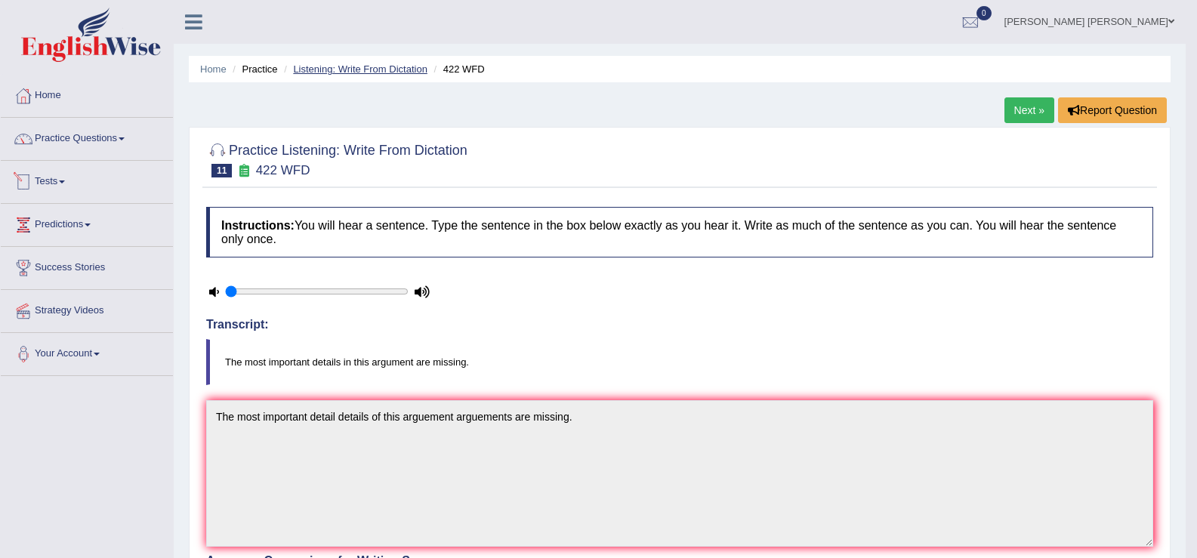
click at [342, 69] on link "Listening: Write From Dictation" at bounding box center [360, 68] width 134 height 11
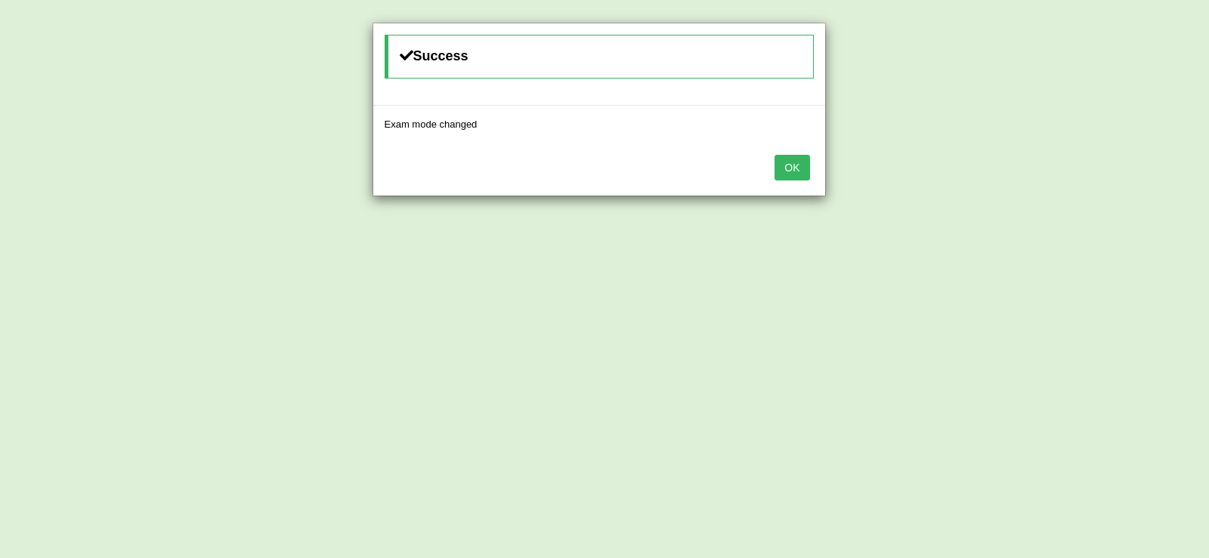
click at [786, 174] on button "OK" at bounding box center [791, 168] width 35 height 26
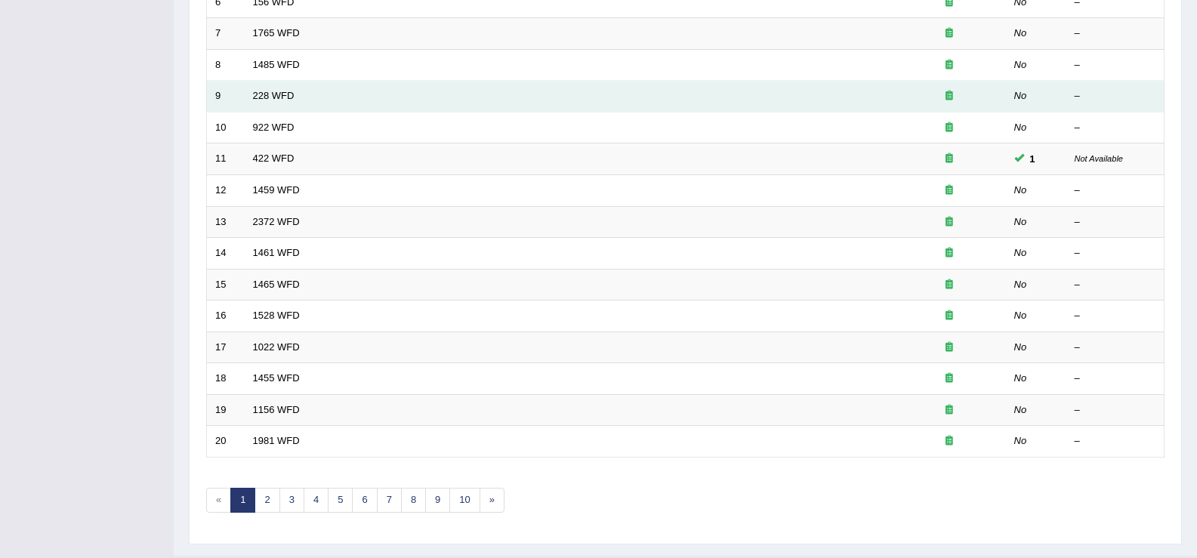
scroll to position [442, 0]
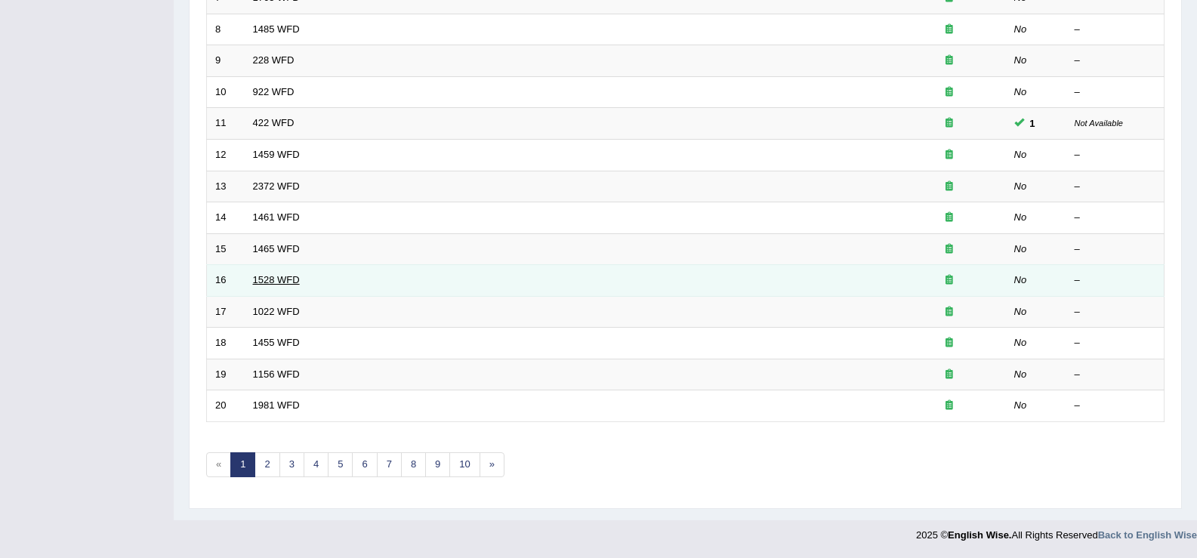
click at [268, 283] on link "1528 WFD" at bounding box center [276, 279] width 47 height 11
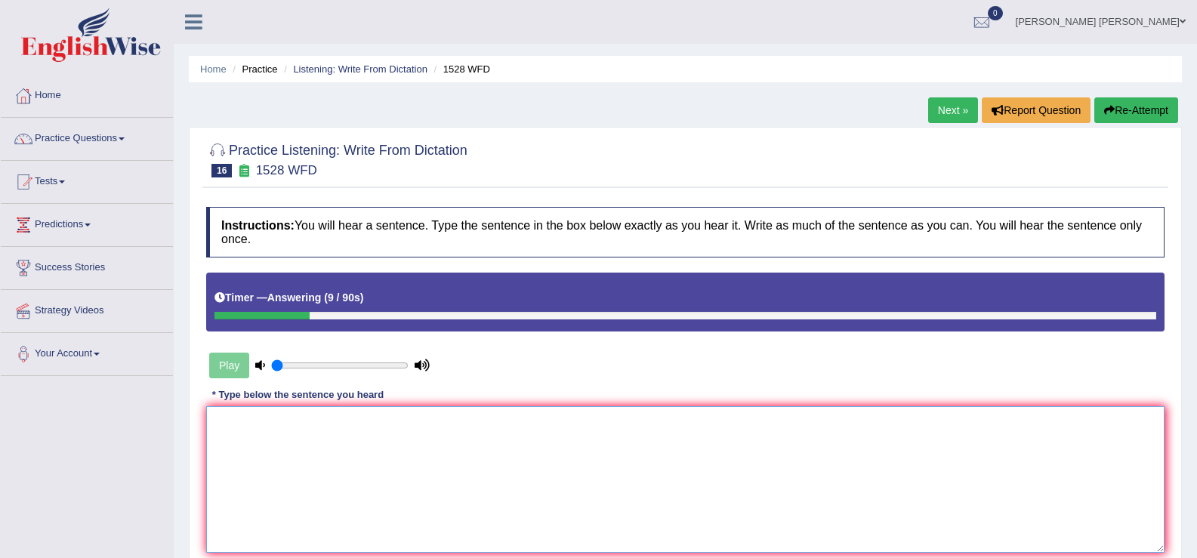
click at [493, 452] on textarea at bounding box center [685, 479] width 958 height 147
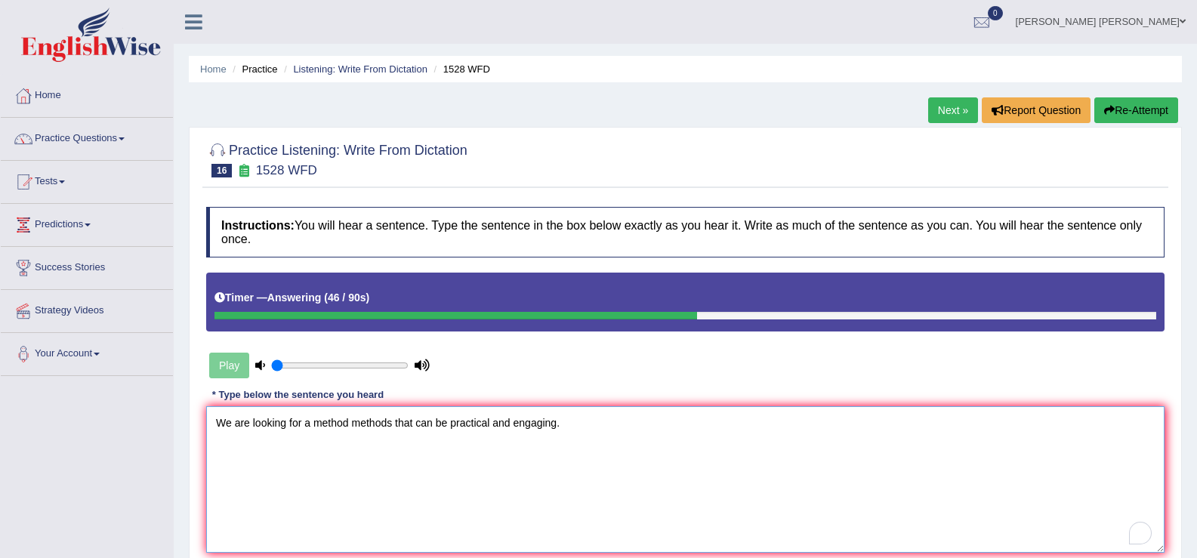
click at [390, 422] on textarea "We are looking for a method methods that can be practical and engaging." at bounding box center [685, 479] width 958 height 147
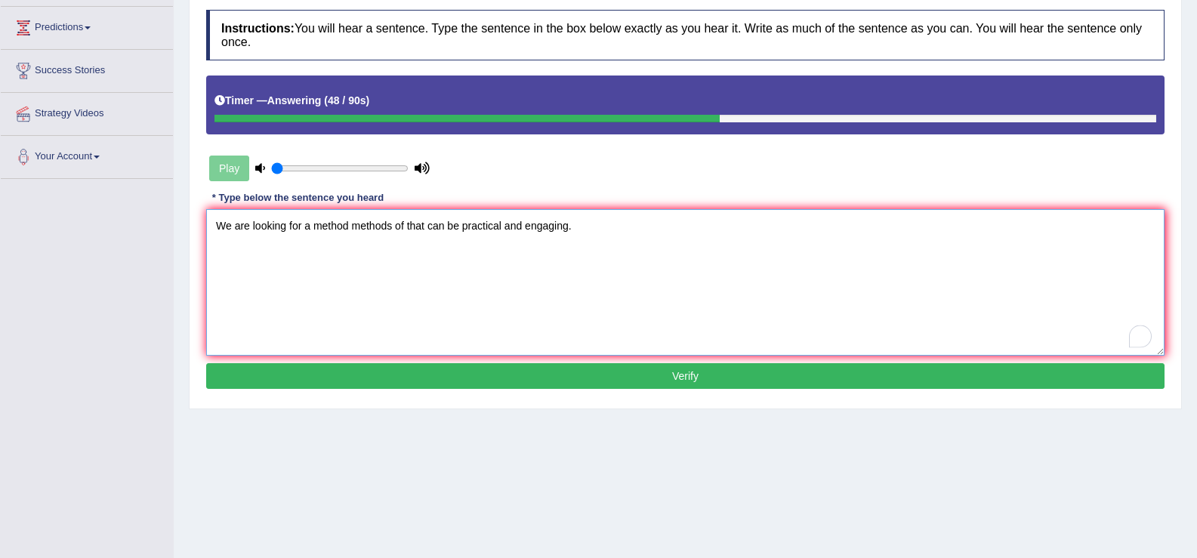
scroll to position [235, 0]
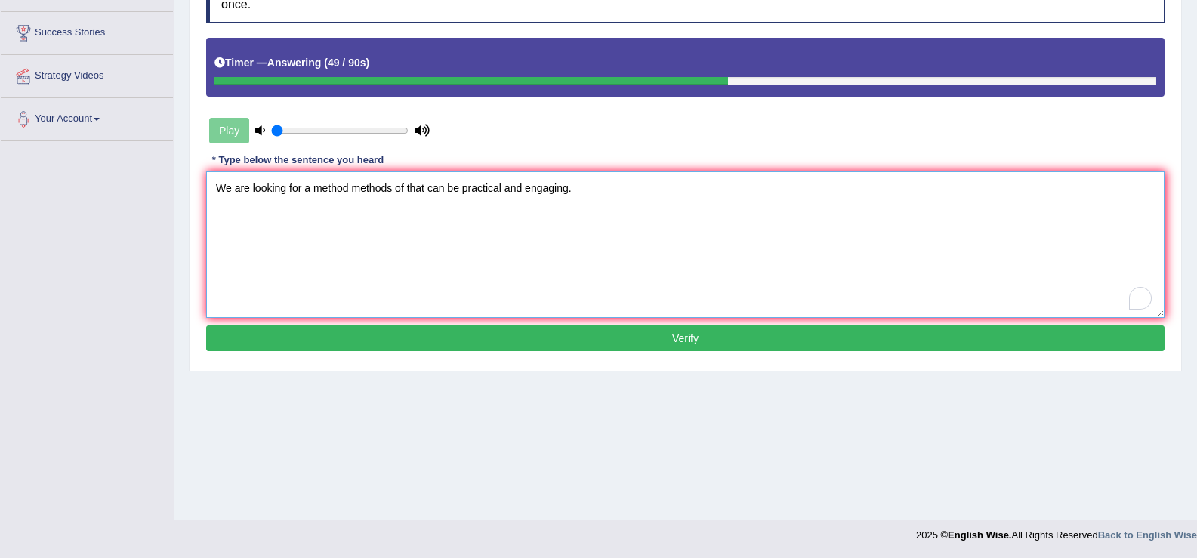
type textarea "We are looking for a method methods of that can be practical and engaging."
click at [558, 346] on button "Verify" at bounding box center [685, 339] width 958 height 26
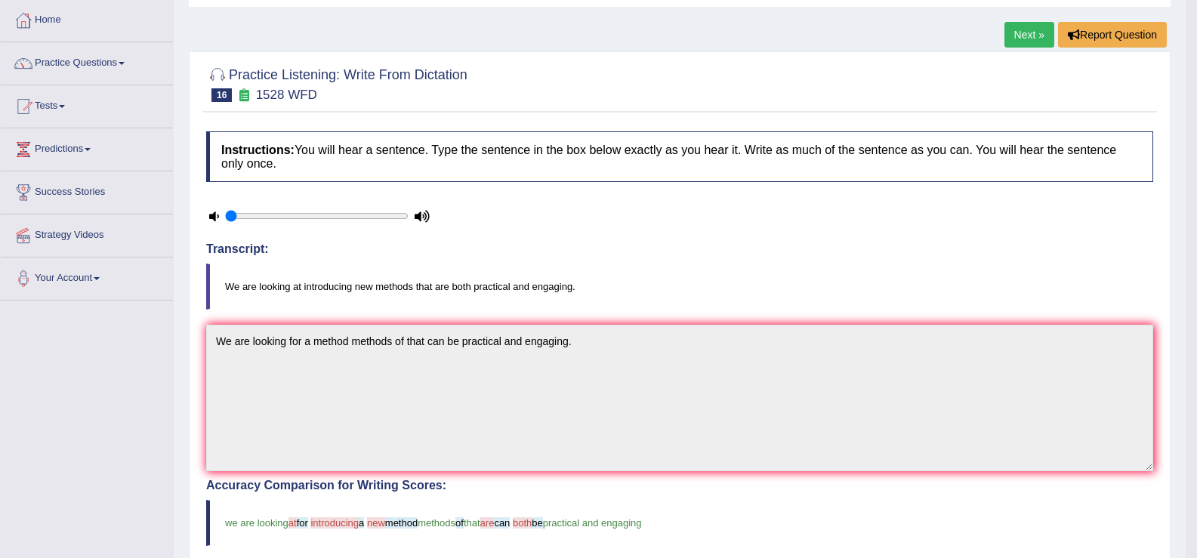
scroll to position [75, 0]
click at [1033, 32] on link "Next »" at bounding box center [1030, 36] width 50 height 26
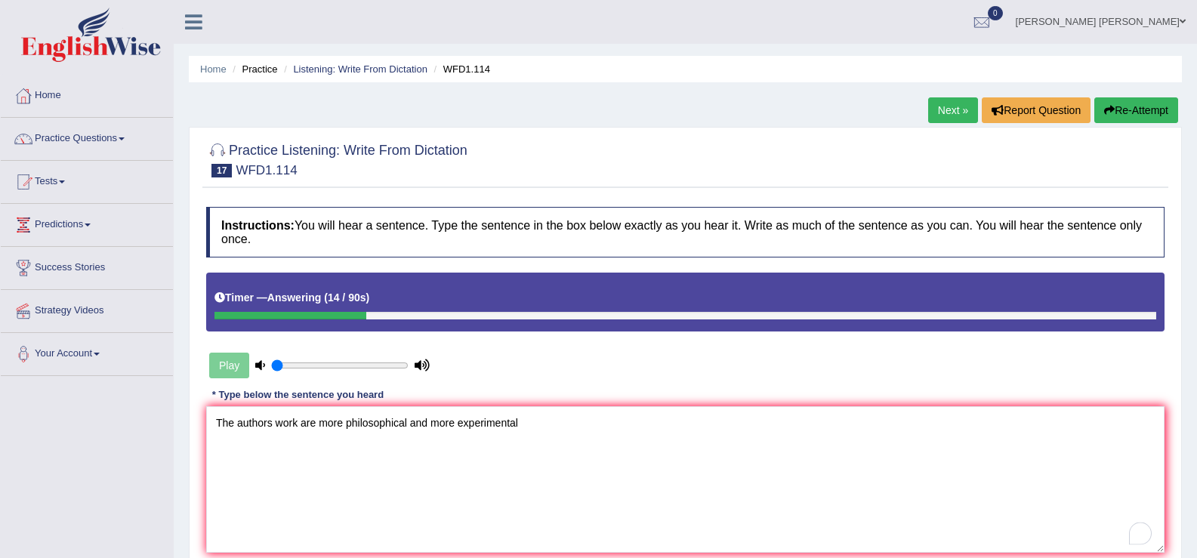
click at [301, 426] on textarea "The authors work are more philosophical and more experimental" at bounding box center [685, 479] width 958 height 147
click at [437, 424] on textarea "The authors work works are more philosophical and more experimental" at bounding box center [685, 479] width 958 height 147
click at [623, 428] on textarea "The authors work works are more philosophical than and more experimental" at bounding box center [685, 479] width 958 height 147
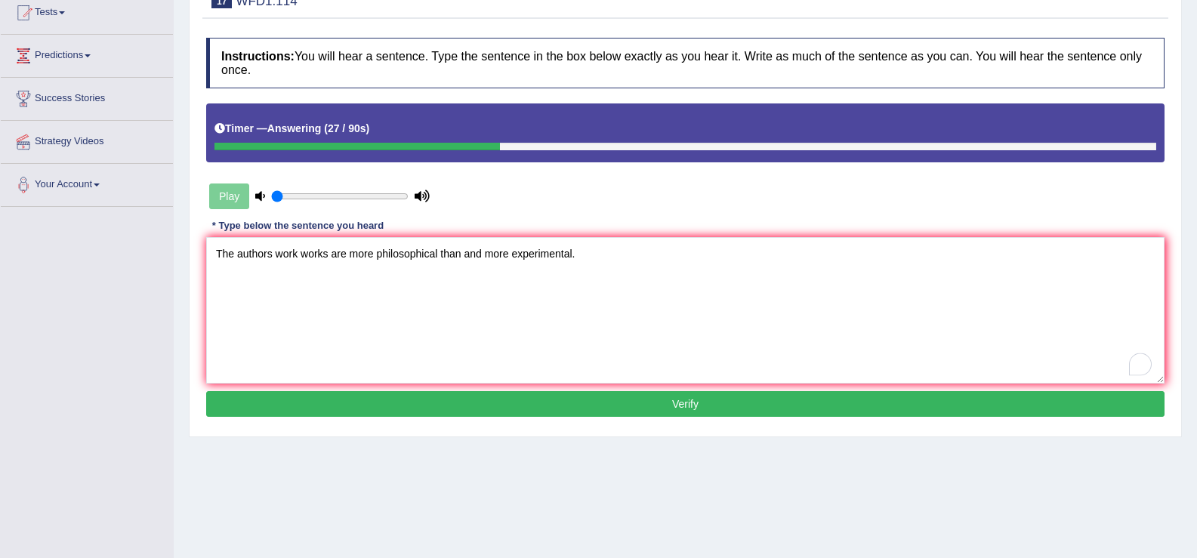
scroll to position [235, 0]
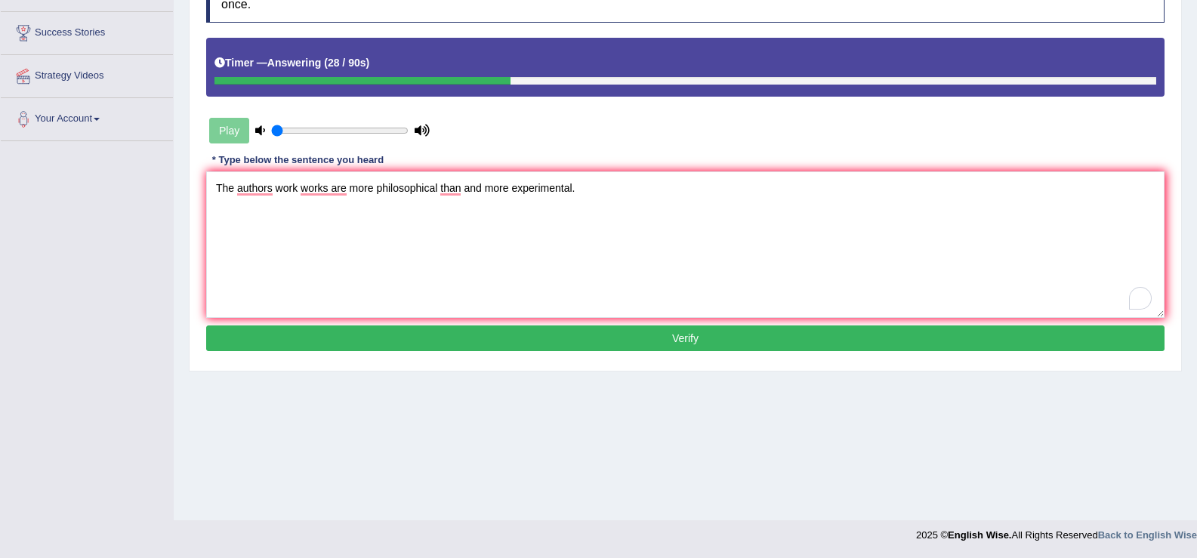
type textarea "The authors work works are more philosophical than and more experimental."
click at [475, 344] on button "Verify" at bounding box center [685, 339] width 958 height 26
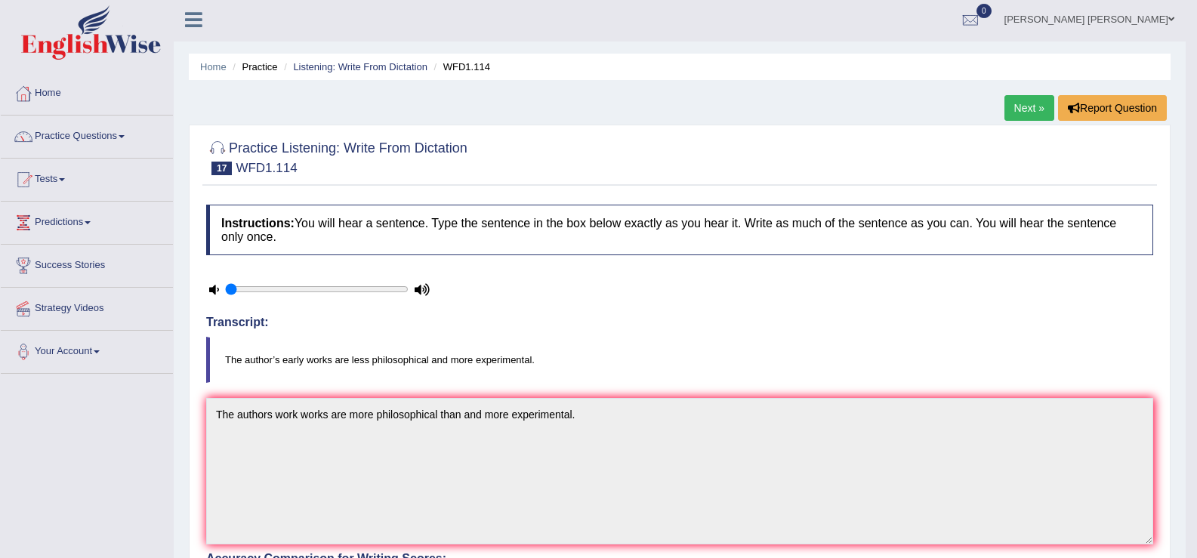
scroll to position [0, 0]
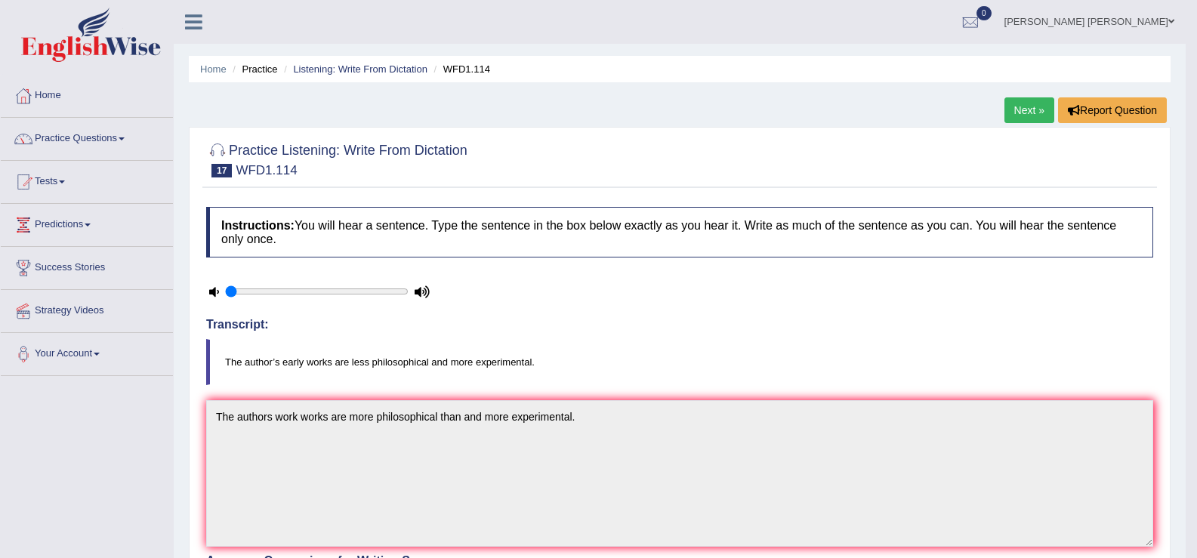
click at [1034, 107] on link "Next »" at bounding box center [1030, 110] width 50 height 26
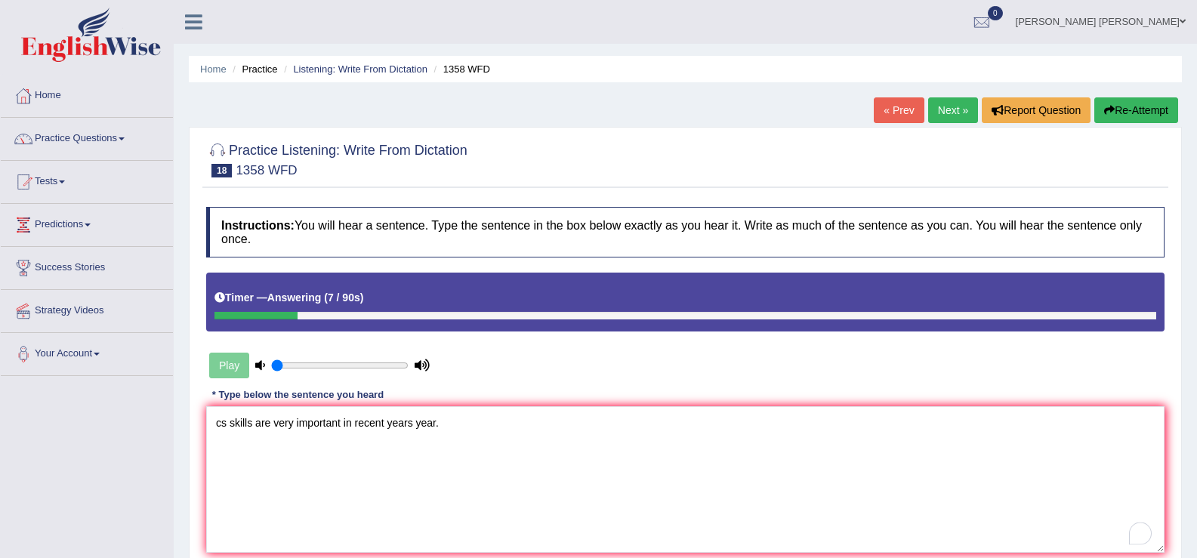
click at [411, 426] on textarea "cs skills are very important in recent years year." at bounding box center [685, 479] width 958 height 147
click at [220, 424] on textarea "cs skills are very important in recent years. year." at bounding box center [685, 479] width 958 height 147
click at [222, 427] on textarea "communications skills are very important in recent years. year." at bounding box center [685, 479] width 958 height 147
click at [321, 423] on textarea "Communications skills are very important in recent years. year." at bounding box center [685, 479] width 958 height 147
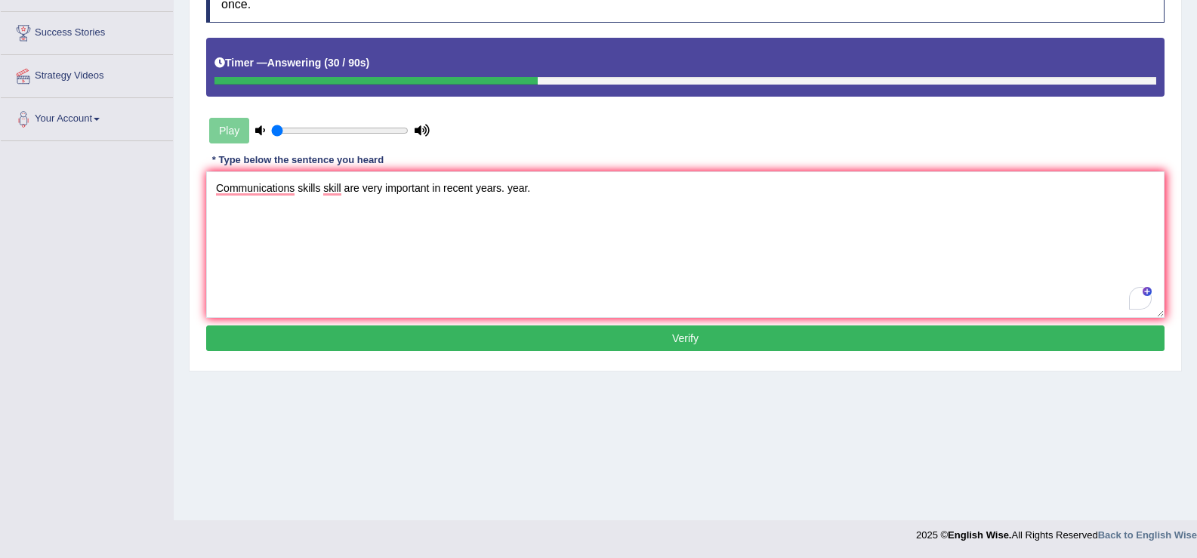
type textarea "Communications skills skill are very important in recent years. year."
click at [451, 346] on button "Verify" at bounding box center [685, 339] width 958 height 26
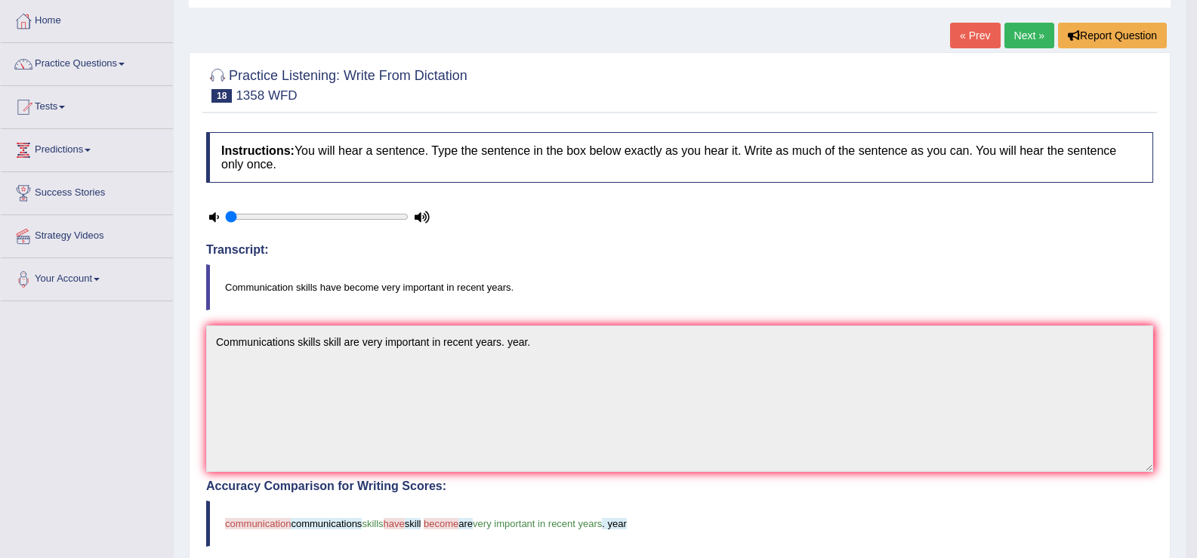
scroll to position [74, 0]
click at [1033, 29] on link "Next »" at bounding box center [1030, 36] width 50 height 26
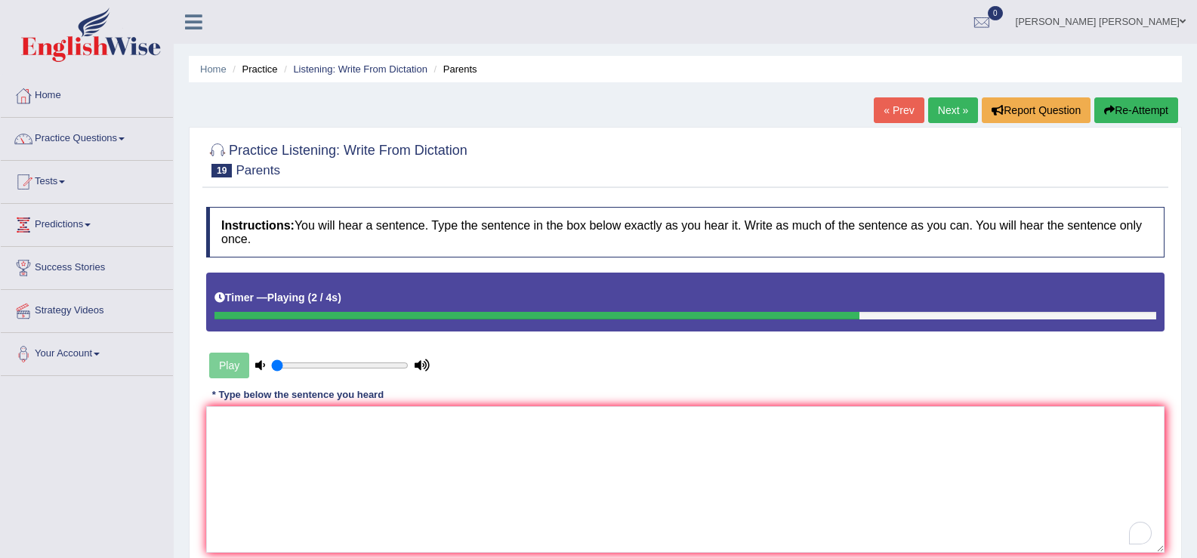
type textarea "p"
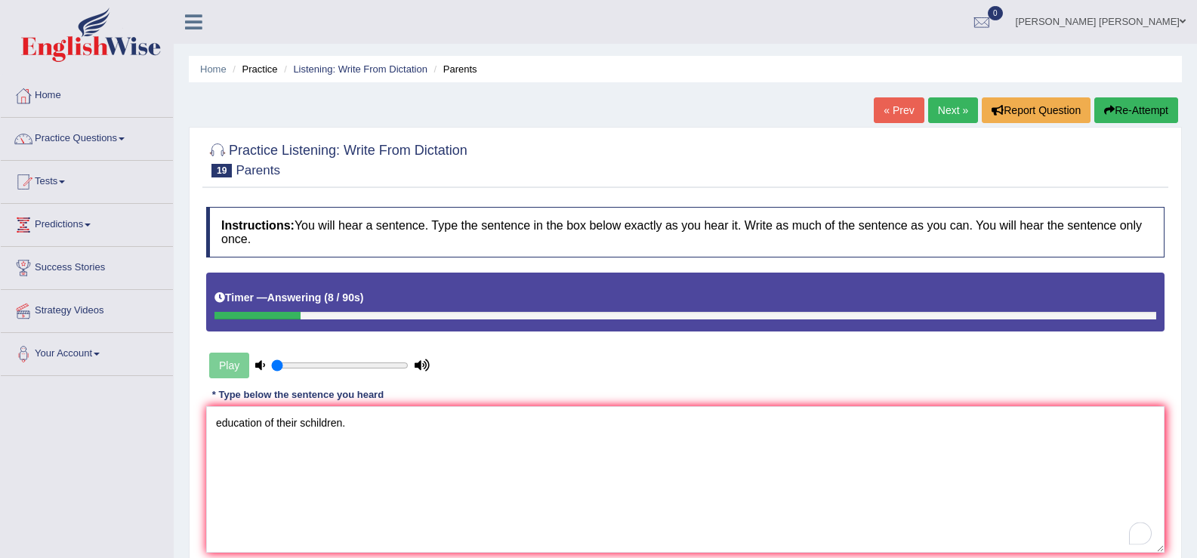
click at [304, 426] on textarea "education of their schildren." at bounding box center [685, 479] width 958 height 147
click at [218, 423] on textarea "education of their children." at bounding box center [685, 479] width 958 height 147
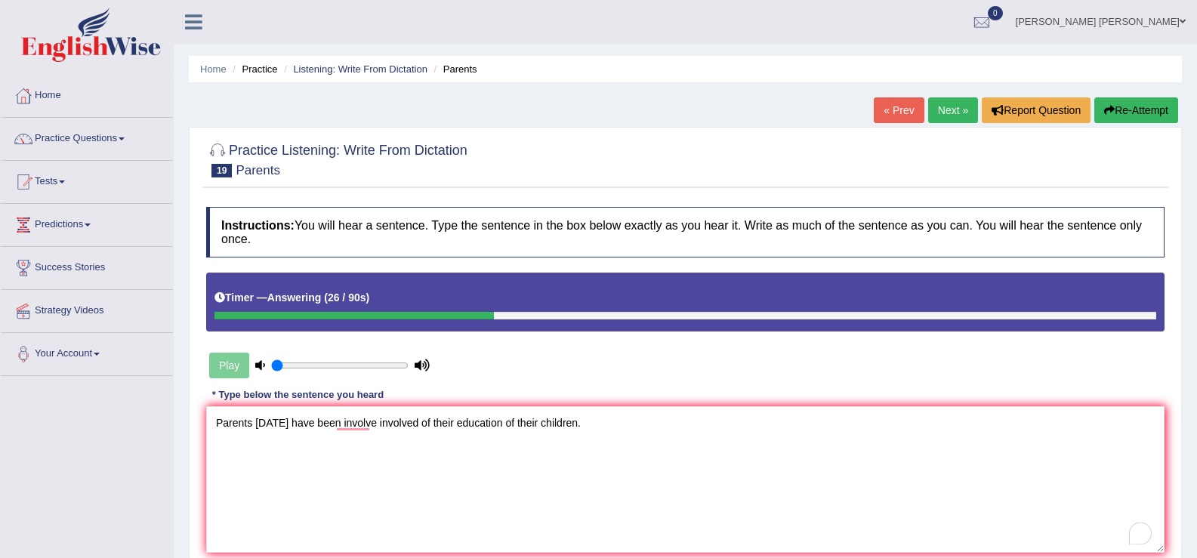
click at [571, 424] on textarea "Parents today have been involve involved of their education of their children." at bounding box center [685, 479] width 958 height 147
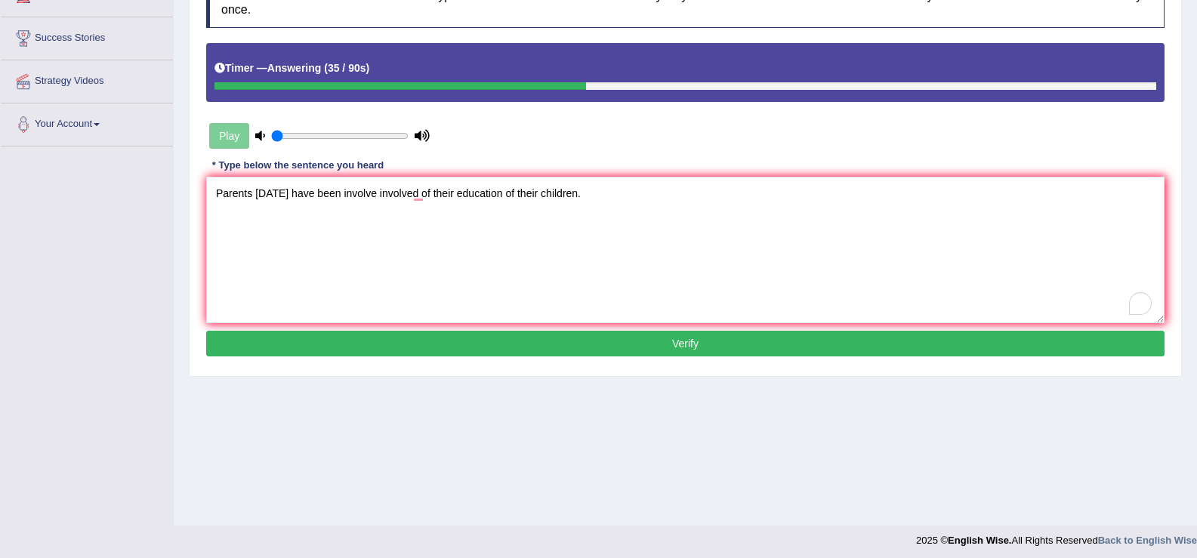
scroll to position [235, 0]
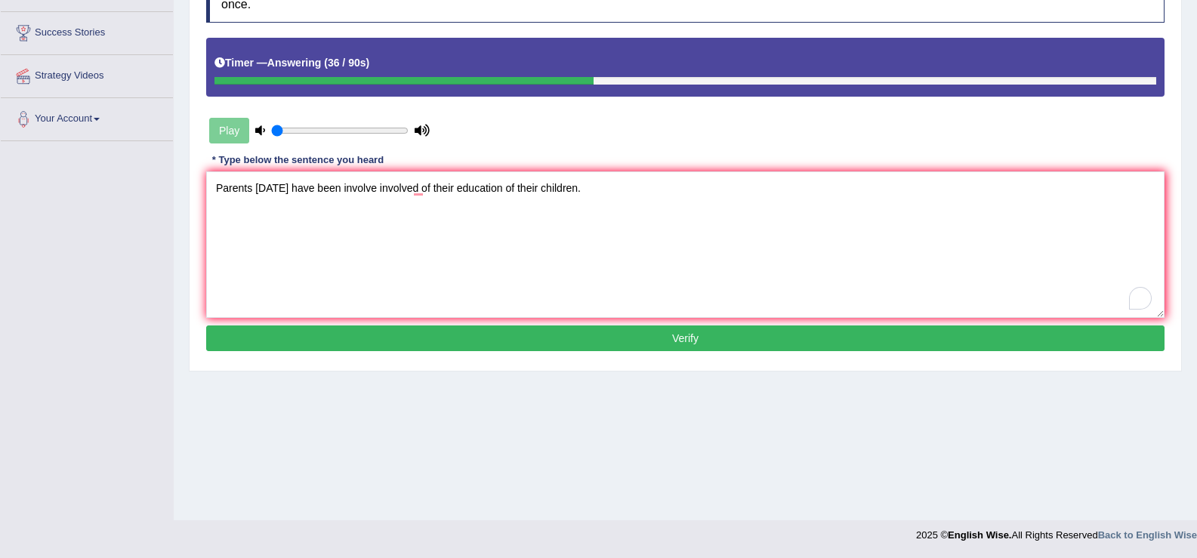
type textarea "Parents today have been involve involved of their education of their children."
click at [460, 343] on button "Verify" at bounding box center [685, 339] width 958 height 26
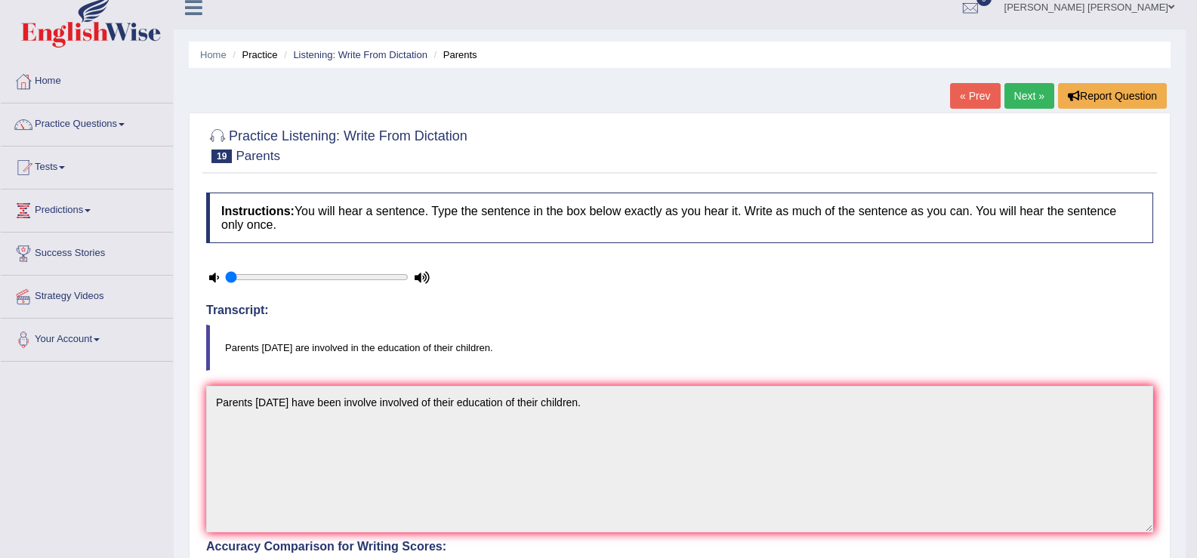
scroll to position [0, 0]
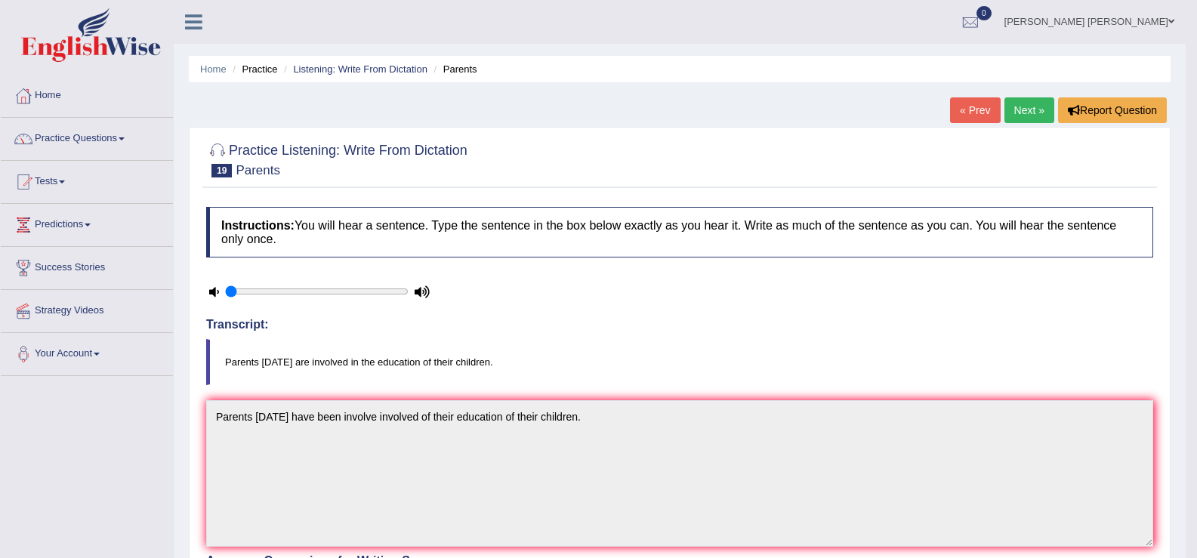
click at [1029, 112] on link "Next »" at bounding box center [1030, 110] width 50 height 26
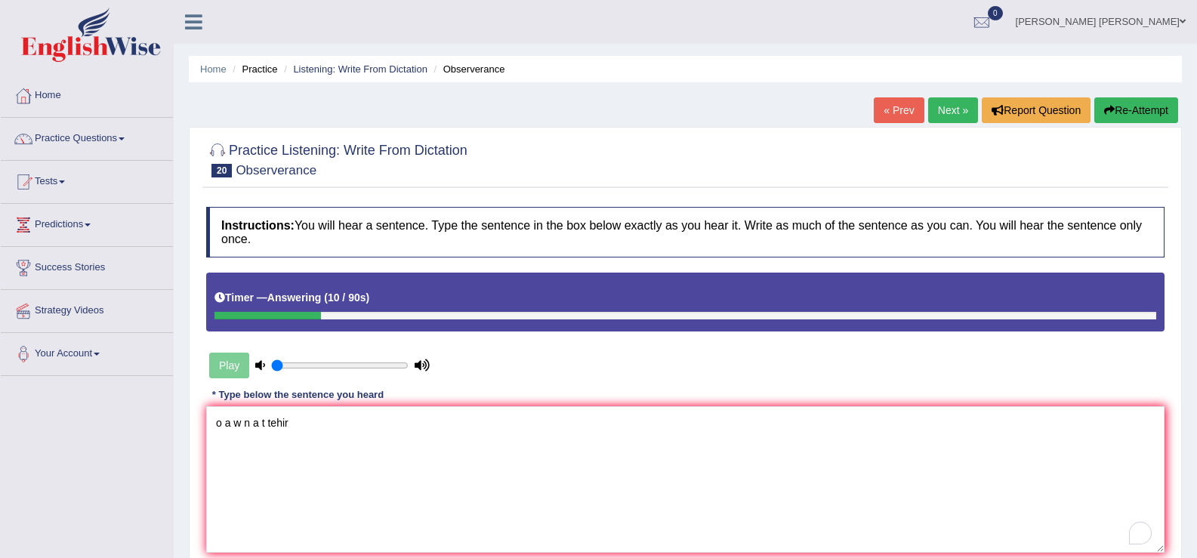
type textarea "o a w n a t tehir"
click at [948, 109] on link "Next »" at bounding box center [953, 110] width 50 height 26
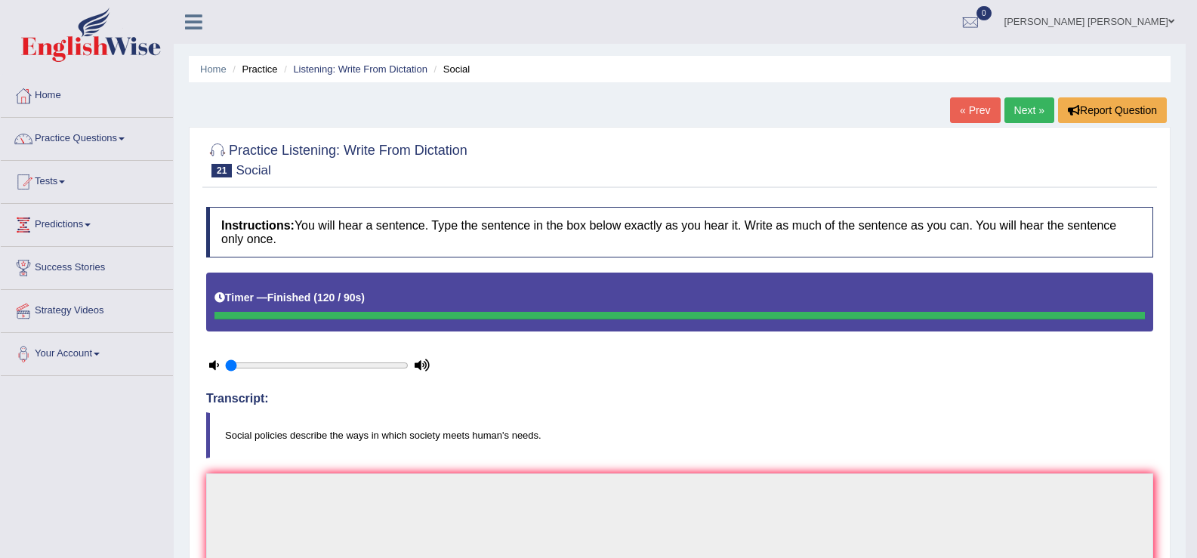
click at [1037, 115] on link "Next »" at bounding box center [1030, 110] width 50 height 26
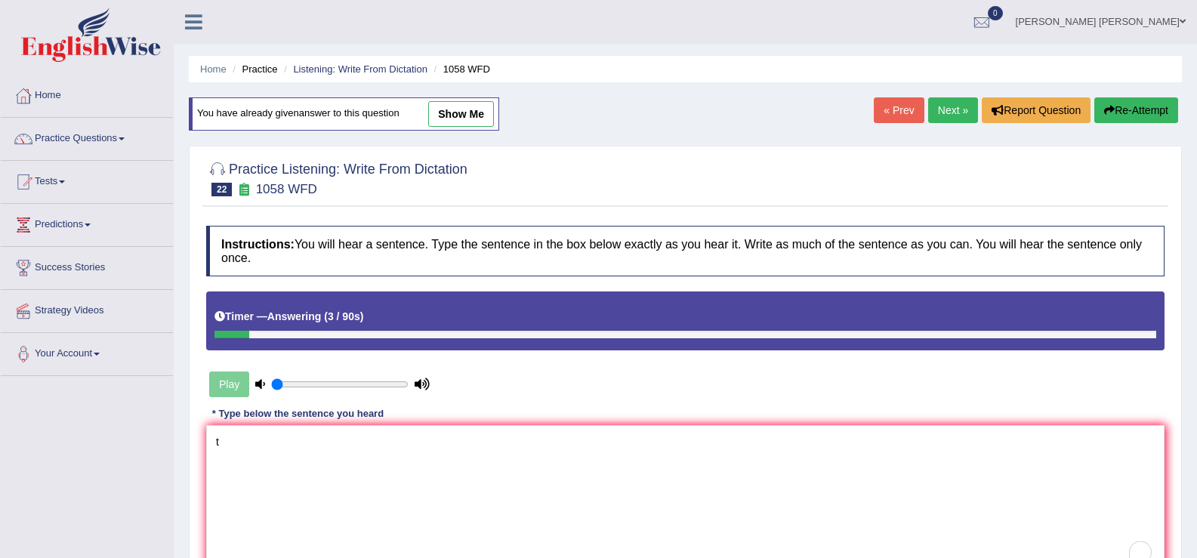
type textarea "t"
click at [264, 443] on textarea "The skills of a great stage can not be taught" at bounding box center [685, 498] width 958 height 147
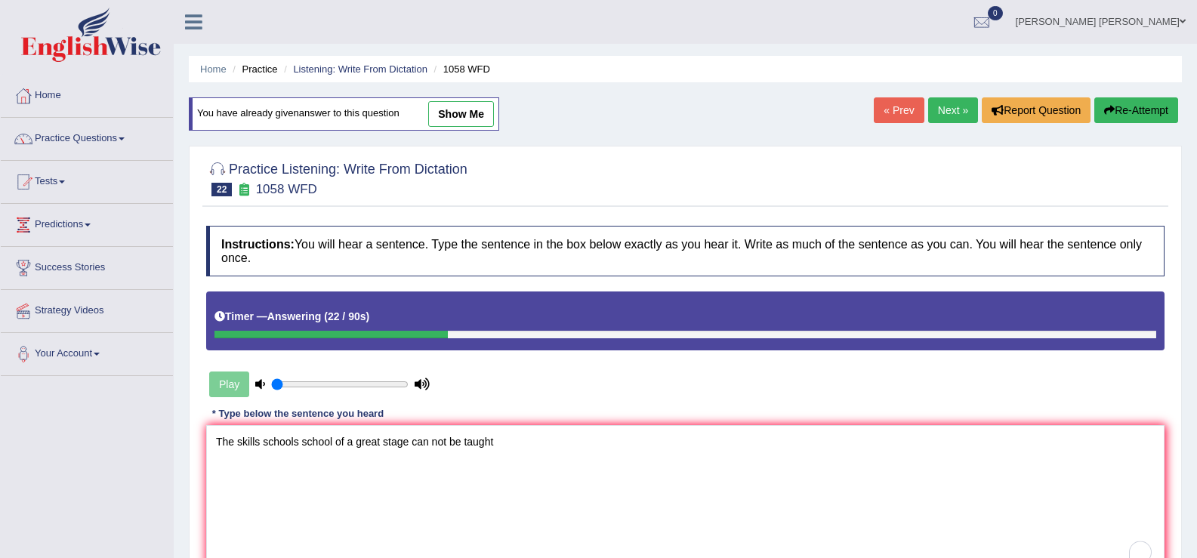
click at [512, 446] on textarea "The skills schools school of a great stage can not be taught" at bounding box center [685, 498] width 958 height 147
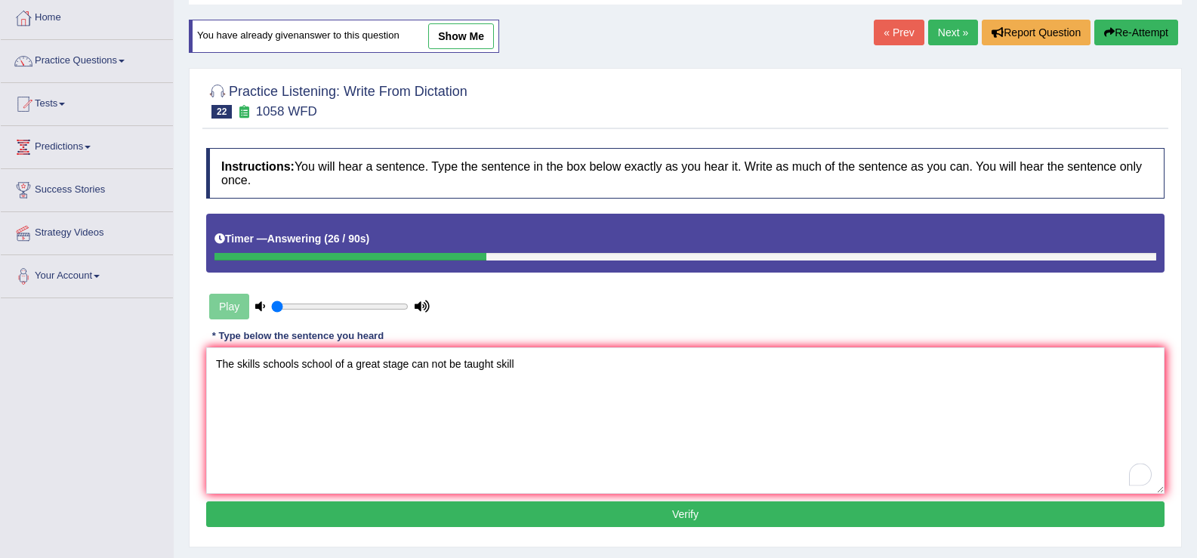
scroll to position [235, 0]
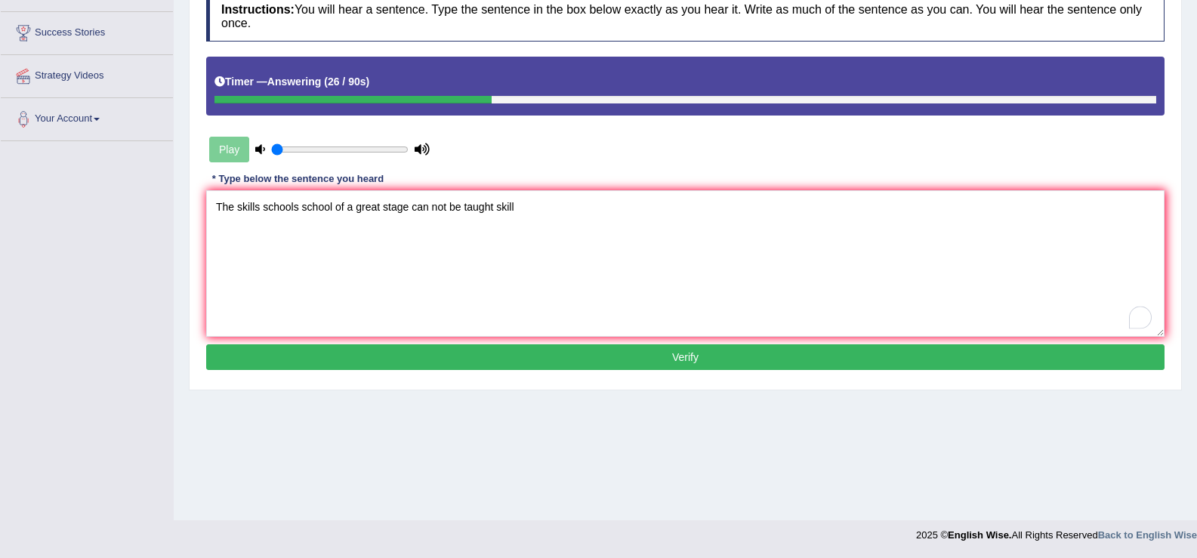
type textarea "The skills schools school of a great stage can not be taught skill"
click at [568, 375] on div "Instructions: You will hear a sentence. Type the sentence in the box below exac…" at bounding box center [685, 182] width 966 height 399
click at [564, 372] on div "Instructions: You will hear a sentence. Type the sentence in the box below exac…" at bounding box center [685, 182] width 966 height 399
click at [564, 365] on button "Verify" at bounding box center [685, 357] width 958 height 26
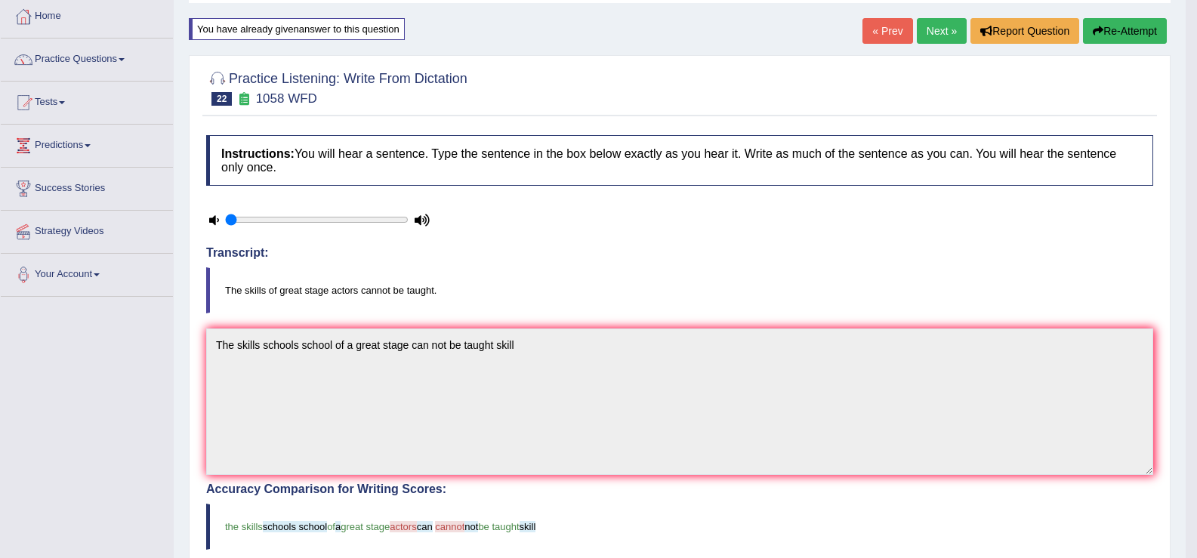
scroll to position [0, 0]
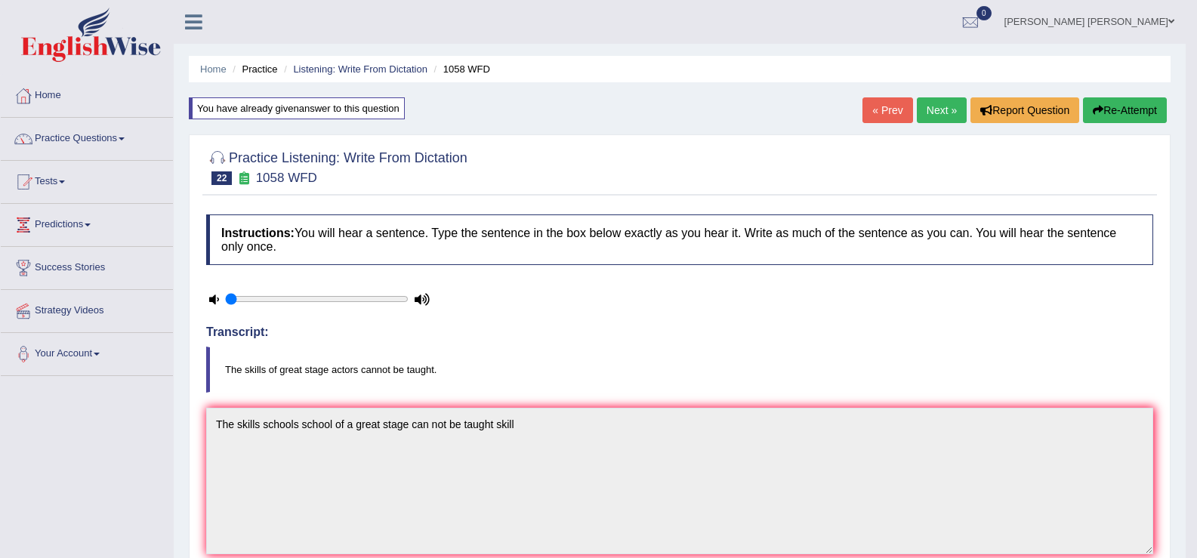
click at [936, 113] on link "Next »" at bounding box center [942, 110] width 50 height 26
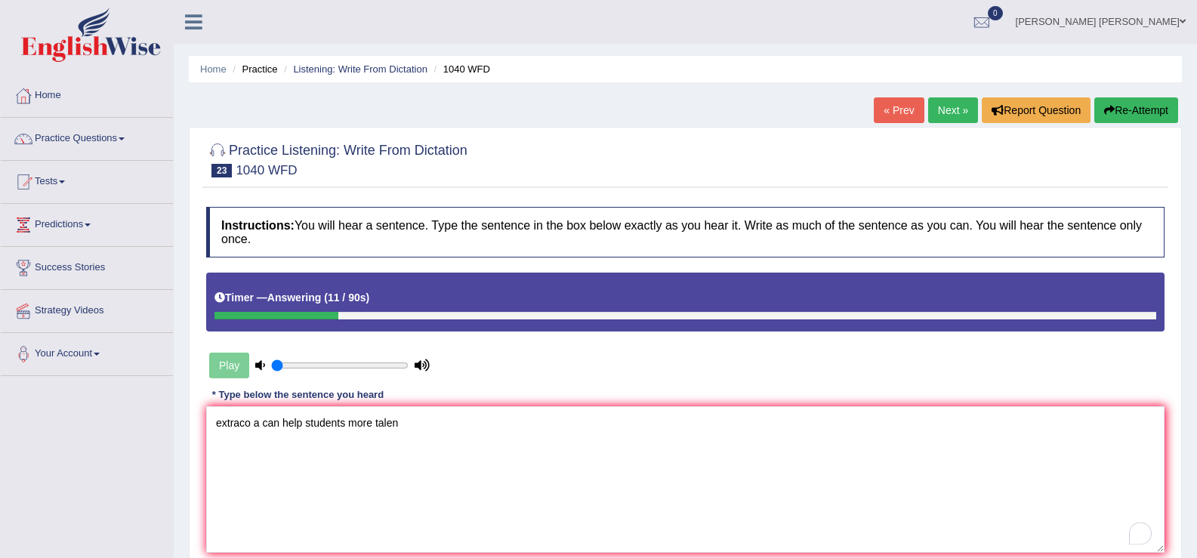
type textarea "extraco a can help students more talen"
click at [955, 105] on link "Next »" at bounding box center [953, 110] width 50 height 26
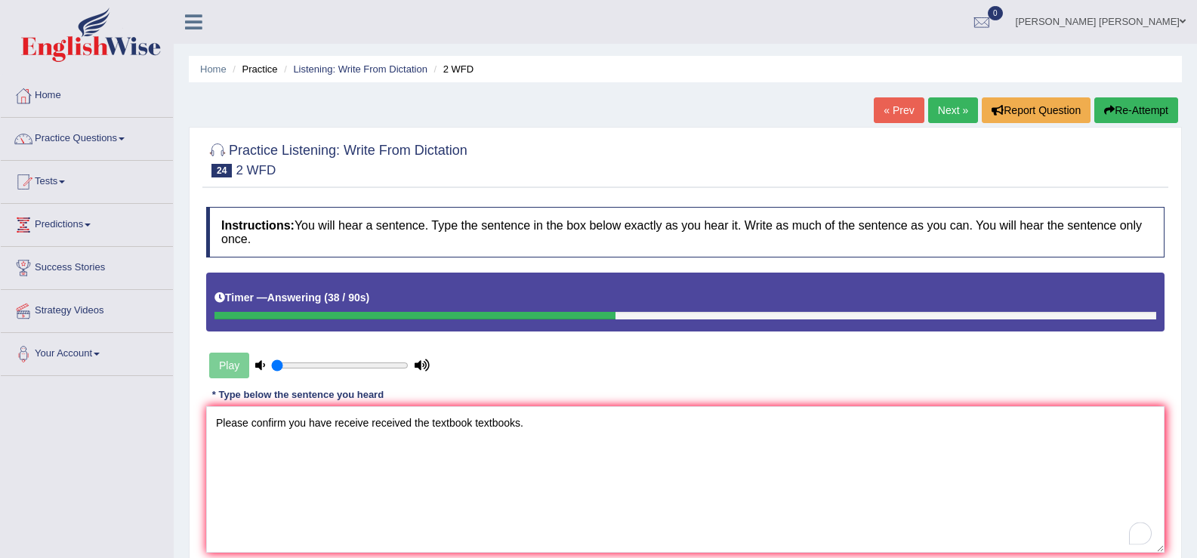
click at [473, 424] on textarea "Please confirm you have receive received the textbook textbooks." at bounding box center [685, 479] width 958 height 147
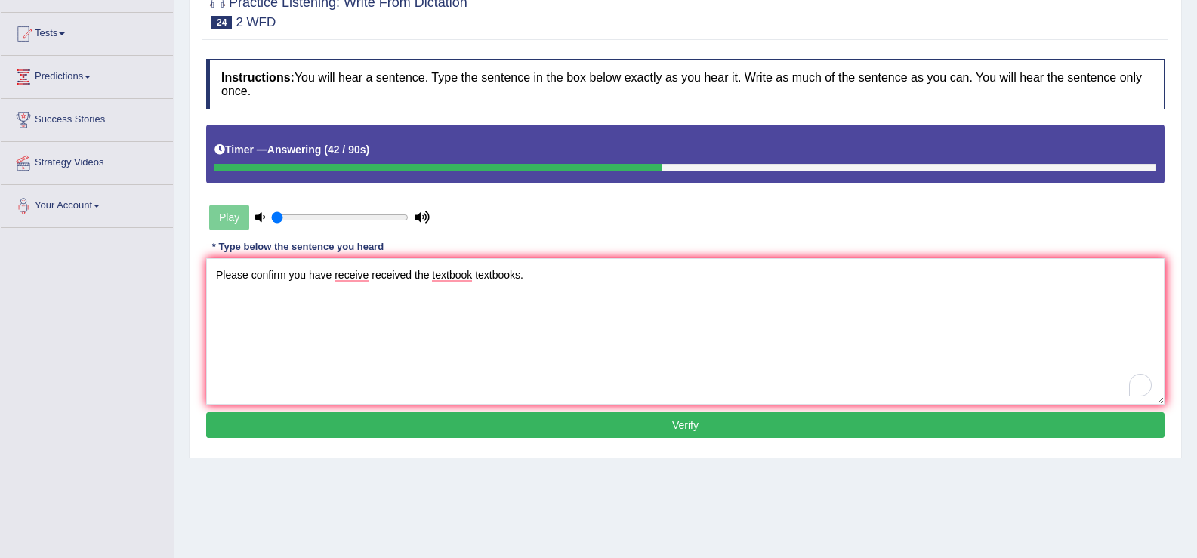
type textarea "Please confirm you have receive received the textbook textbooks."
click at [460, 420] on button "Verify" at bounding box center [685, 425] width 958 height 26
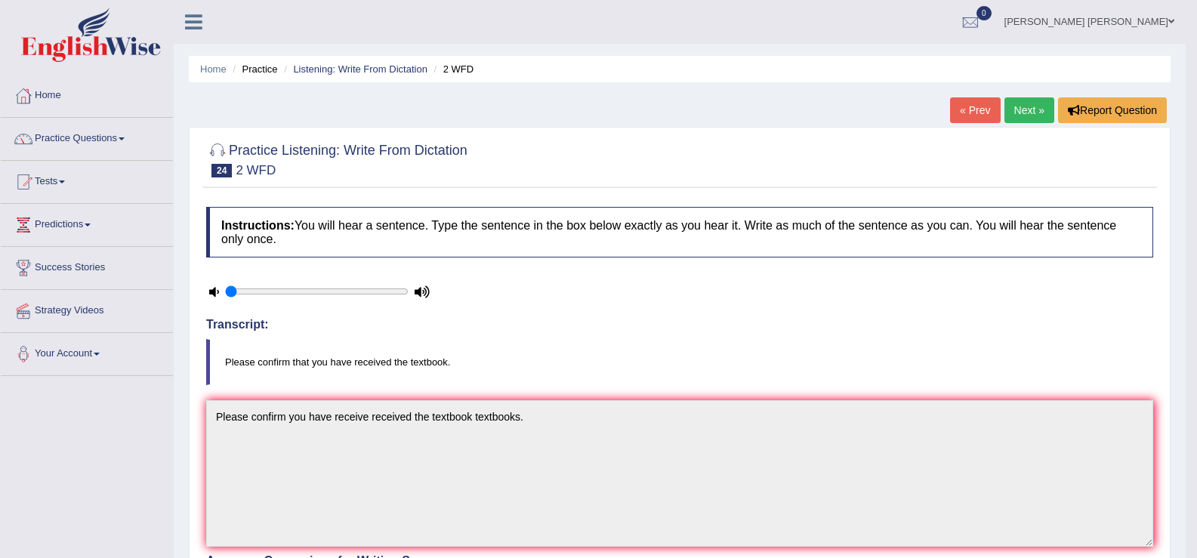
click at [1031, 114] on link "Next »" at bounding box center [1030, 110] width 50 height 26
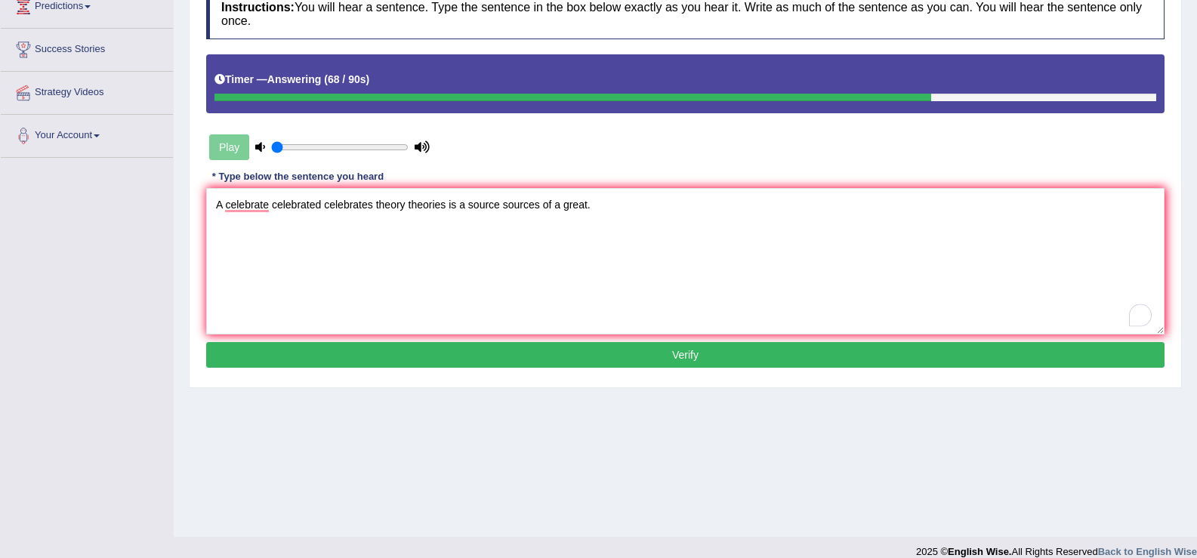
scroll to position [235, 0]
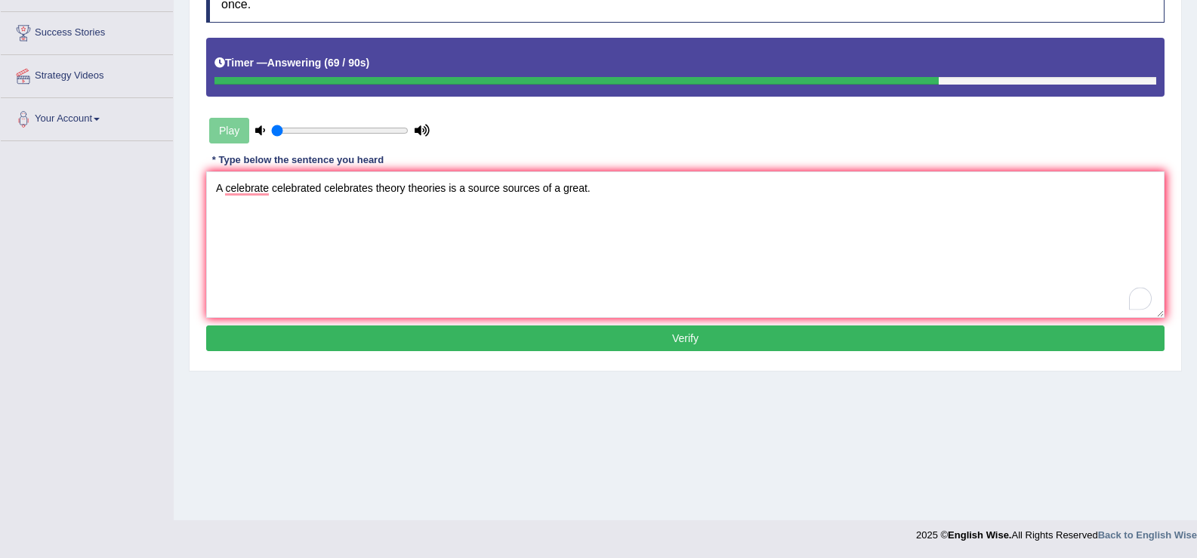
type textarea "A celebrate celebrated celebrates theory theories is a source sources of a grea…"
click at [453, 345] on button "Verify" at bounding box center [685, 339] width 958 height 26
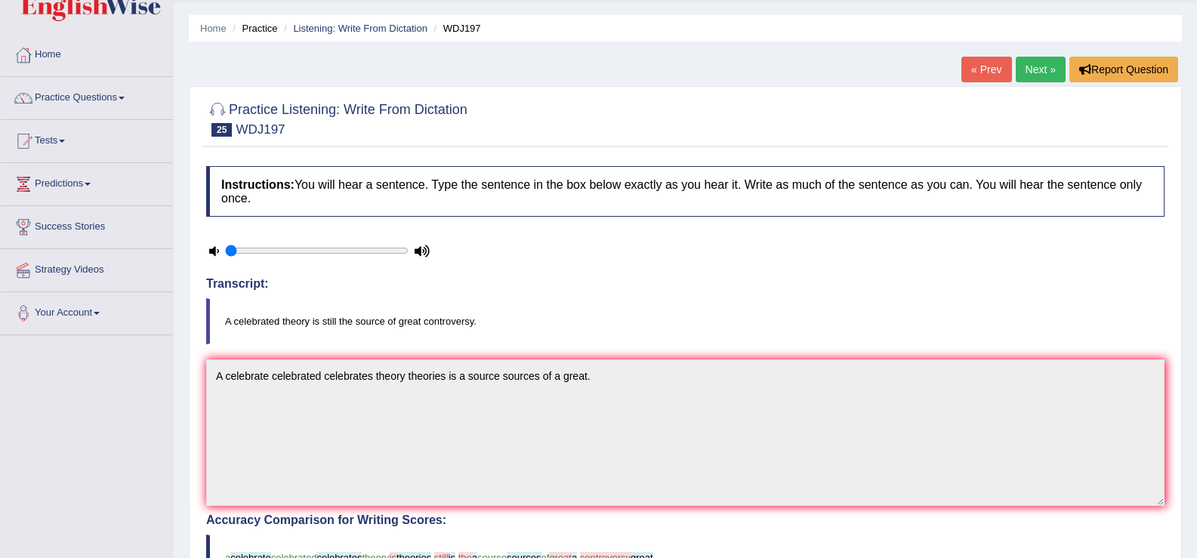
scroll to position [0, 0]
